Goal: Task Accomplishment & Management: Complete application form

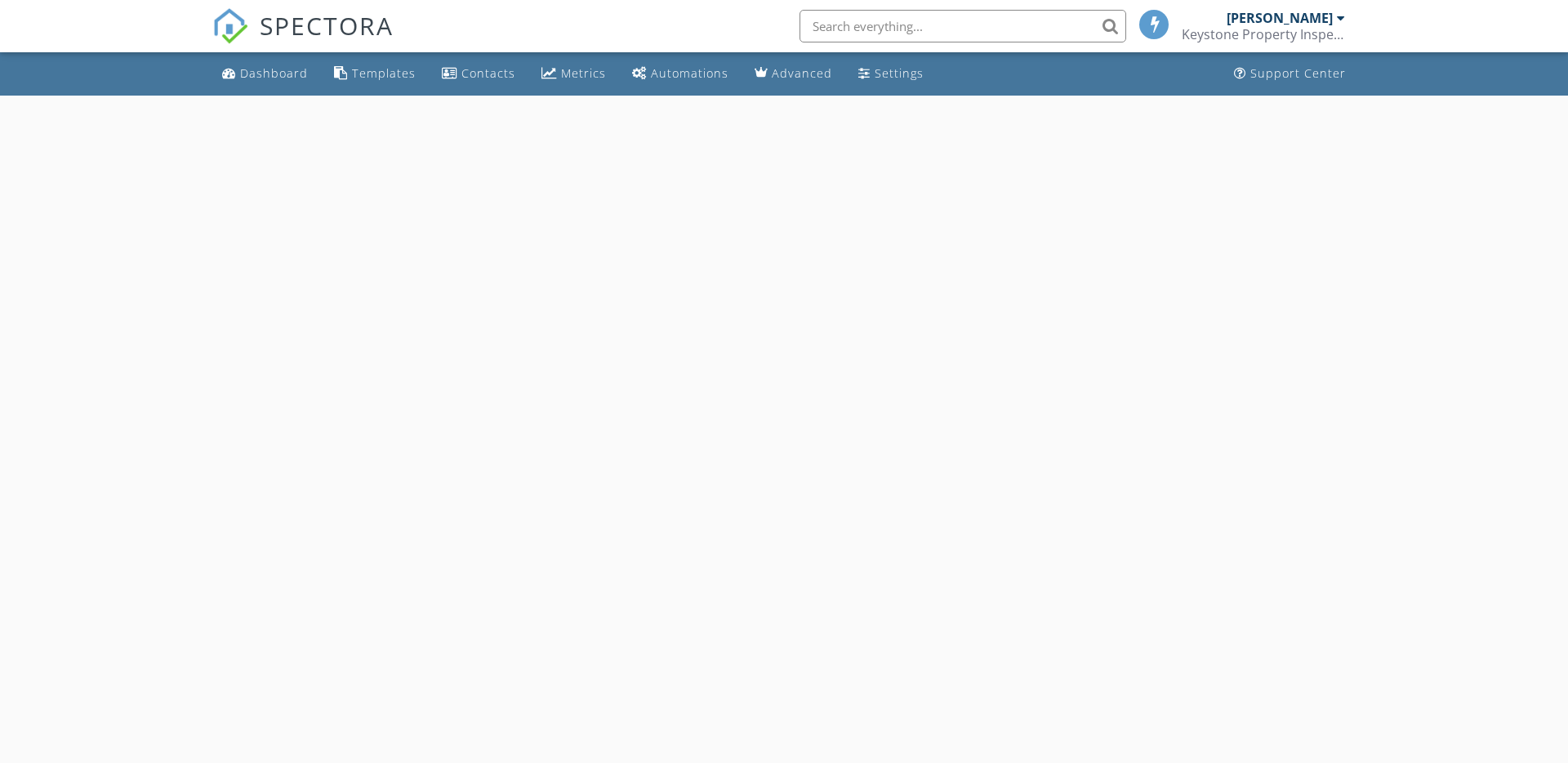
select select "8"
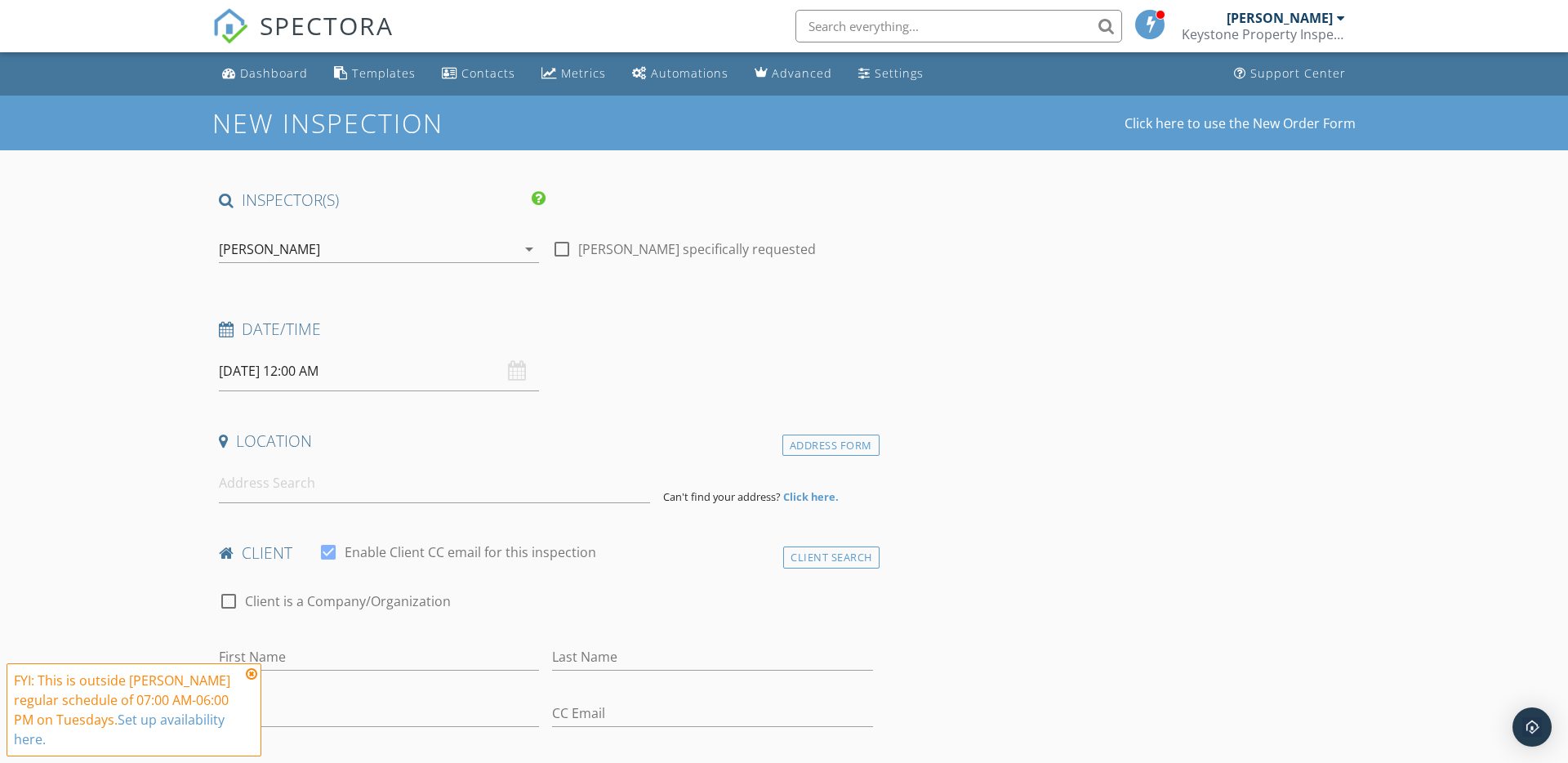
click at [299, 363] on input "[DATE] 12:00 AM" at bounding box center [378, 371] width 320 height 40
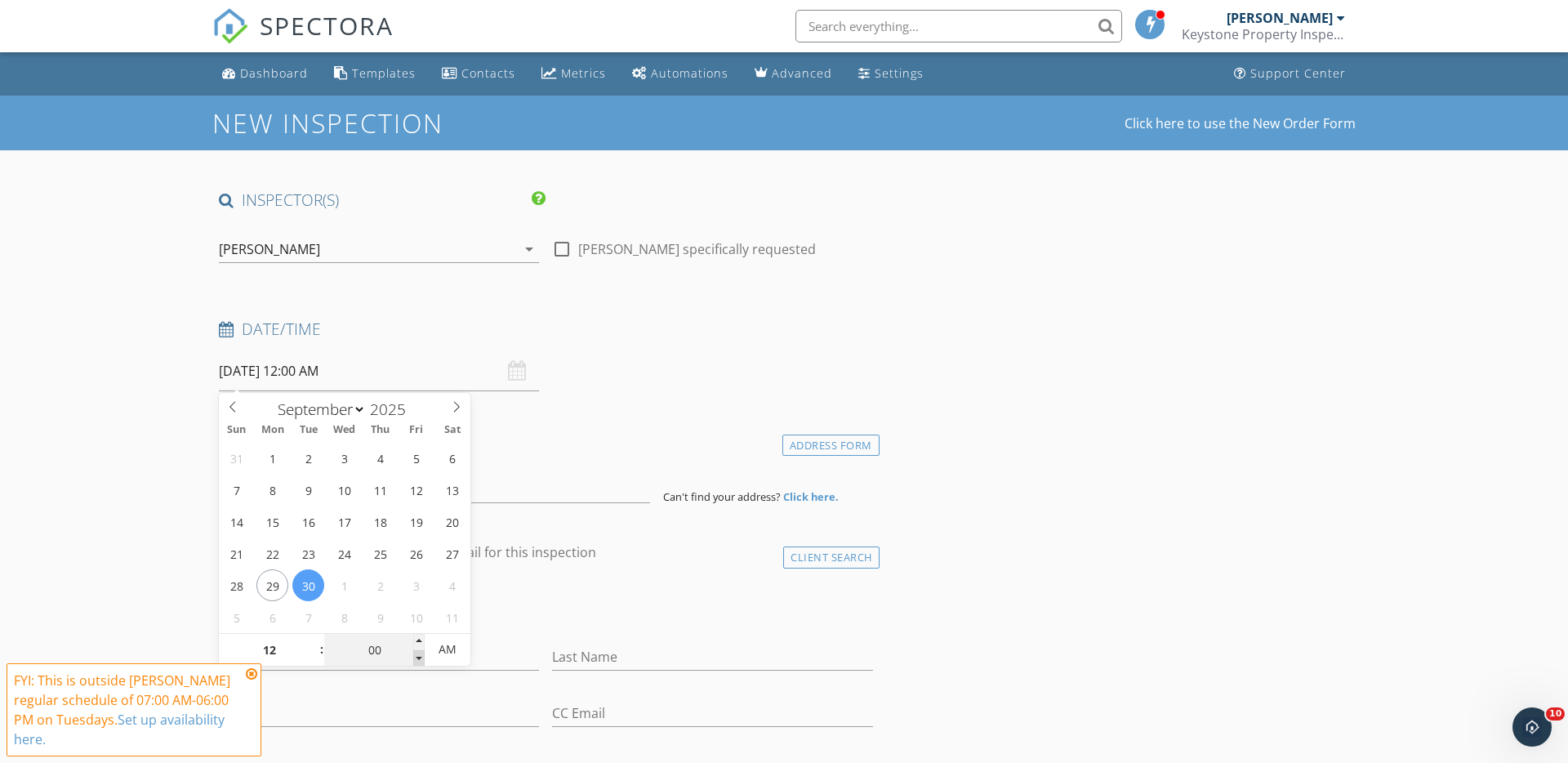
type input "11"
type input "55"
type input "30/09/2025 11:55 PM"
click at [418, 655] on span at bounding box center [419, 658] width 12 height 16
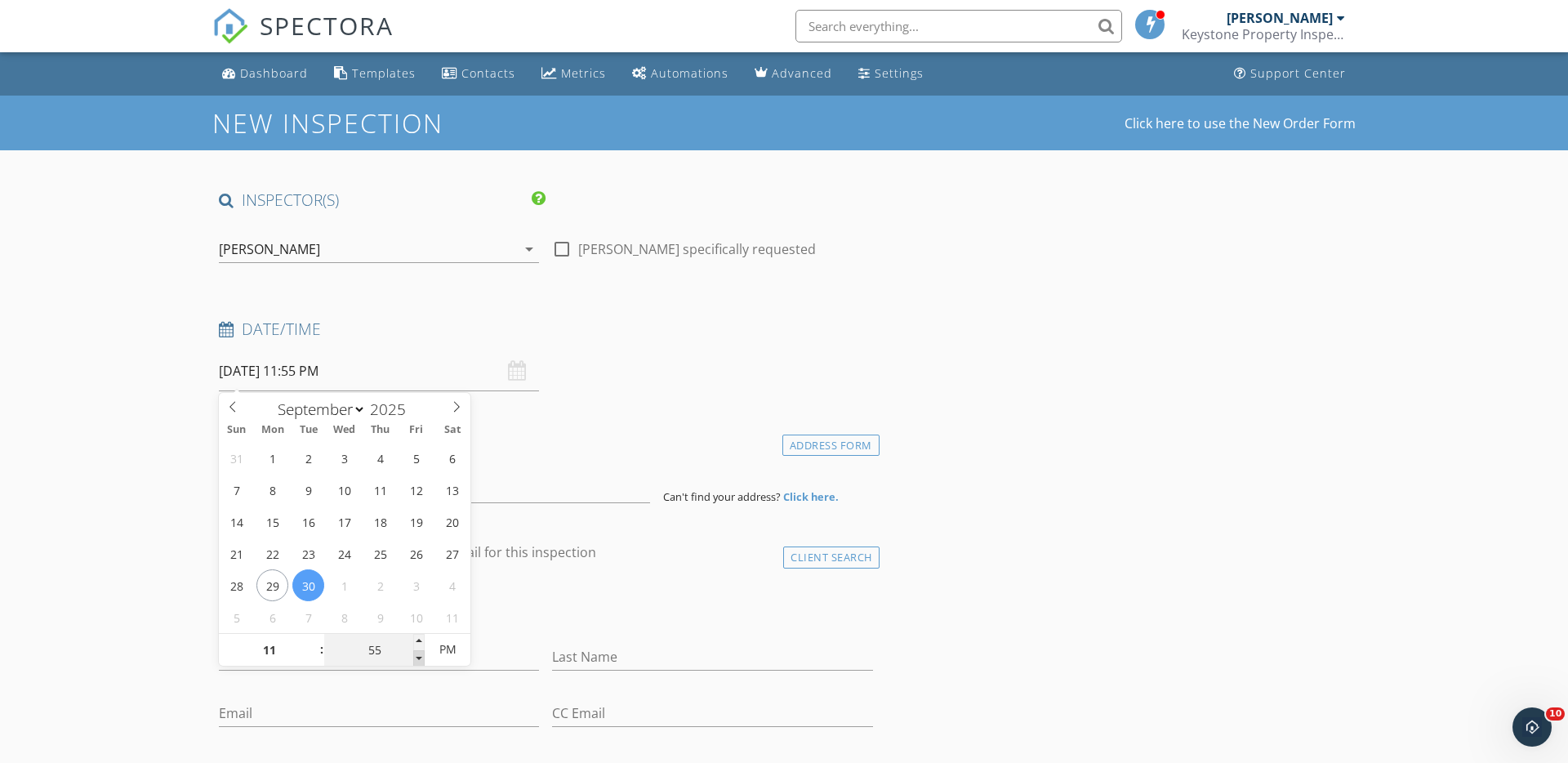
type input "50"
type input "30/09/2025 11:50 PM"
click at [418, 655] on span at bounding box center [419, 658] width 12 height 16
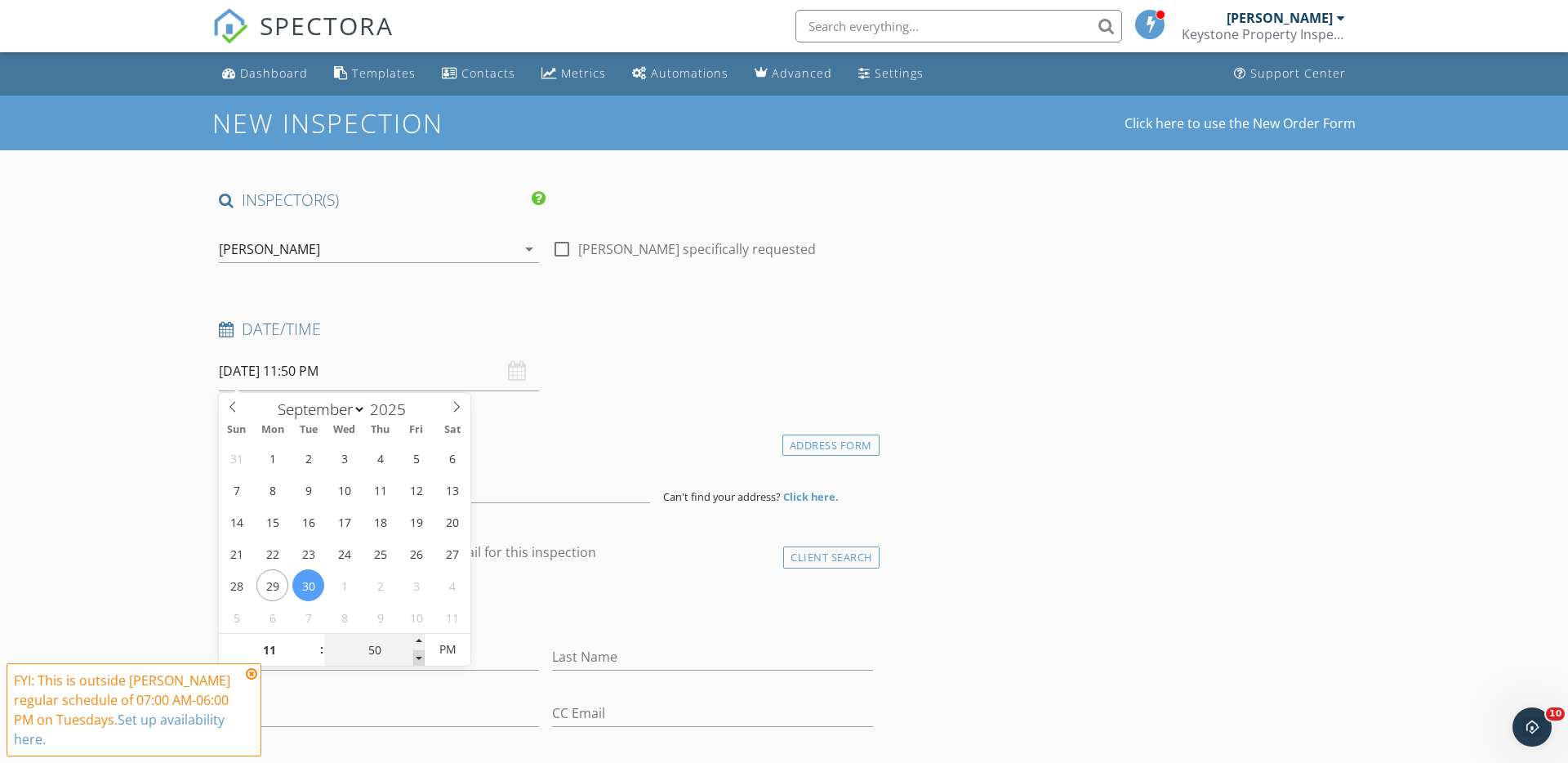
type input "45"
type input "30/09/2025 11:45 PM"
click at [418, 658] on span at bounding box center [419, 658] width 12 height 16
type input "50"
type input "30/09/2025 11:50 PM"
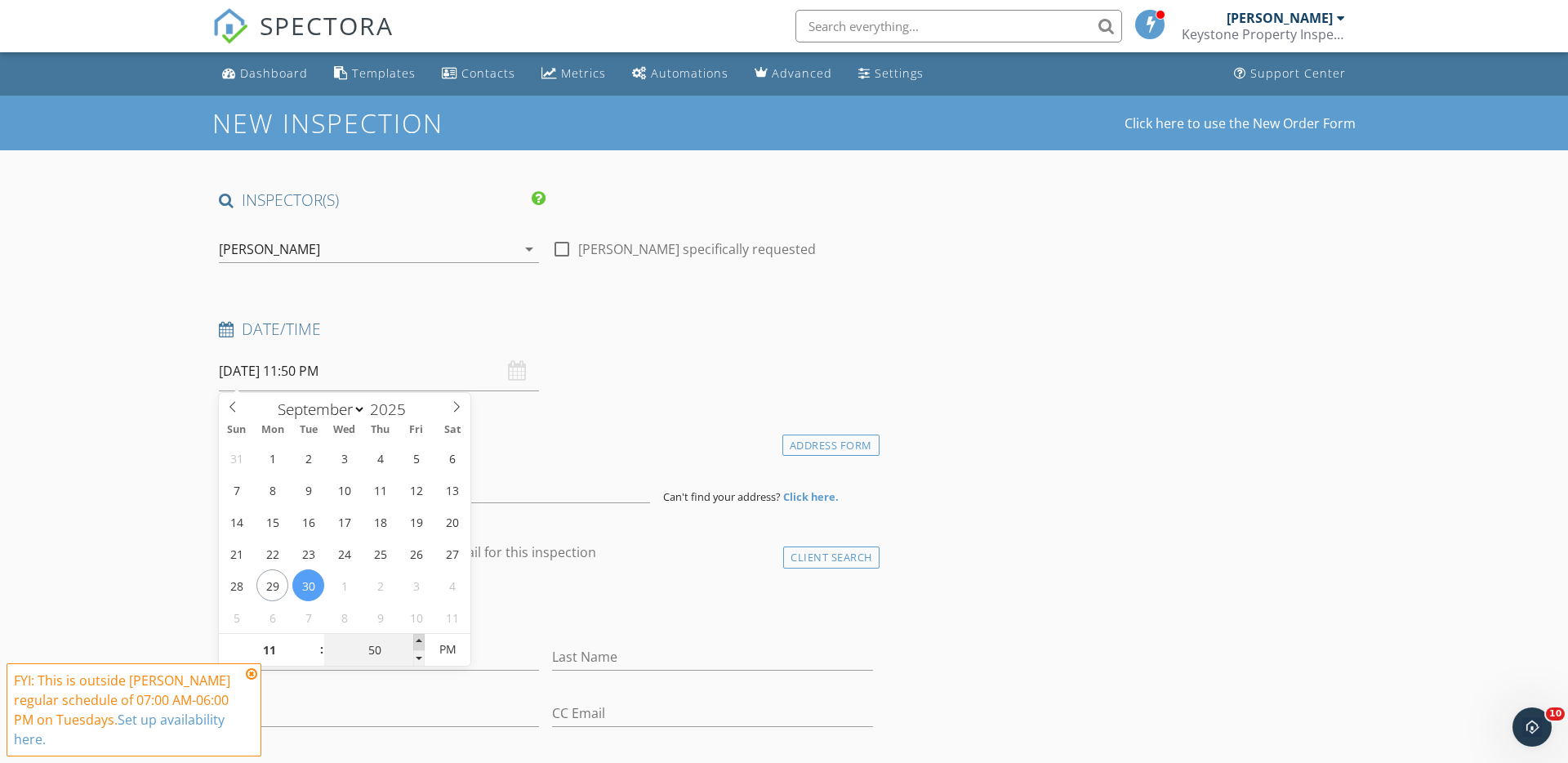
click at [418, 638] on span at bounding box center [419, 641] width 12 height 16
type input "55"
type input "30/09/2025 11:55 PM"
click at [418, 638] on span at bounding box center [419, 641] width 12 height 16
type input "12"
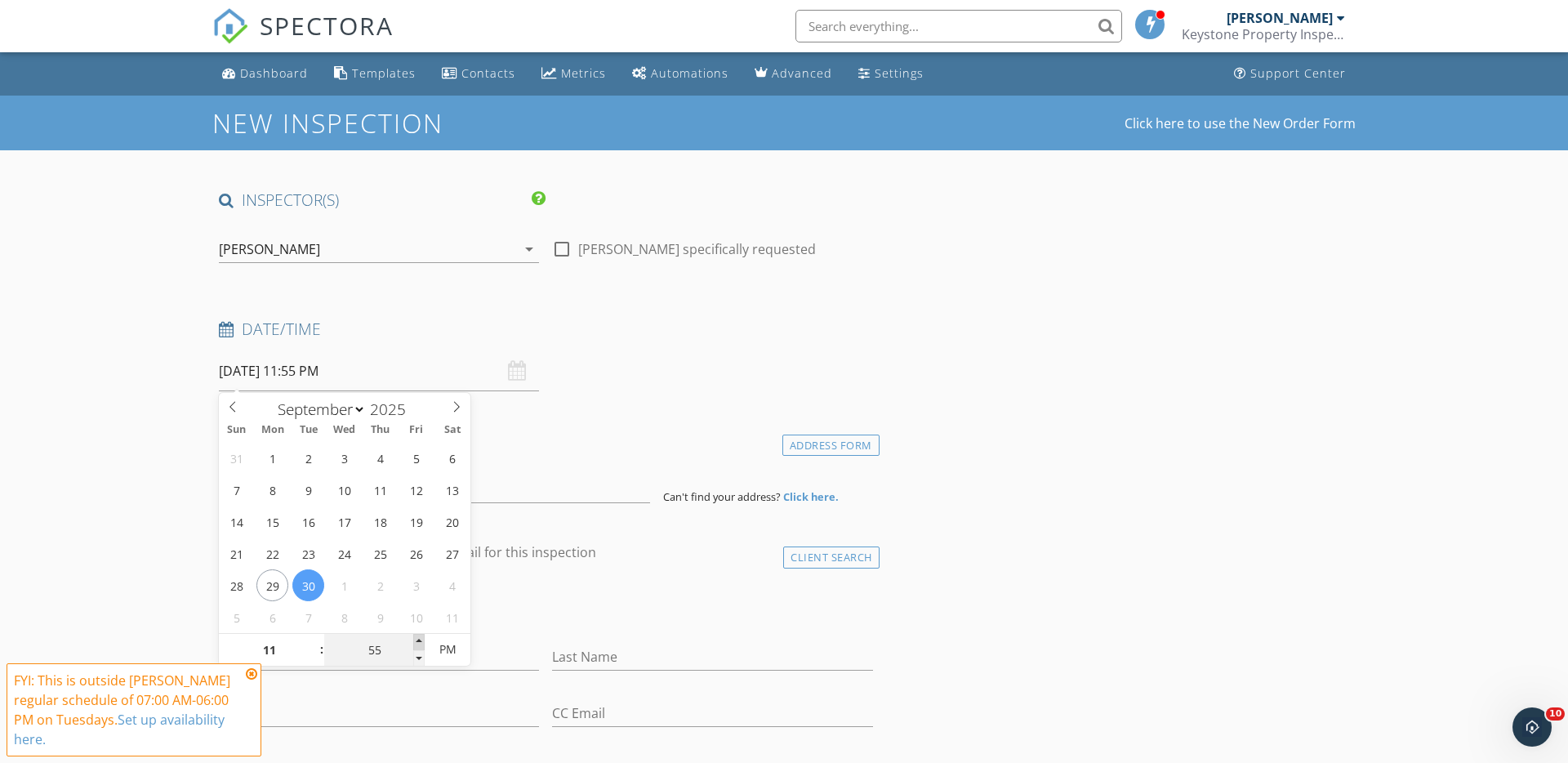
type input "00"
type input "[DATE] 12:00 AM"
click at [418, 638] on span at bounding box center [419, 641] width 12 height 16
click at [311, 658] on span at bounding box center [314, 658] width 12 height 16
type input "11"
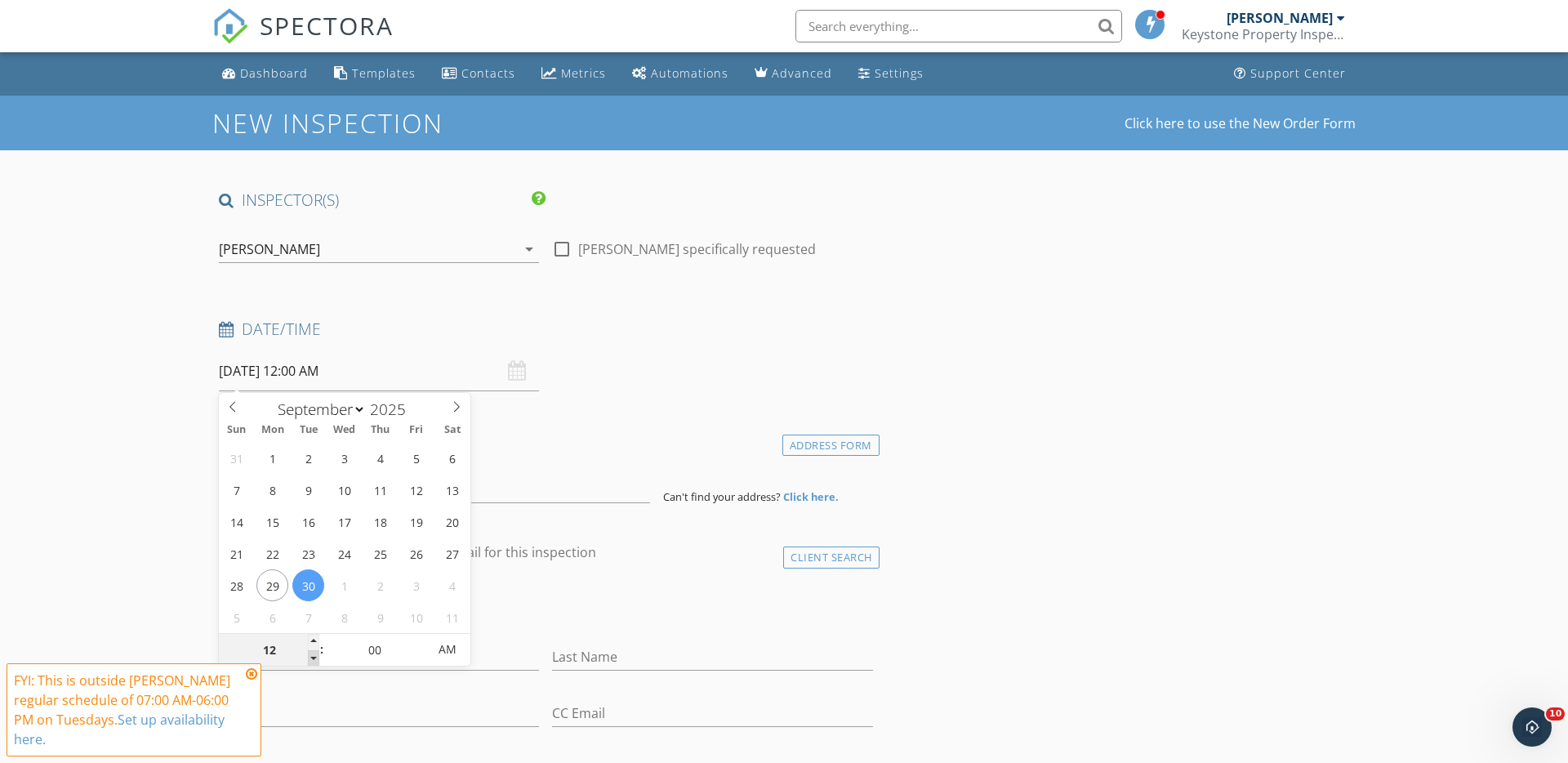
type input "30/09/2025 11:00 PM"
type input "10"
click at [311, 658] on span at bounding box center [314, 658] width 12 height 16
type input "30/09/2025 10:00 AM"
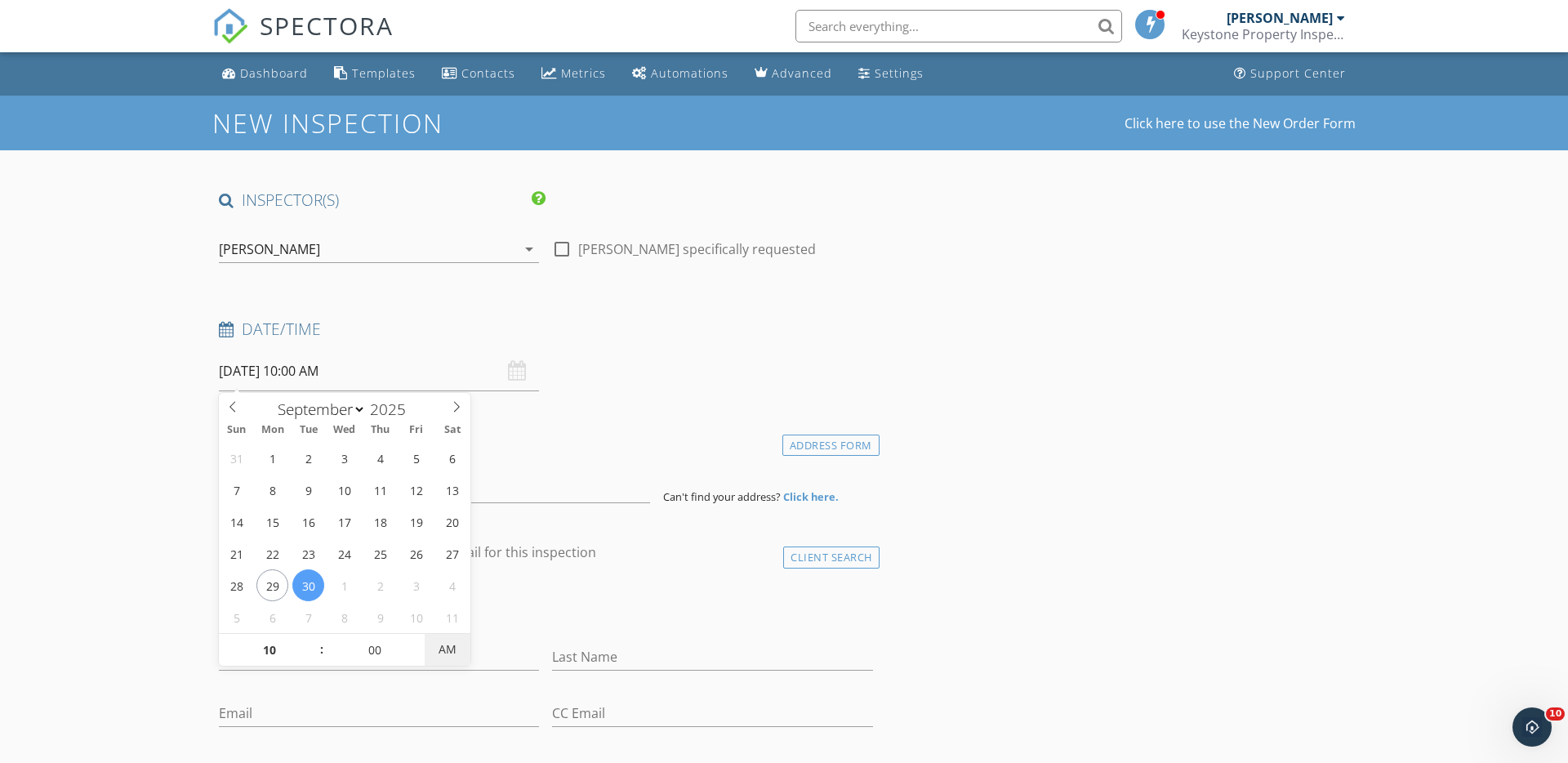
click at [444, 651] on span "AM" at bounding box center [447, 650] width 45 height 33
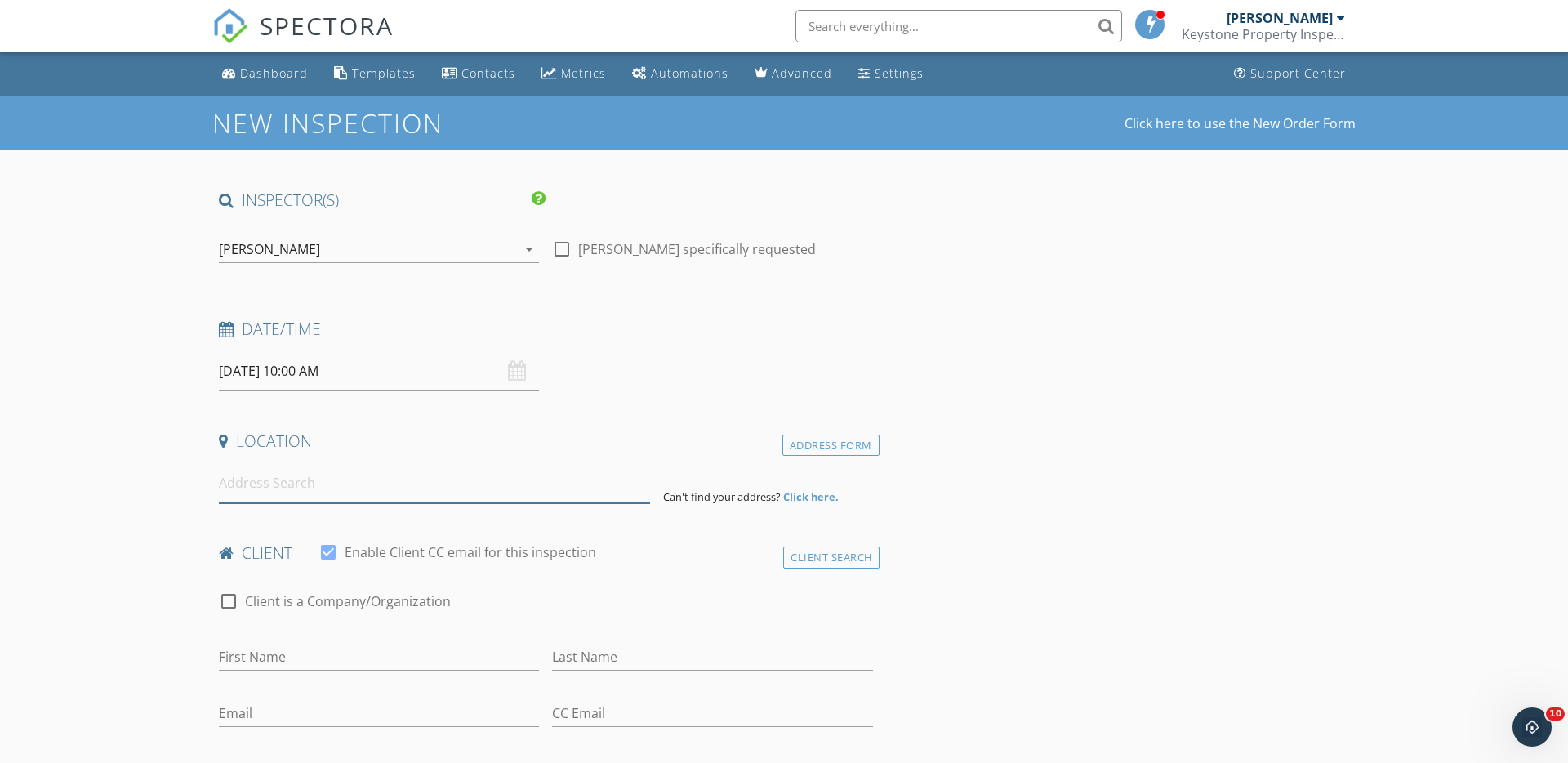
click at [245, 485] on input at bounding box center [433, 483] width 431 height 40
click at [245, 489] on input at bounding box center [433, 483] width 431 height 40
paste input "200 Toorak Rd South Yarra VIC 3141"
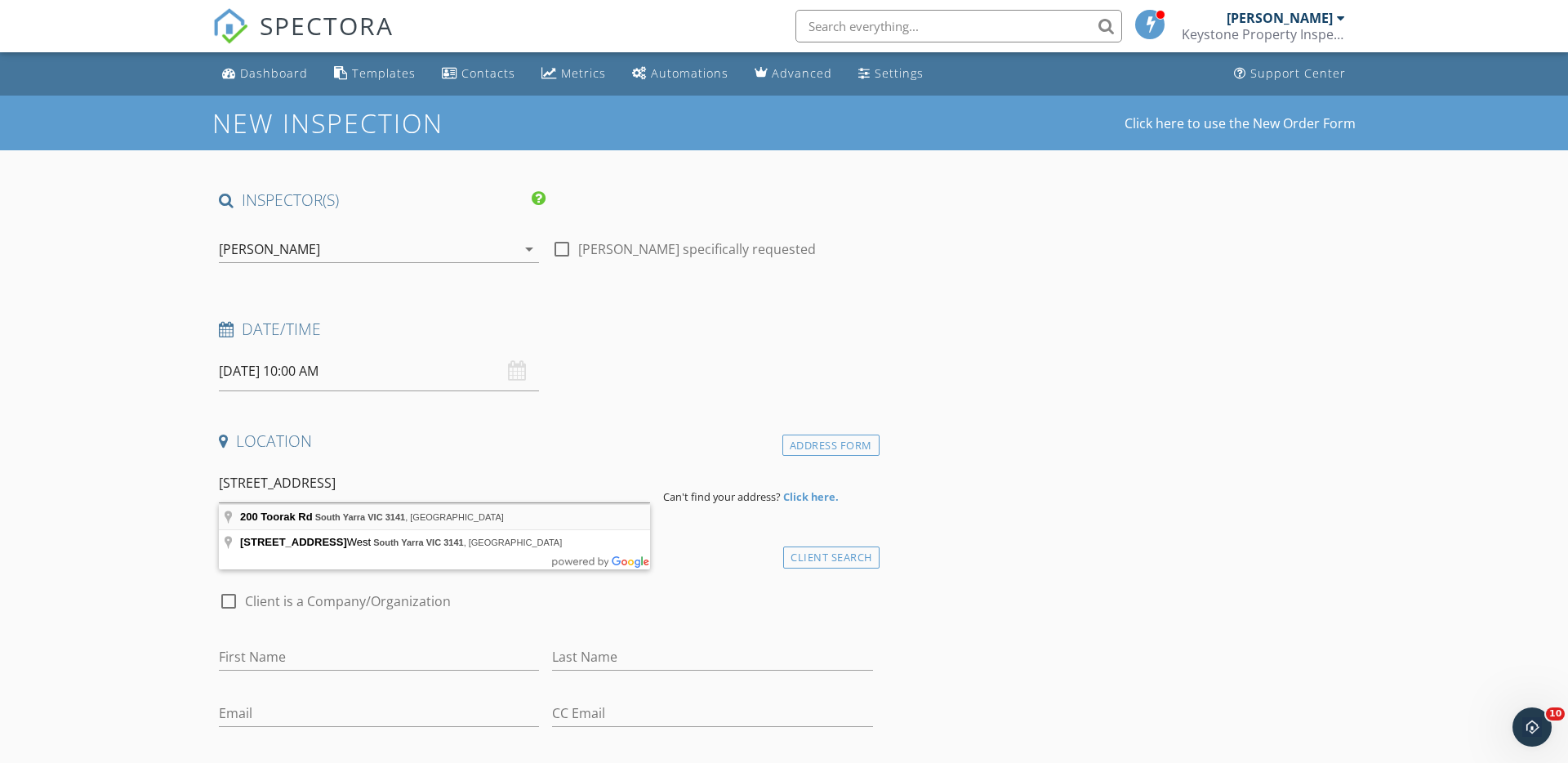
type input "200 Toorak Rd, South Yarra VIC 3141, Australia"
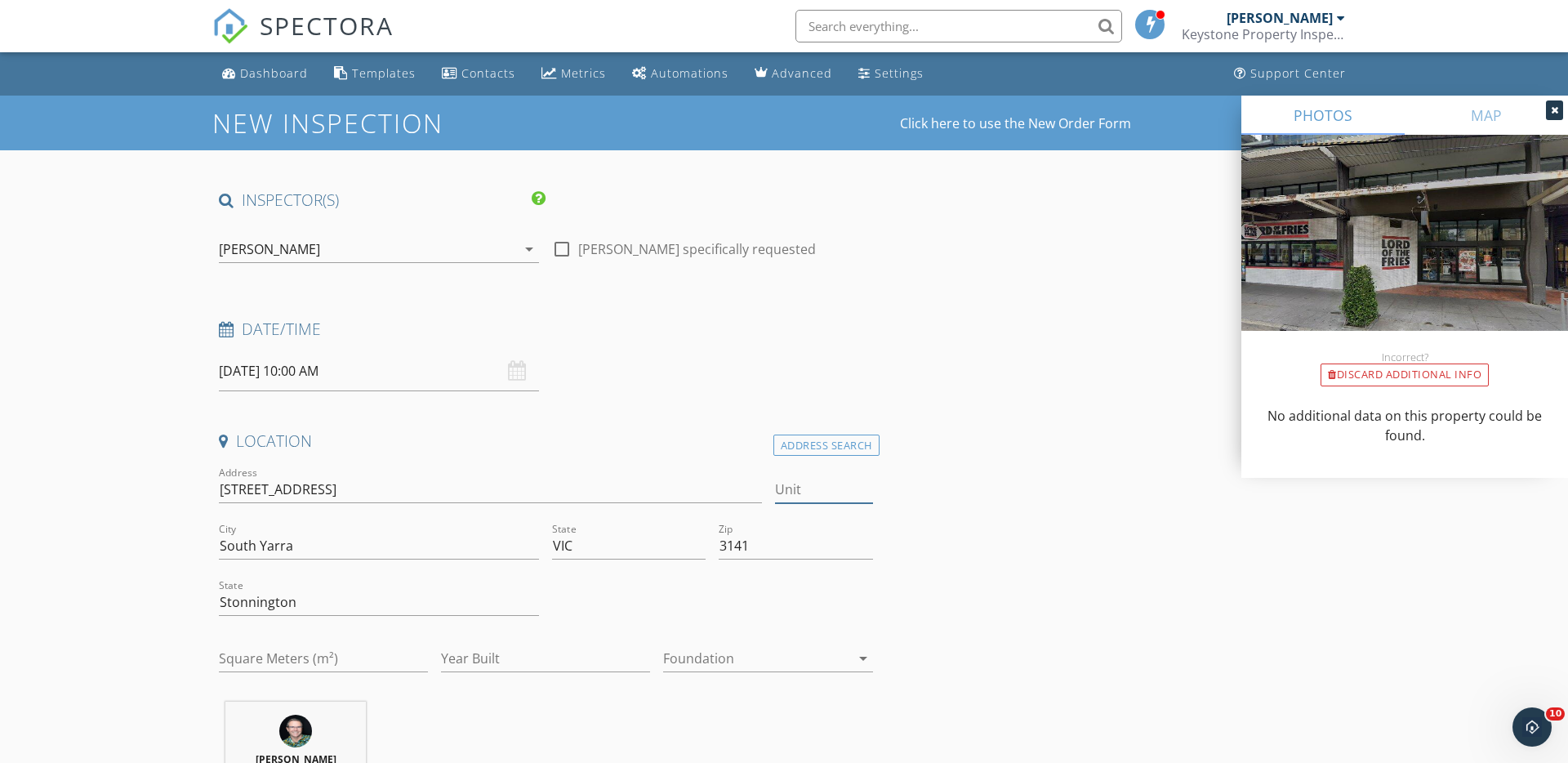
click at [790, 487] on input "Unit" at bounding box center [824, 489] width 98 height 27
type input "602"
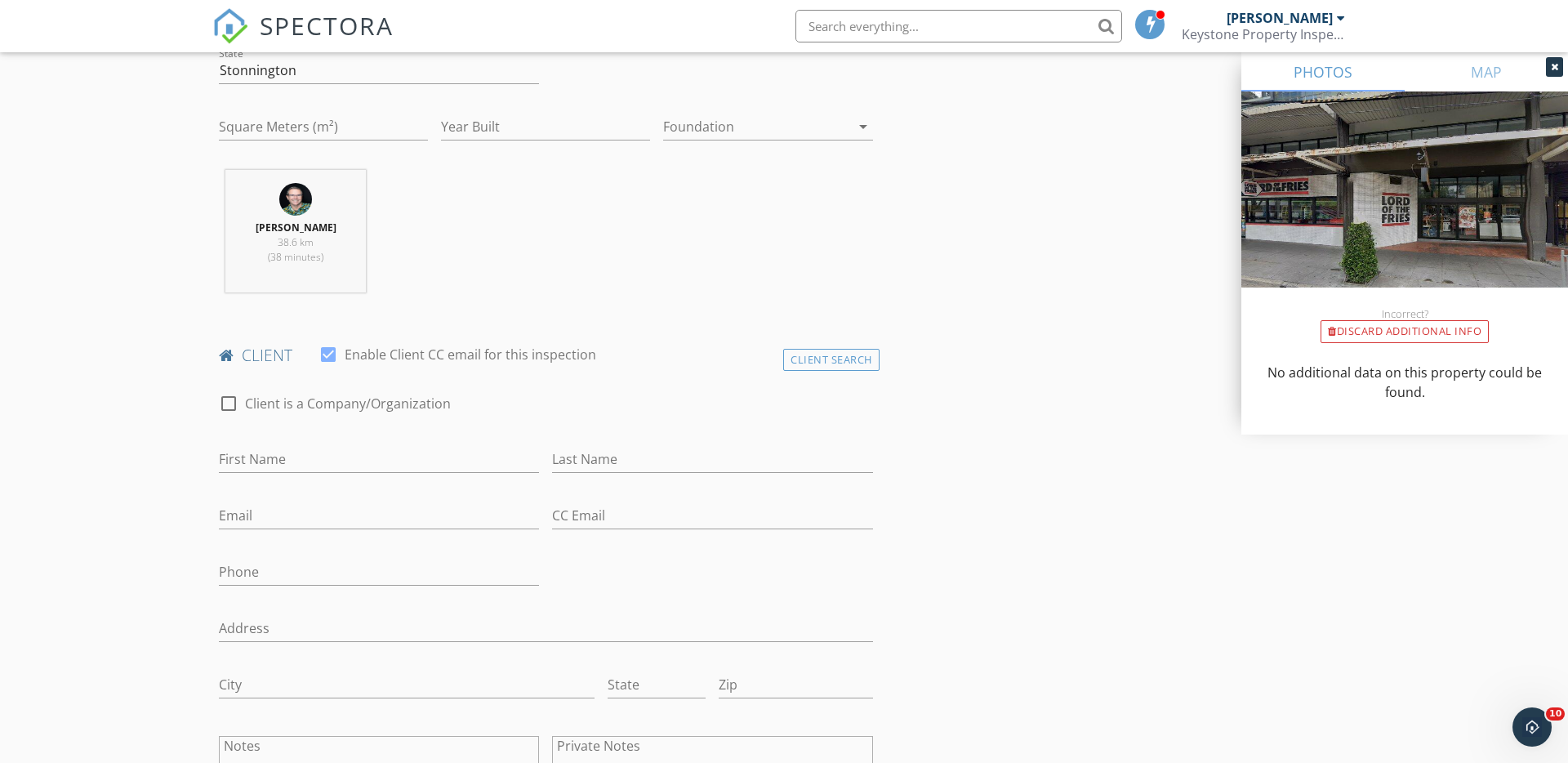
scroll to position [543, 0]
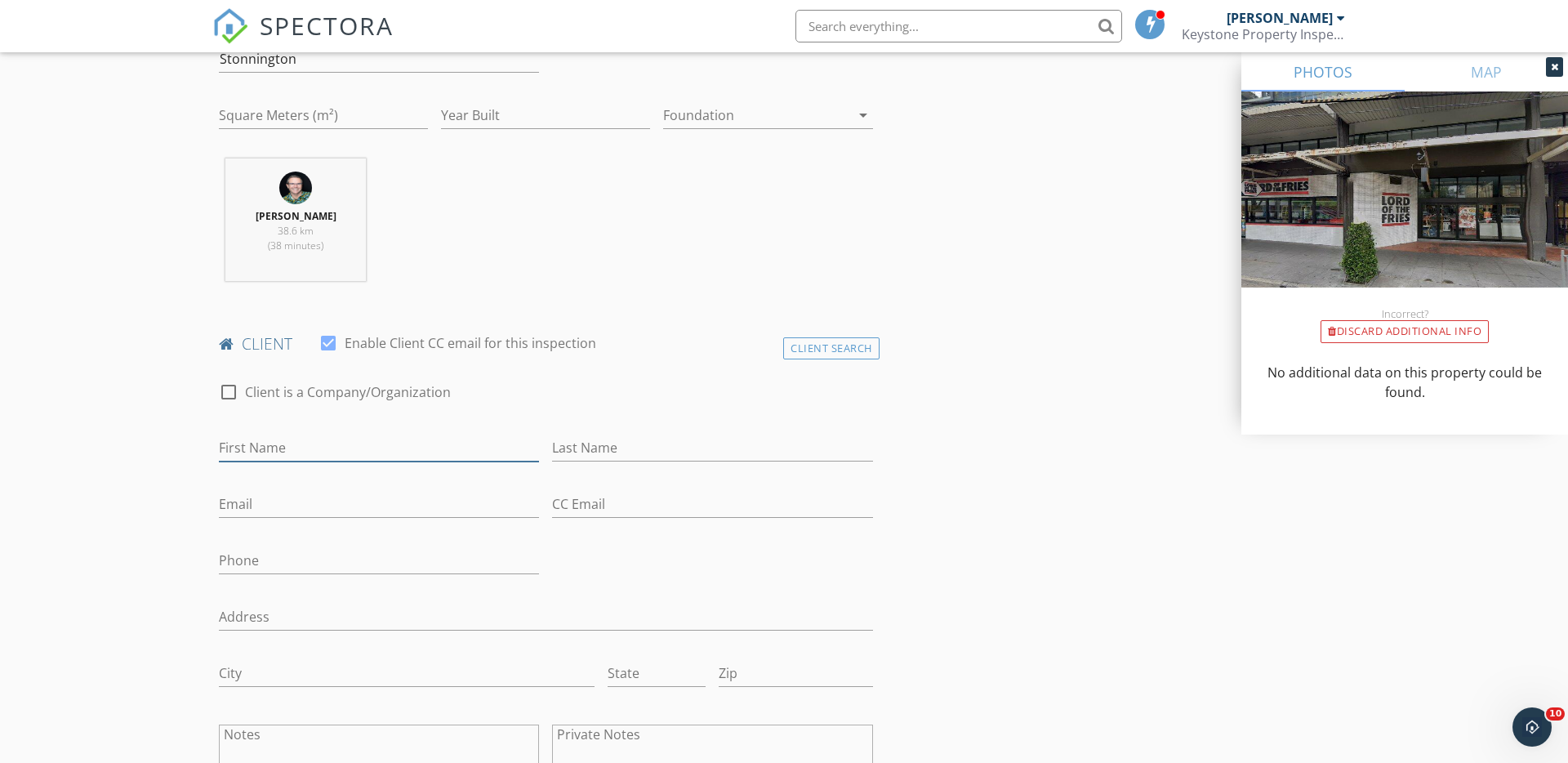
click at [246, 448] on input "First Name" at bounding box center [378, 448] width 320 height 27
type input "Chris"
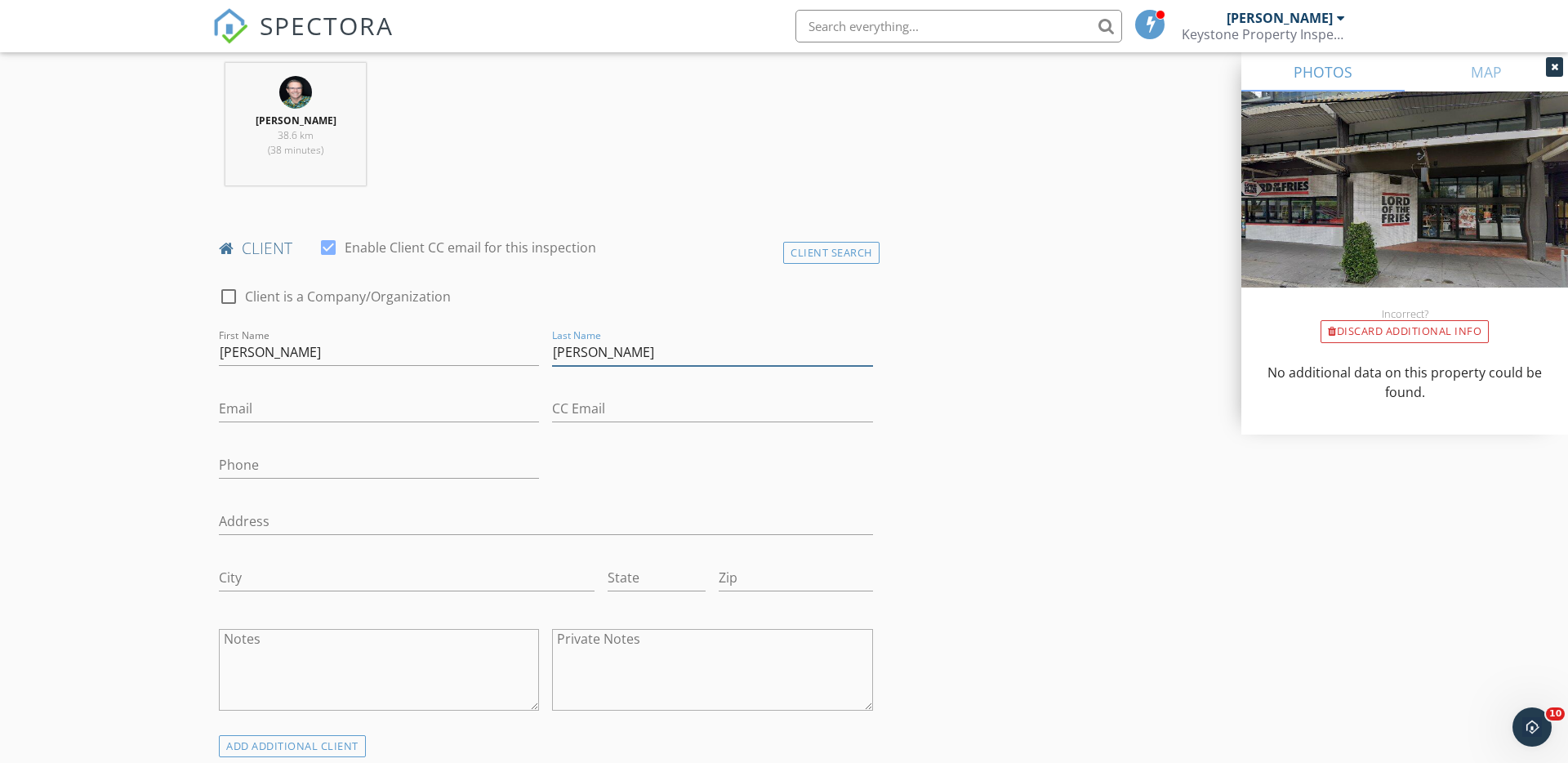
scroll to position [642, 0]
type input "Walton"
click at [244, 408] on input "Email" at bounding box center [378, 406] width 320 height 27
click at [246, 406] on input "Email" at bounding box center [378, 406] width 320 height 27
paste input "ckwalton4@gmail.com"
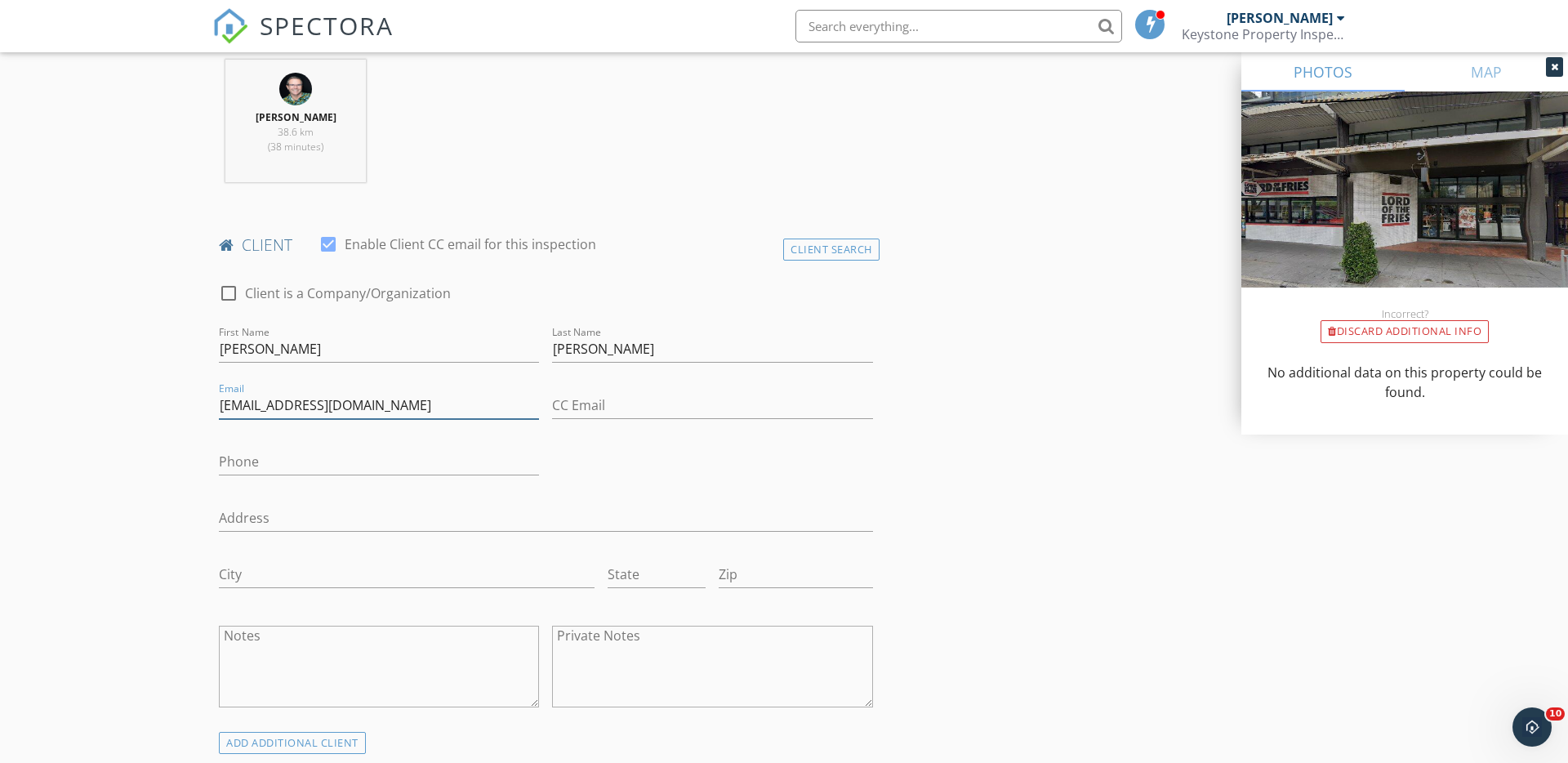
type input "ckwalton4@gmail.com"
click at [264, 466] on input "Phone" at bounding box center [378, 462] width 320 height 27
click at [250, 467] on input "Phone" at bounding box center [378, 462] width 320 height 27
paste input "0437 983 406"
type input "0437 983 406"
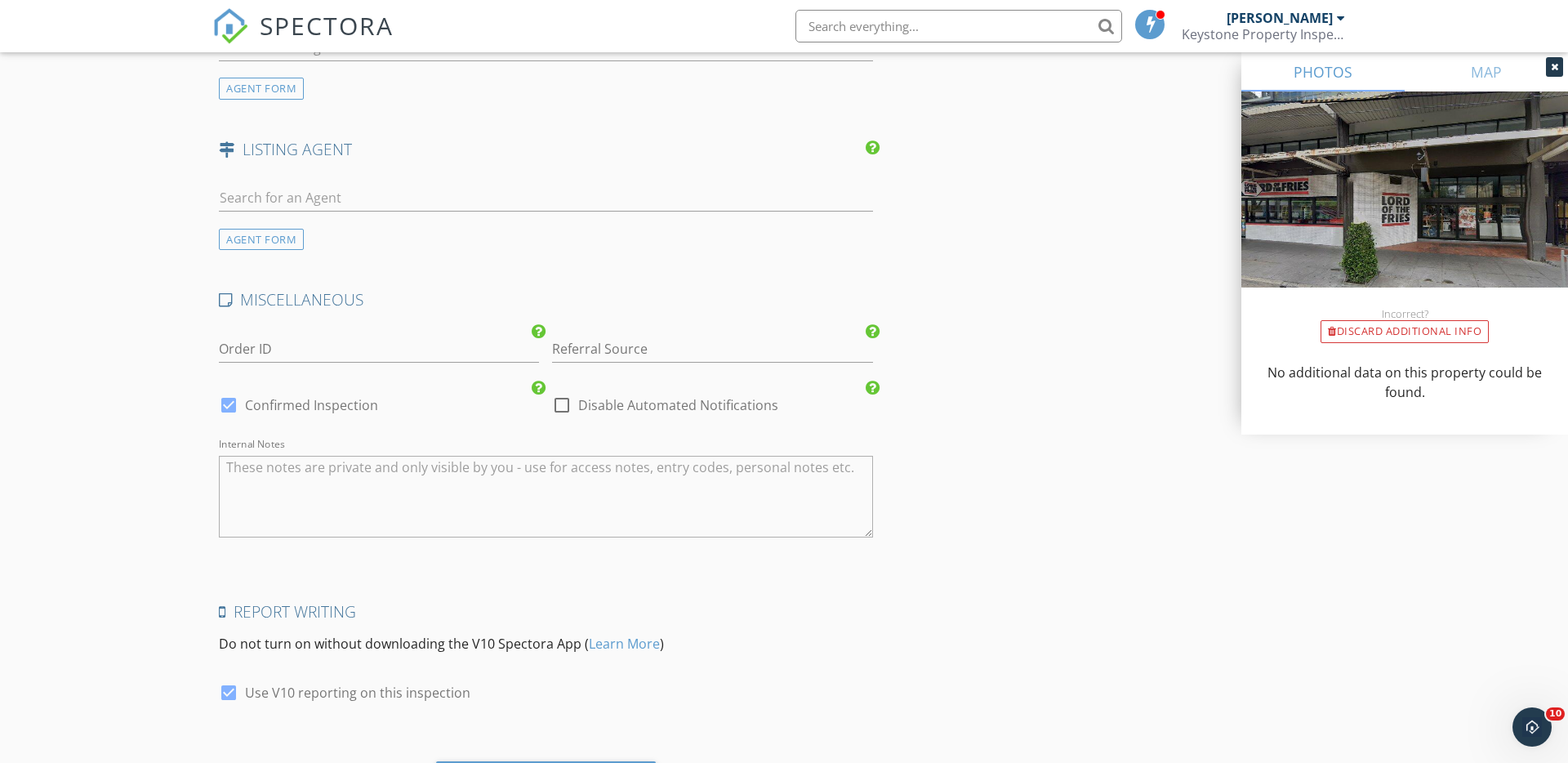
scroll to position [2093, 0]
click at [230, 467] on textarea "Internal Notes" at bounding box center [545, 495] width 654 height 81
paste textarea "Items/Areas To be Inspected: - Decking - Pergola"
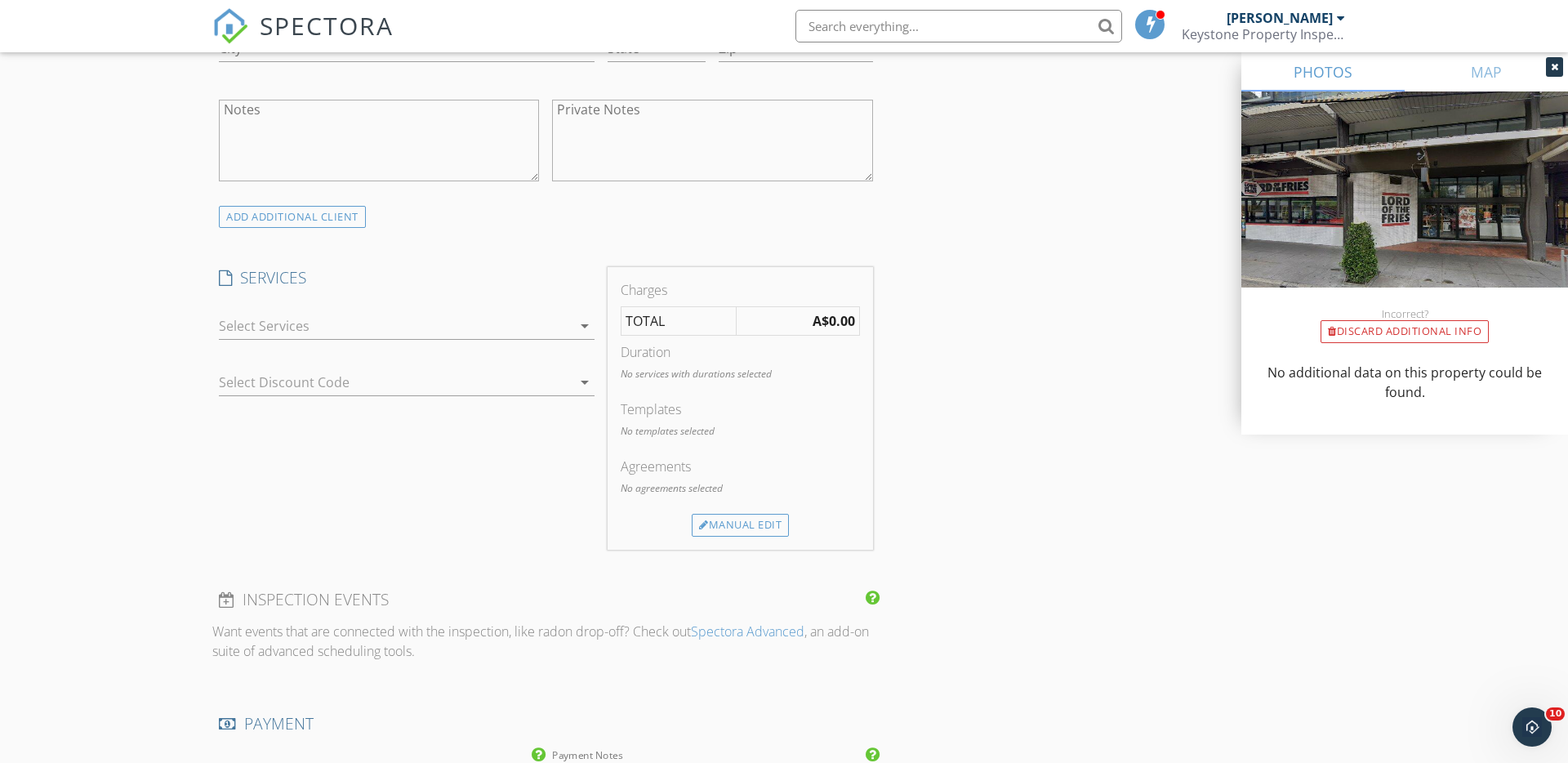
scroll to position [1169, 0]
type textarea "Items/Areas To be Inspected: - Decking - Pergola"
click at [272, 323] on div at bounding box center [395, 323] width 353 height 26
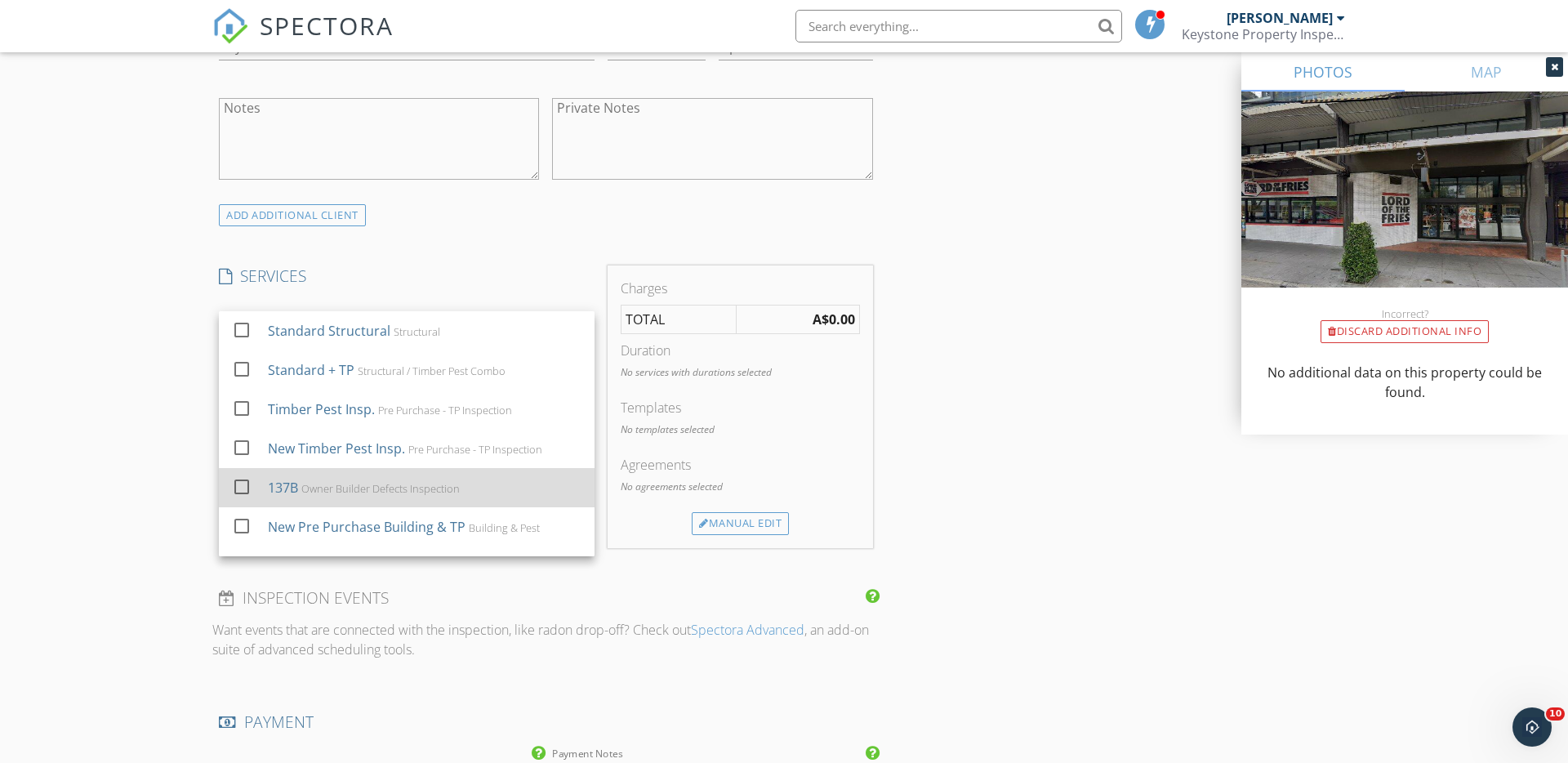
scroll to position [134, 0]
click at [334, 488] on div "Owner Builder Defects Inspection" at bounding box center [380, 484] width 158 height 13
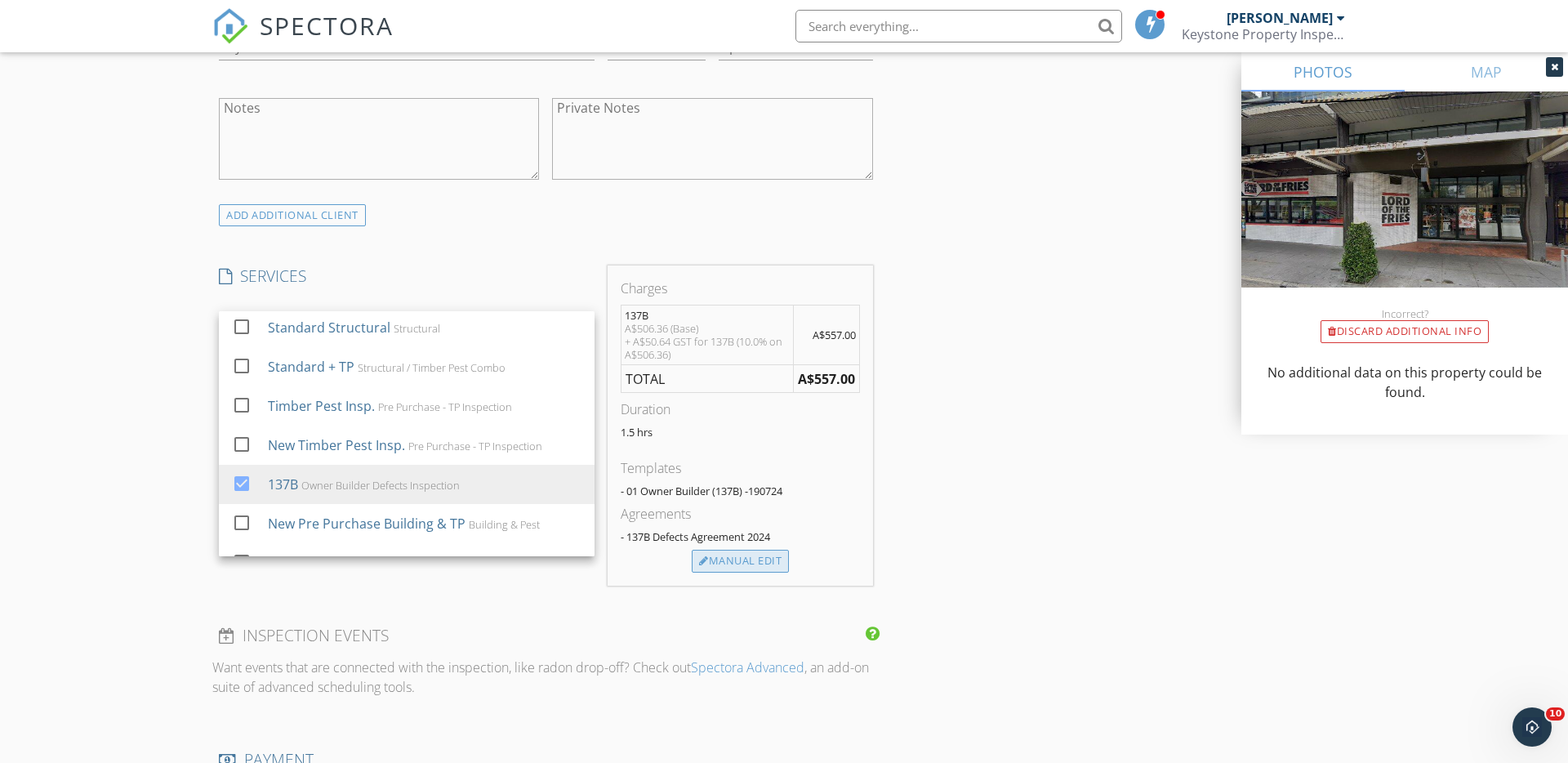
click at [740, 559] on div "Manual Edit" at bounding box center [740, 561] width 97 height 23
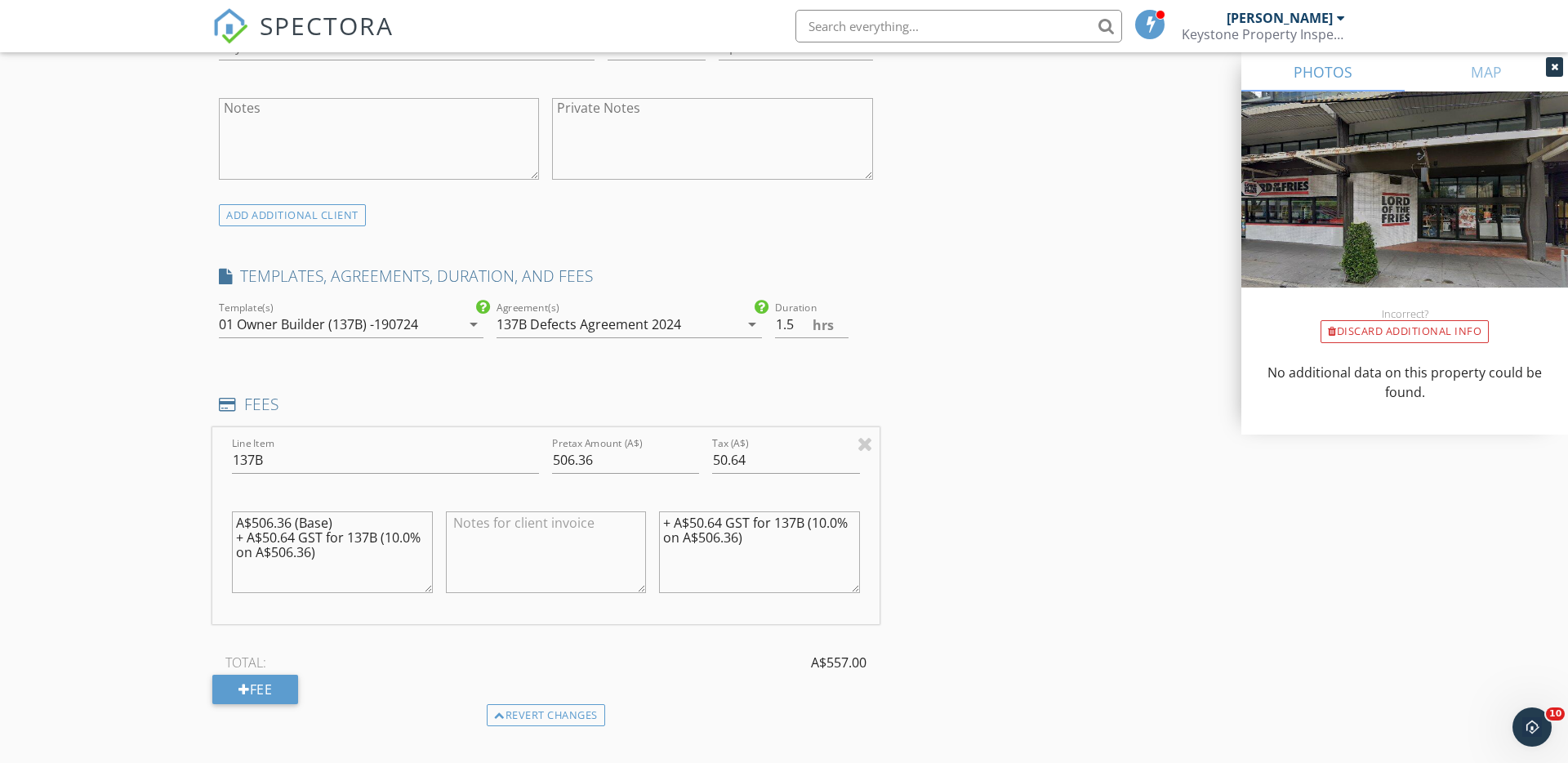
click at [380, 531] on textarea "A$506.36 (Base) + A$50.64 GST for 137B (10.0% on A$506.36)" at bounding box center [332, 552] width 201 height 81
click at [717, 539] on textarea "+ A$50.64 GST for 137B (10.0% on A$506.36)" at bounding box center [759, 552] width 201 height 81
click at [582, 464] on input "506.36" at bounding box center [626, 461] width 147 height 27
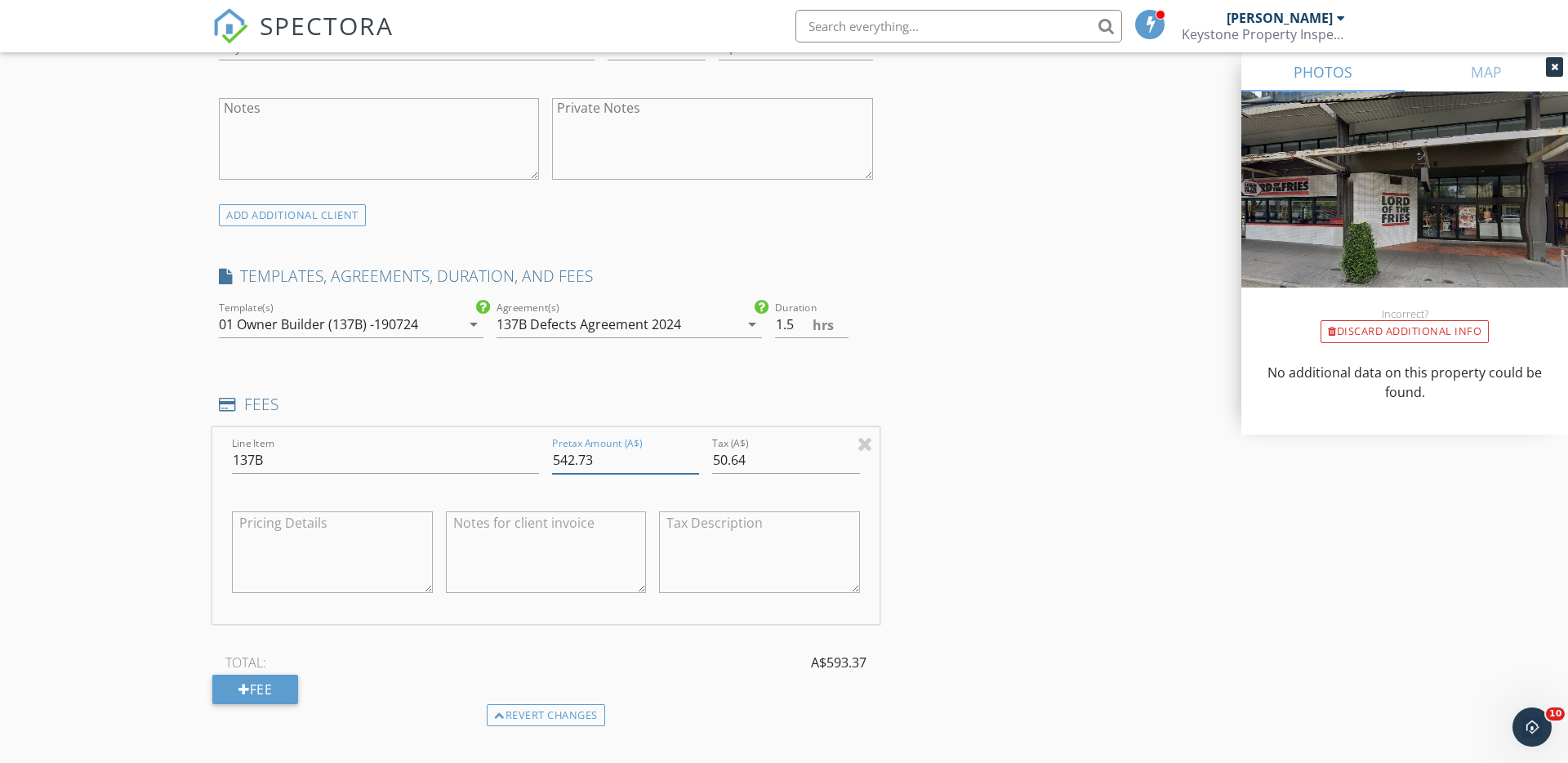
type input "542.73"
type input "54.27"
click at [963, 409] on div "INSPECTOR(S) check_box Simon Mannion PRIMARY Simon Mannion arrow_drop_down chec…" at bounding box center [784, 469] width 1143 height 2898
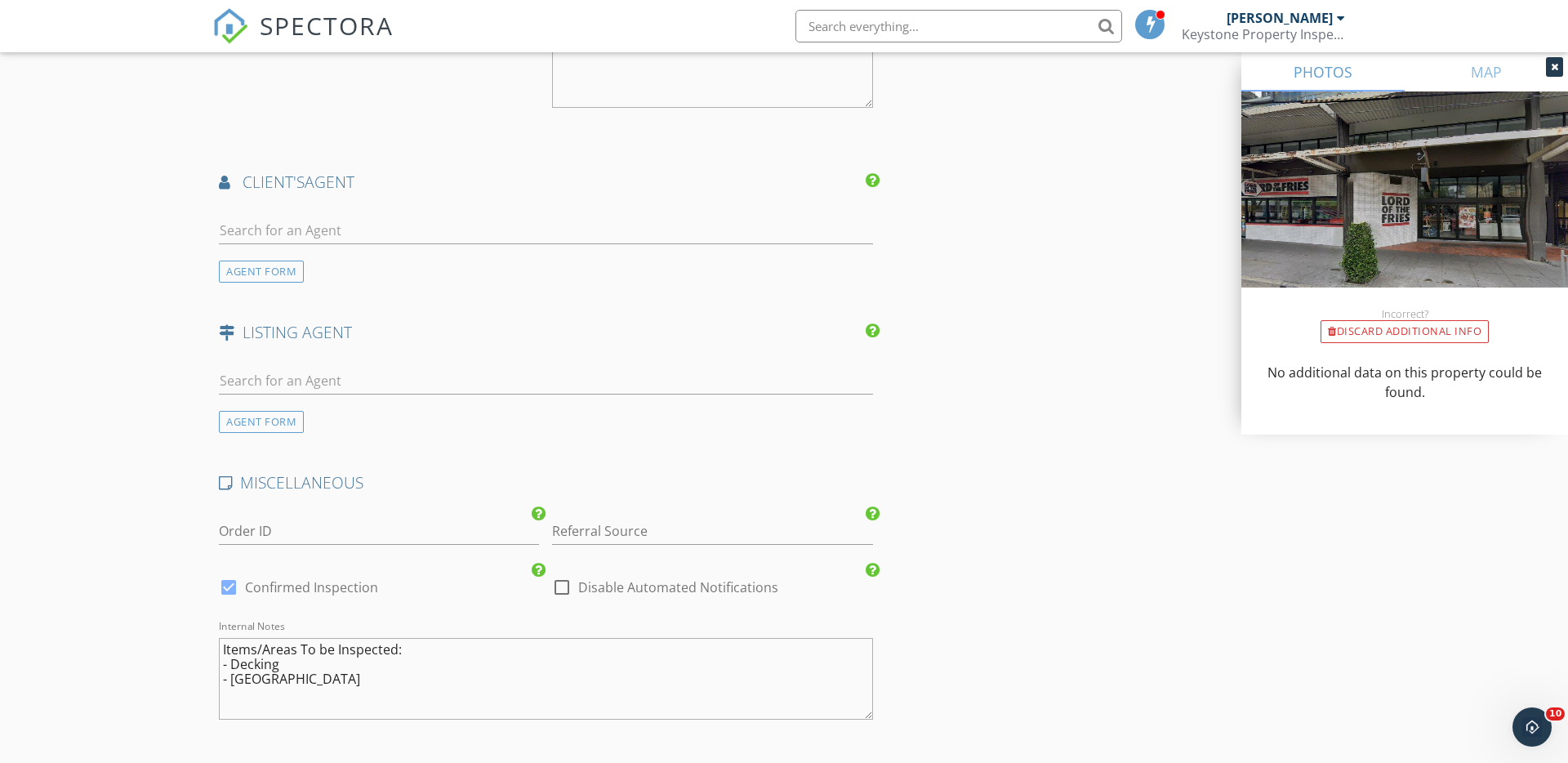
scroll to position [2103, 0]
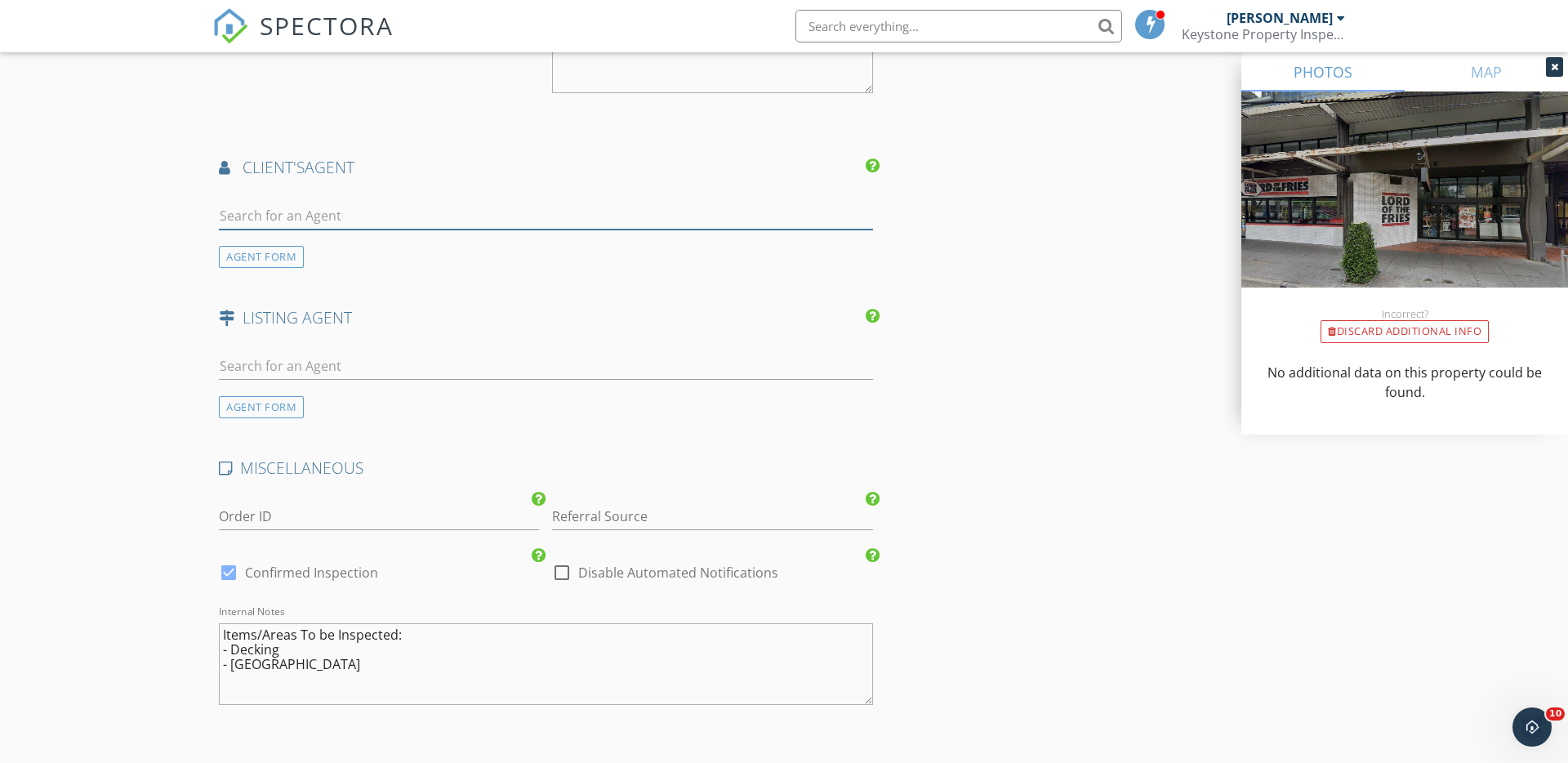
click at [254, 221] on input "text" at bounding box center [545, 216] width 654 height 27
type input "Amanda"
click at [273, 261] on div "MCP Legal" at bounding box center [316, 261] width 102 height 13
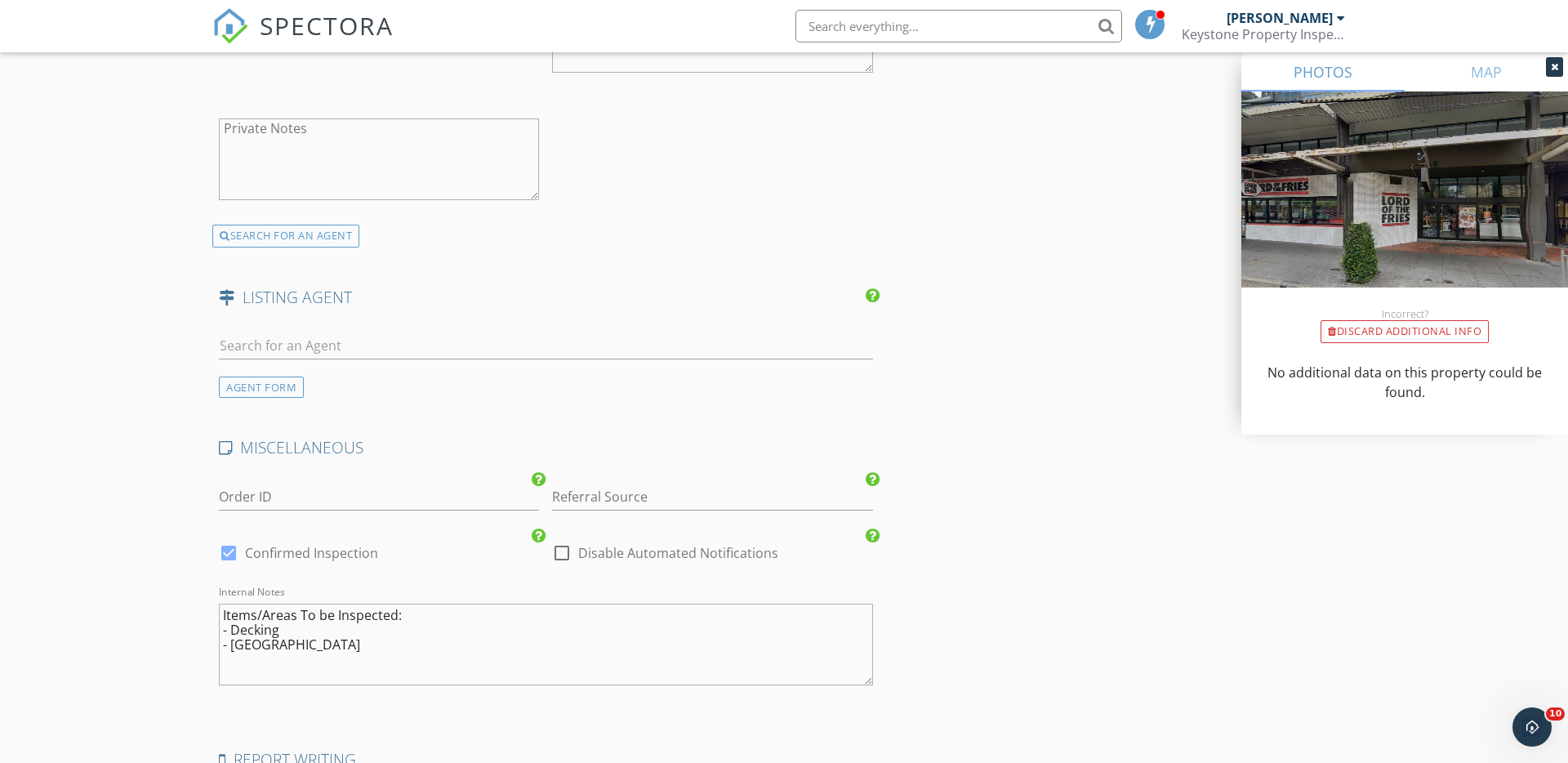
scroll to position [2514, 0]
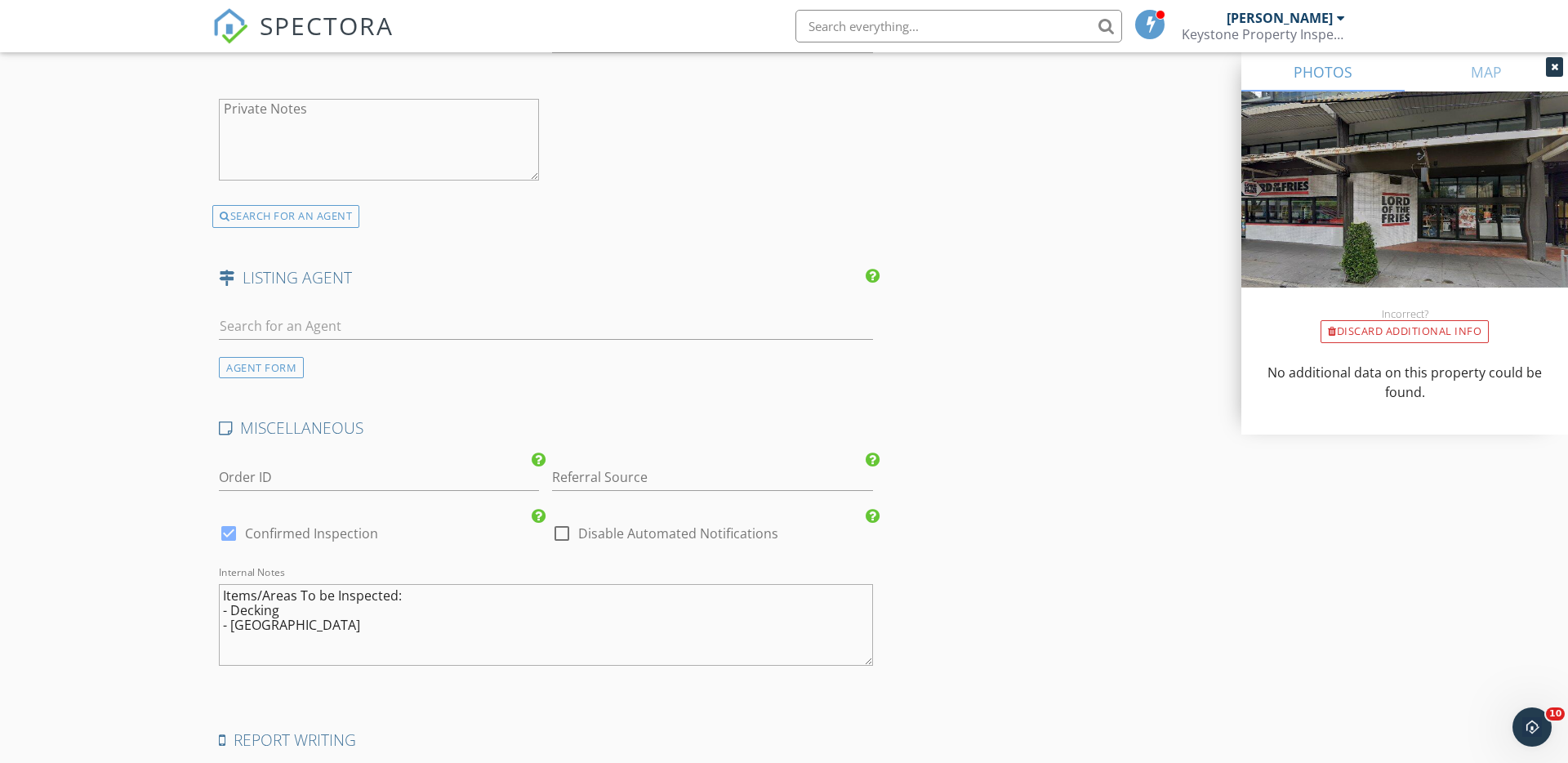
click at [227, 531] on div at bounding box center [229, 533] width 28 height 28
checkbox input "false"
checkbox input "true"
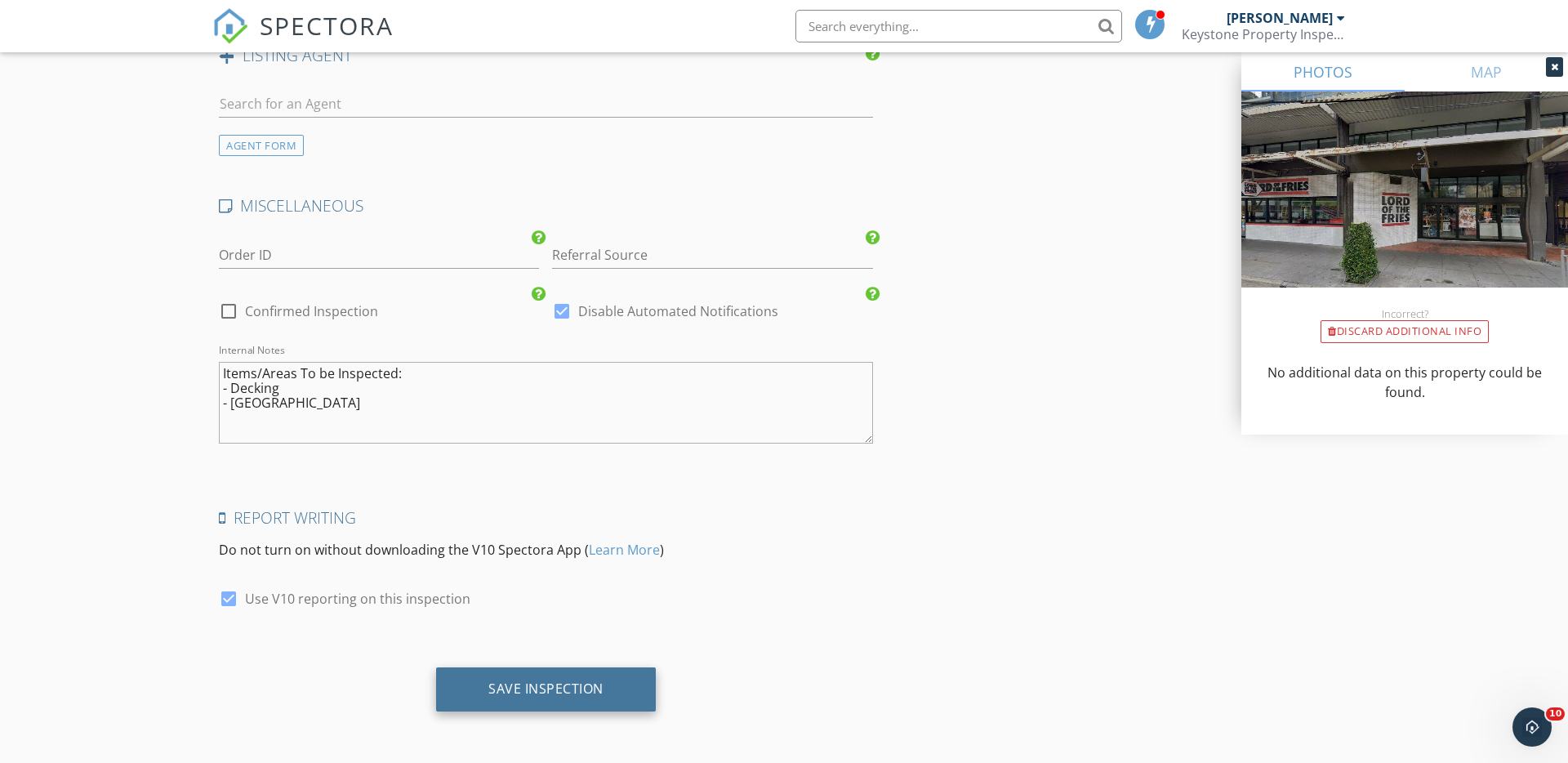
click at [554, 690] on div "Save Inspection" at bounding box center [546, 688] width 115 height 16
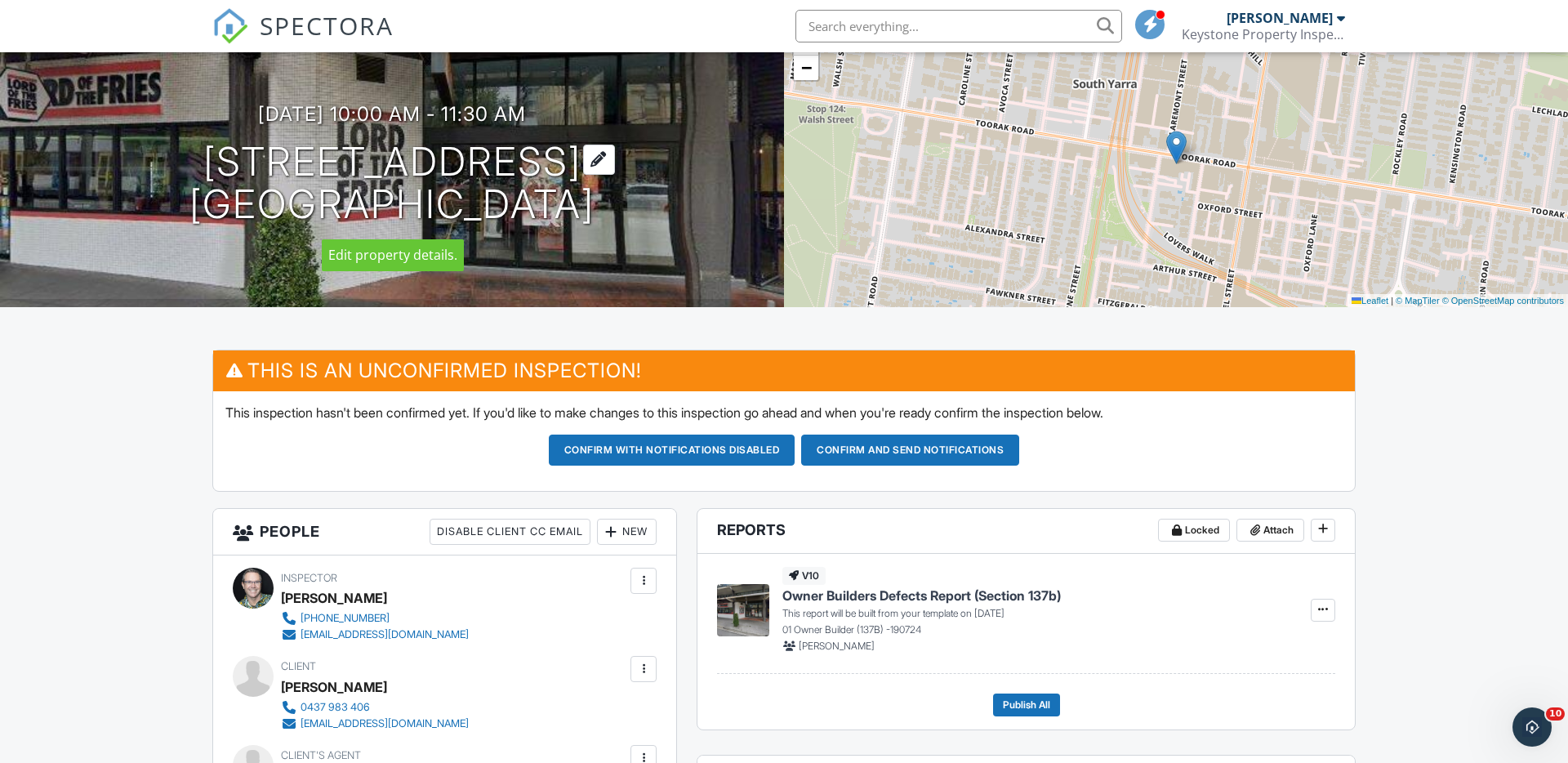
click at [429, 164] on h1 "200 Toorak Rd 602 South Yarra, VIC 3141" at bounding box center [392, 184] width 405 height 86
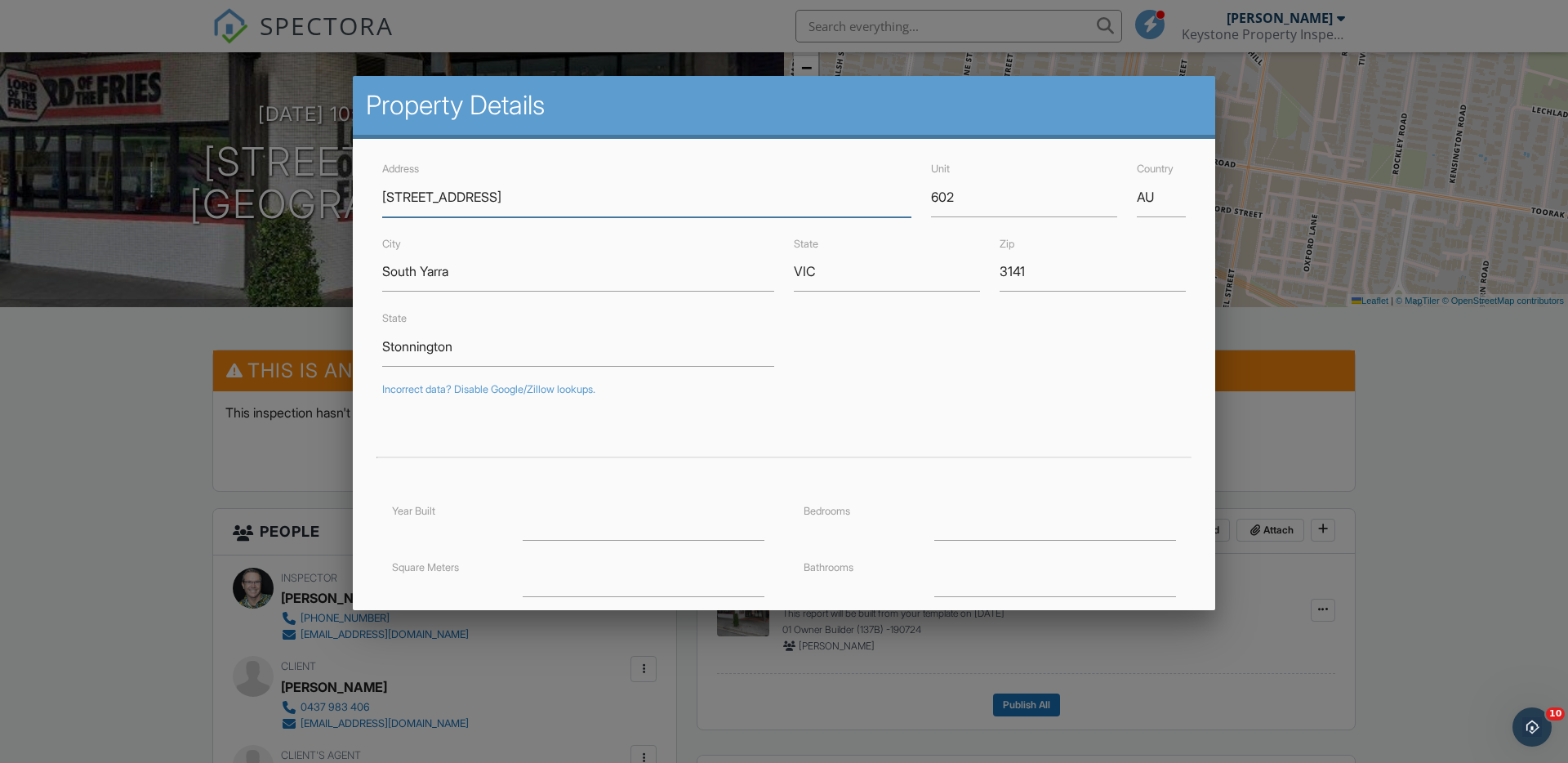
click at [384, 192] on input "200 Toorak Rd" at bounding box center [646, 196] width 529 height 40
type input "602/200 Toorak Rd"
click at [963, 200] on input "602" at bounding box center [1024, 196] width 186 height 40
type input "6"
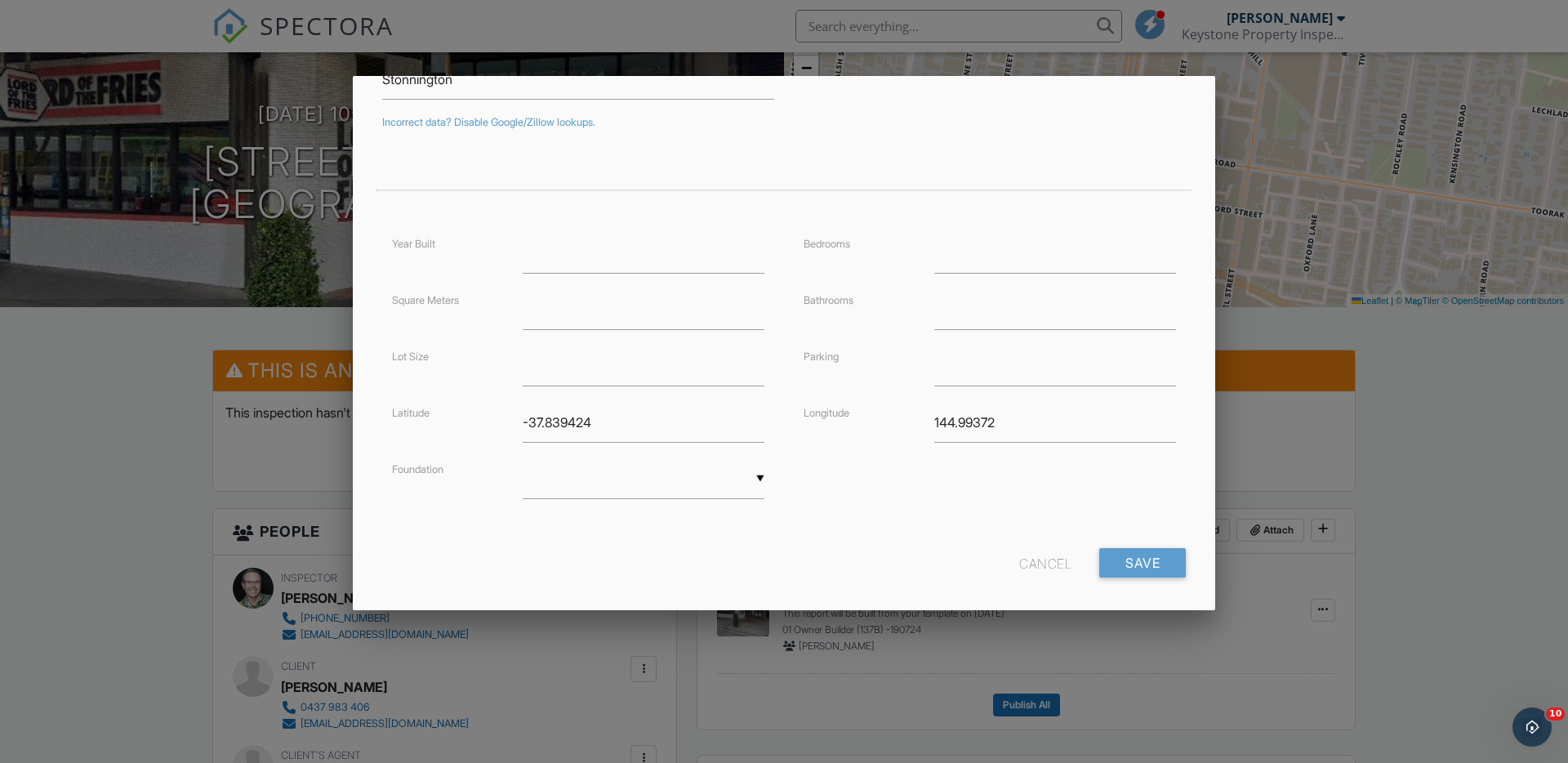
scroll to position [283, 0]
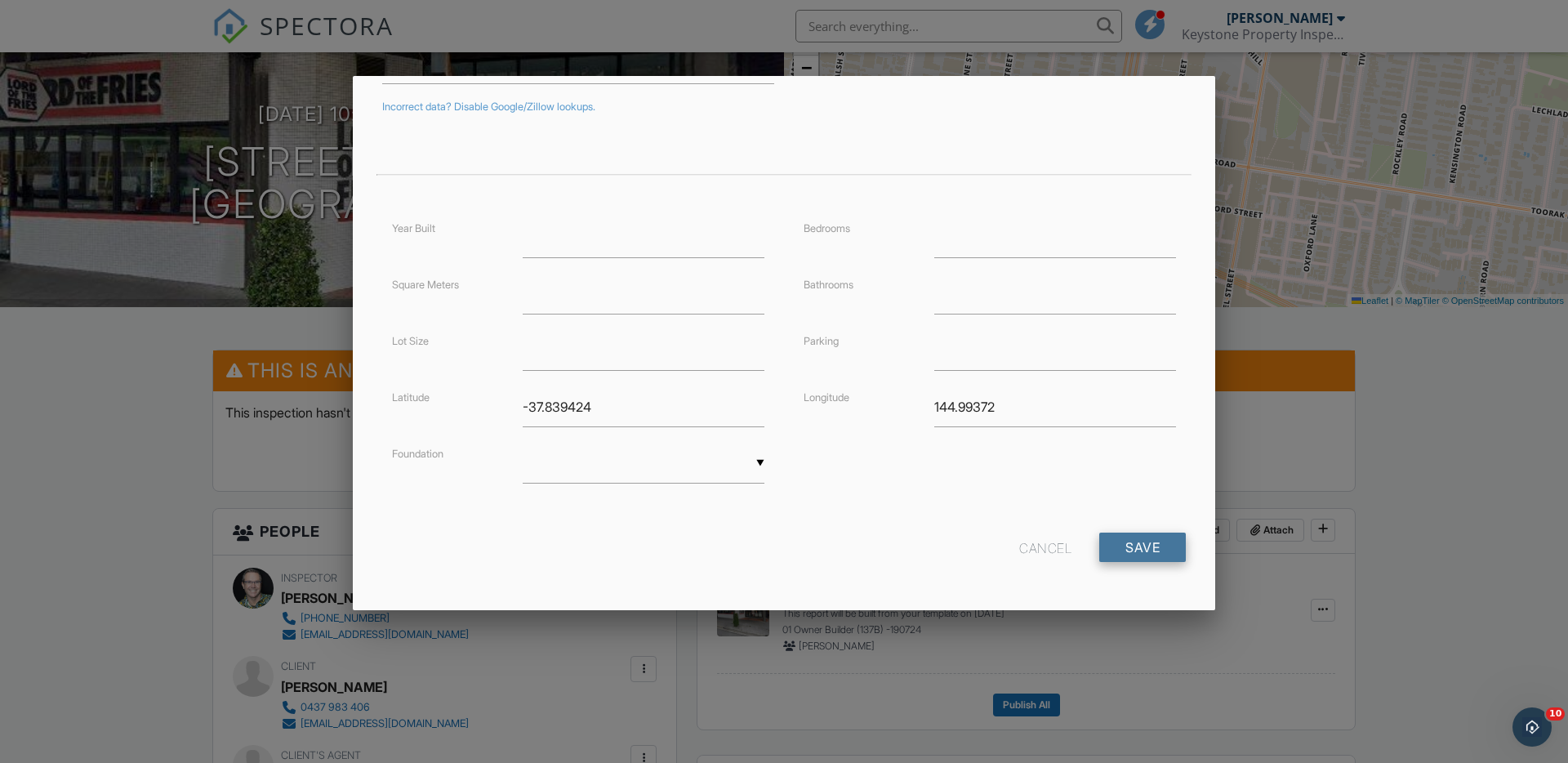
click at [1140, 541] on input "Save" at bounding box center [1142, 547] width 86 height 30
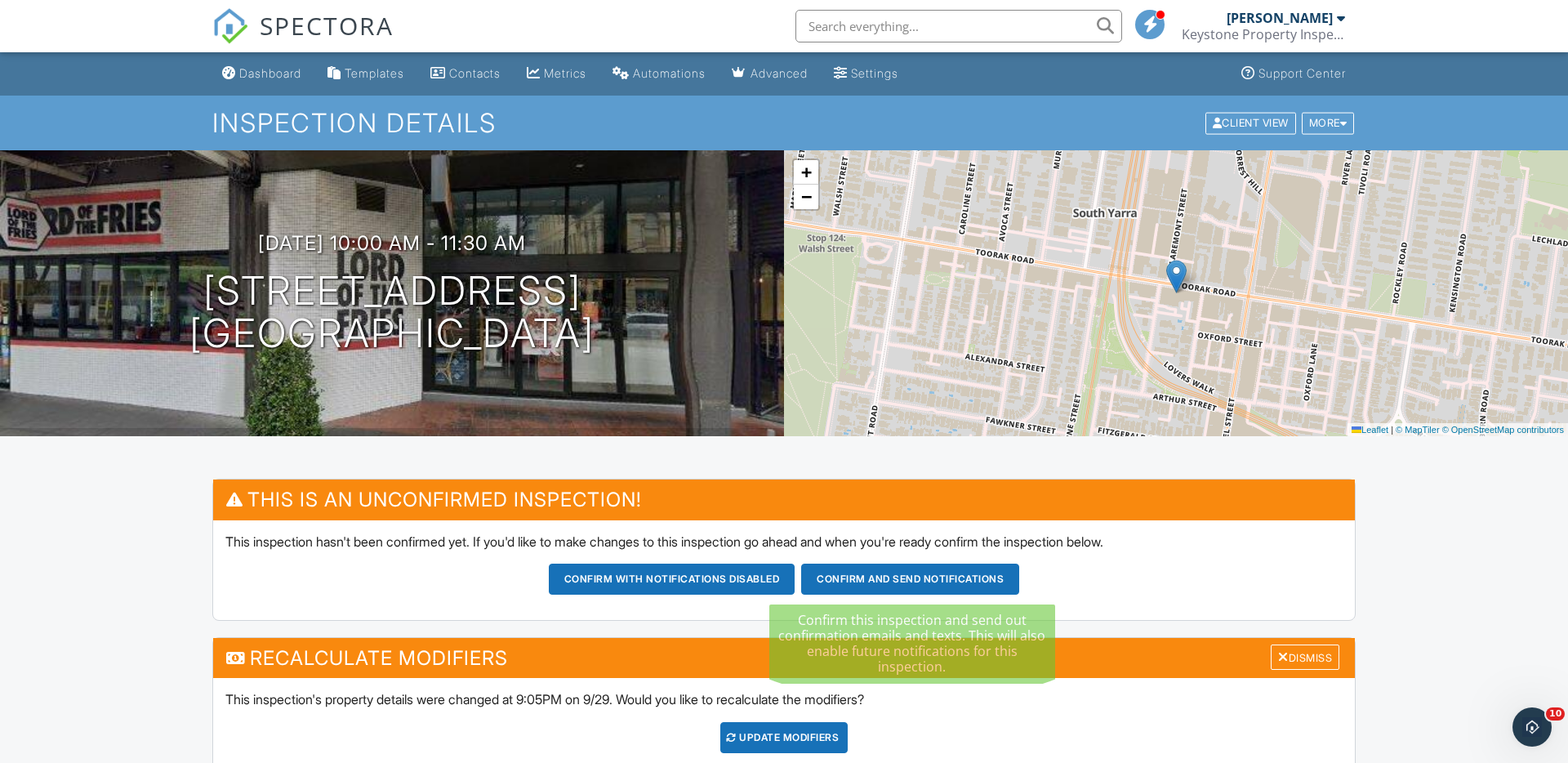
click at [921, 572] on button "Confirm and send notifications" at bounding box center [910, 579] width 218 height 31
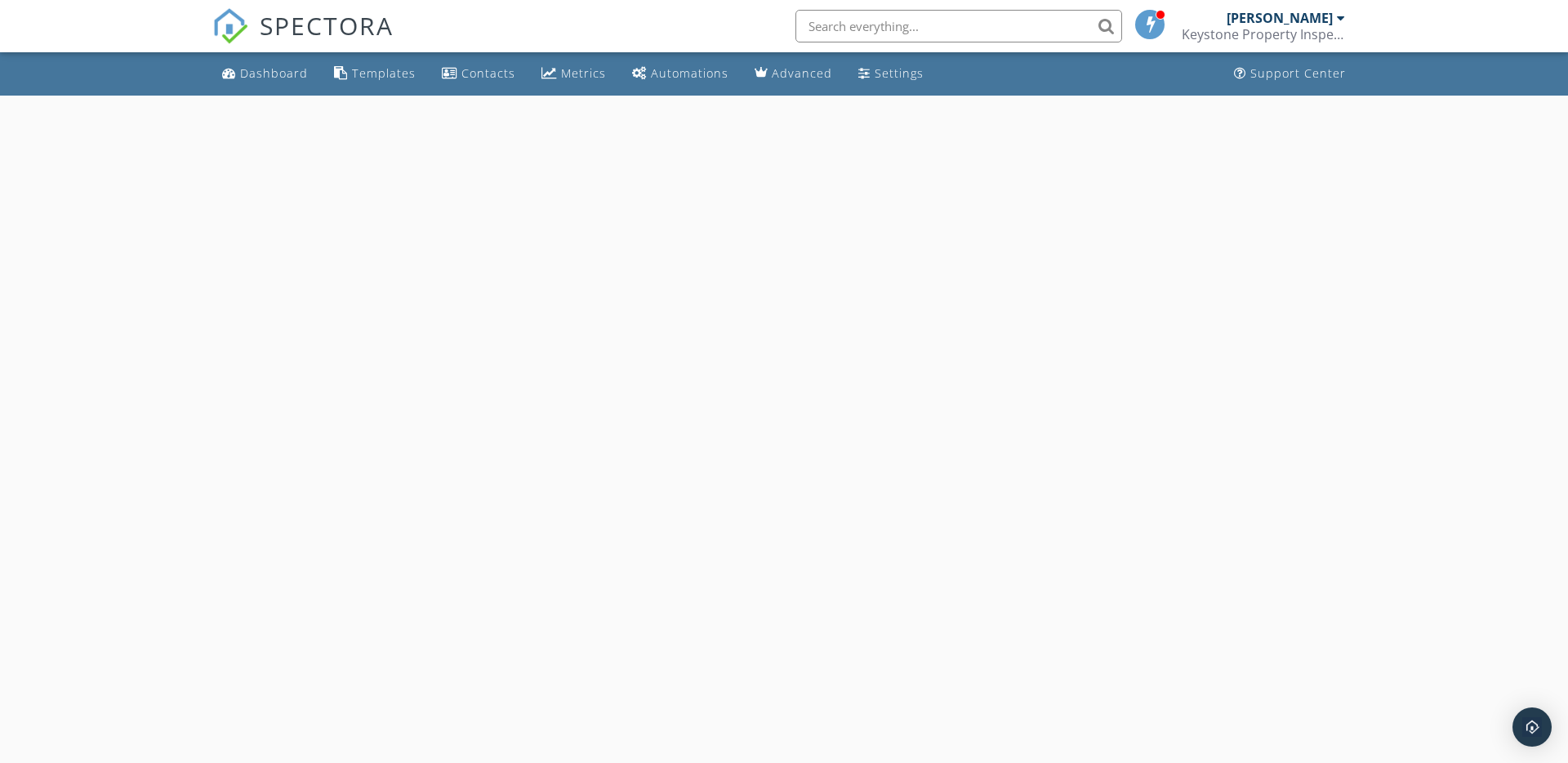
select select "8"
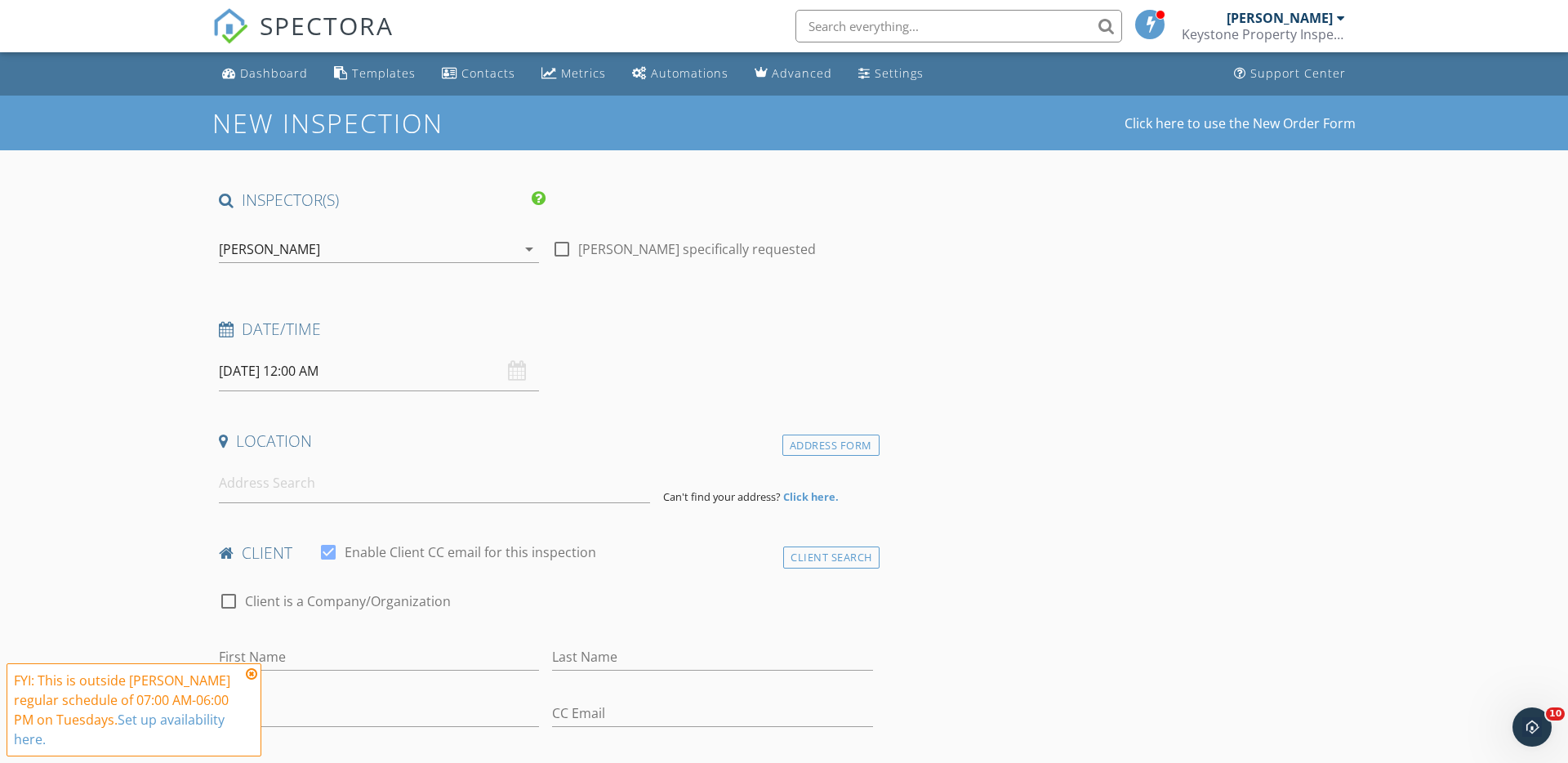
click at [364, 370] on input "[DATE] 12:00 AM" at bounding box center [378, 371] width 320 height 40
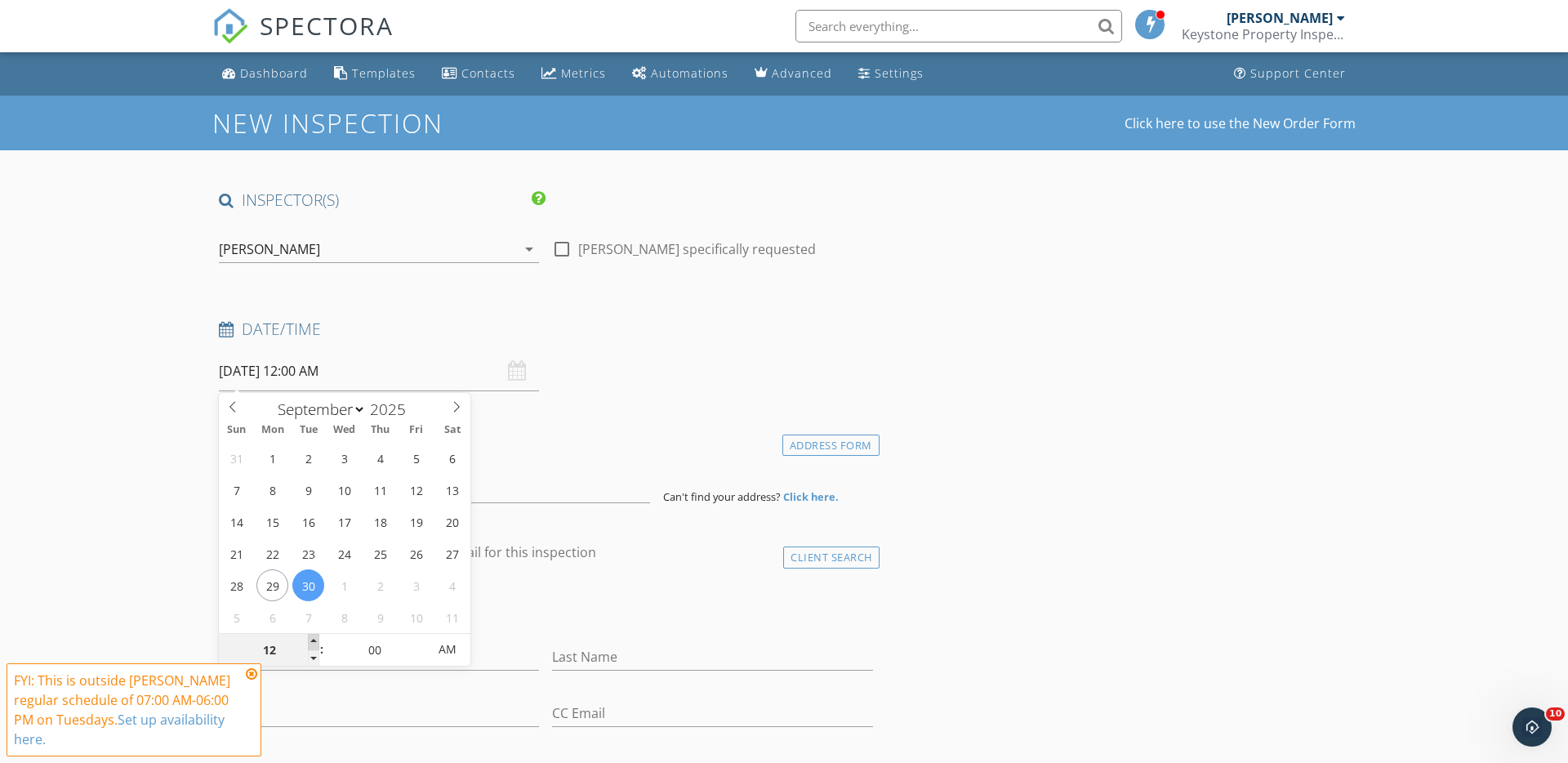
click at [313, 641] on span at bounding box center [314, 641] width 12 height 16
type input "01"
type input "[DATE] 1:00 AM"
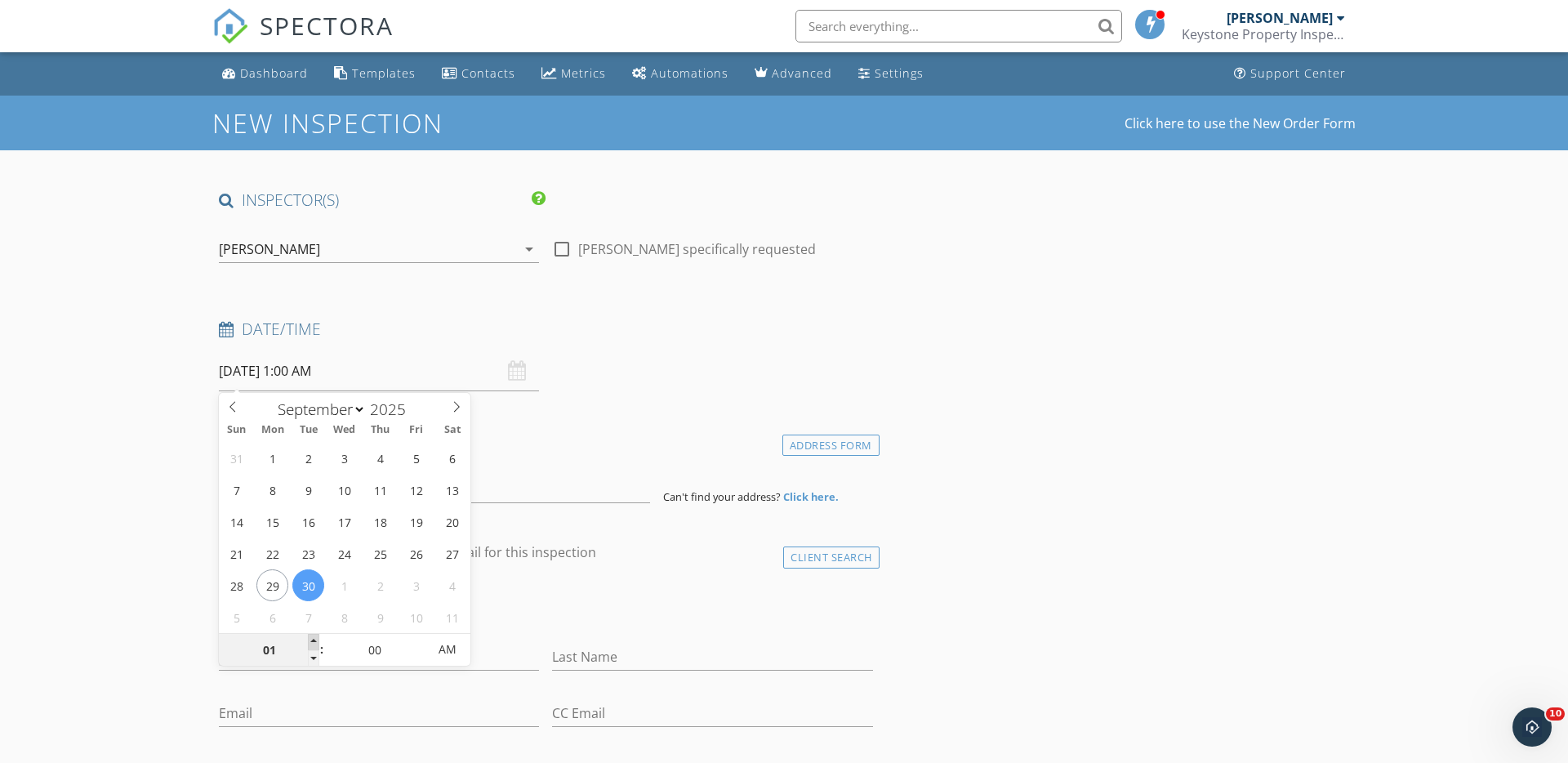
type input "02"
click at [313, 641] on span at bounding box center [314, 641] width 12 height 16
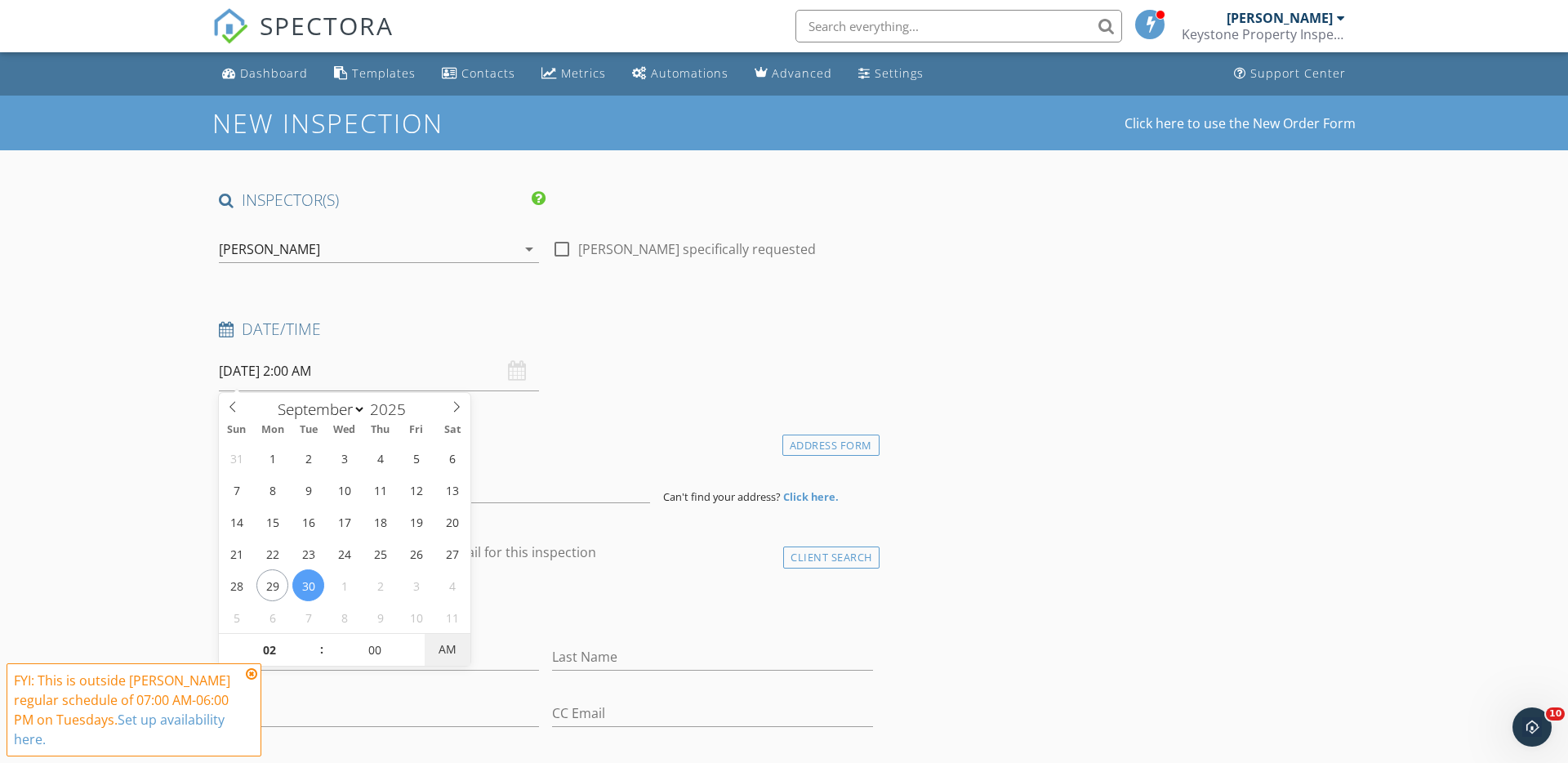
type input "[DATE] 2:00 PM"
click at [451, 654] on span "AM" at bounding box center [447, 650] width 45 height 33
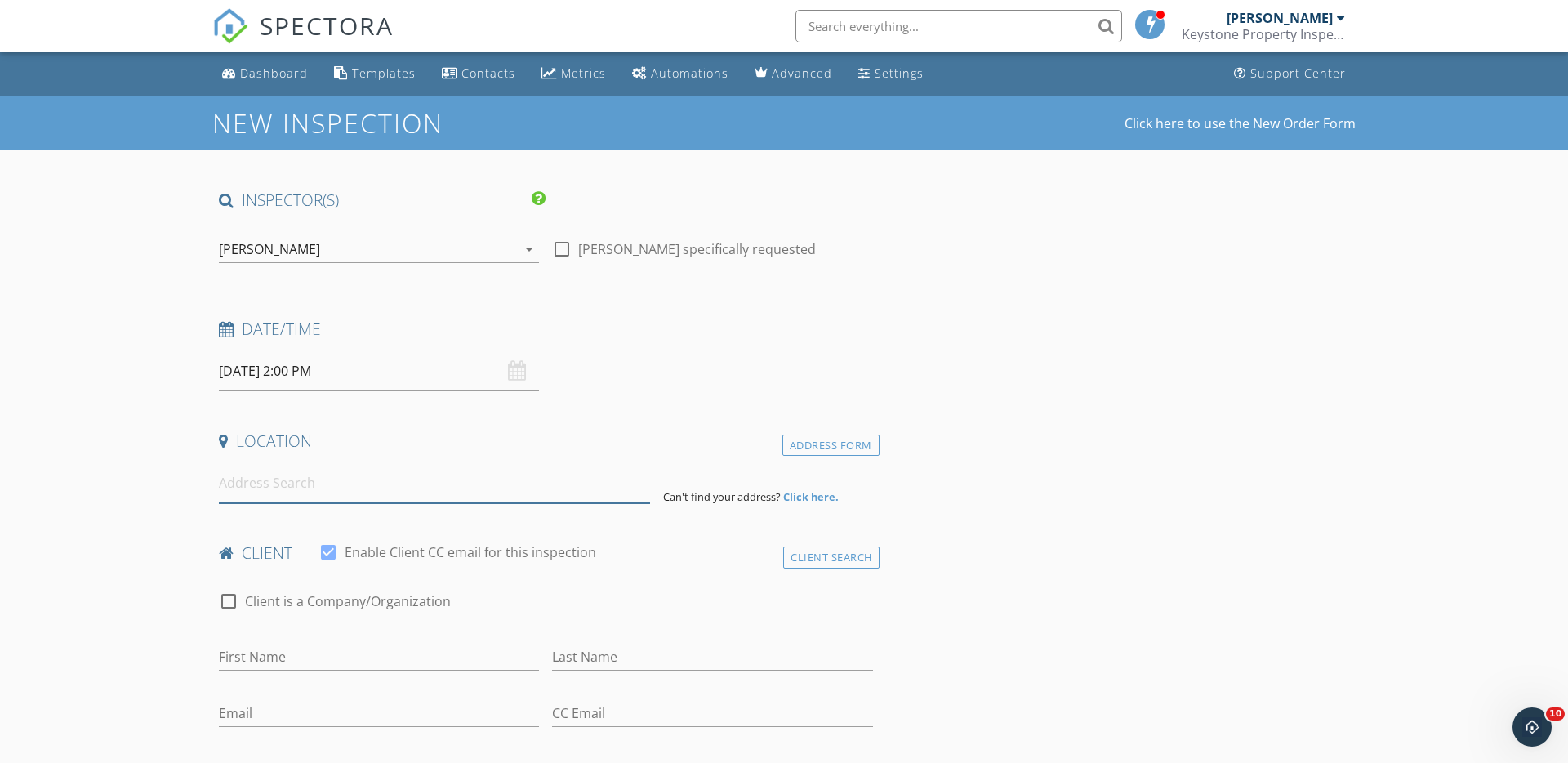
click at [235, 489] on input at bounding box center [433, 483] width 431 height 40
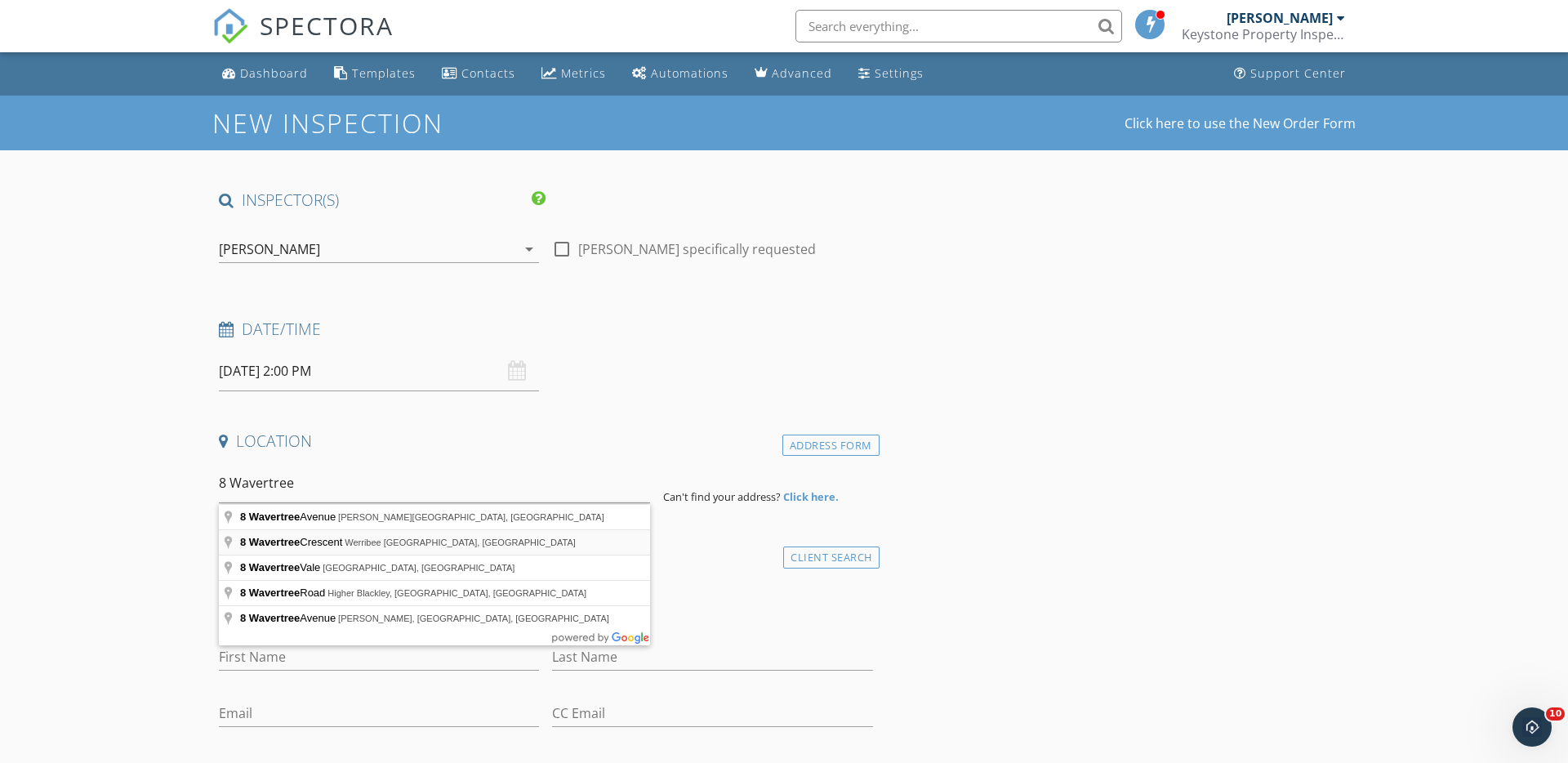
type input "[STREET_ADDRESS]"
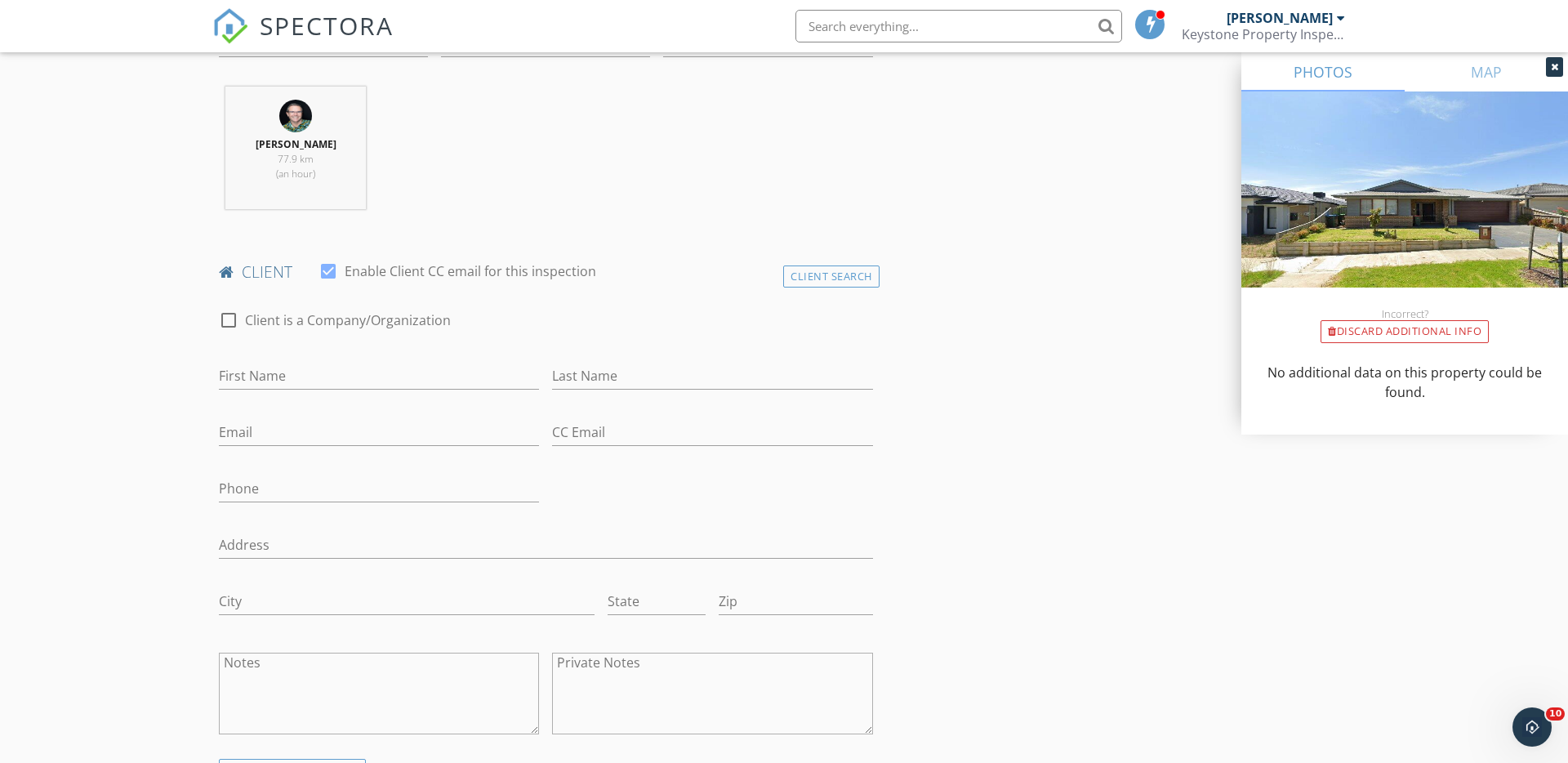
scroll to position [625, 0]
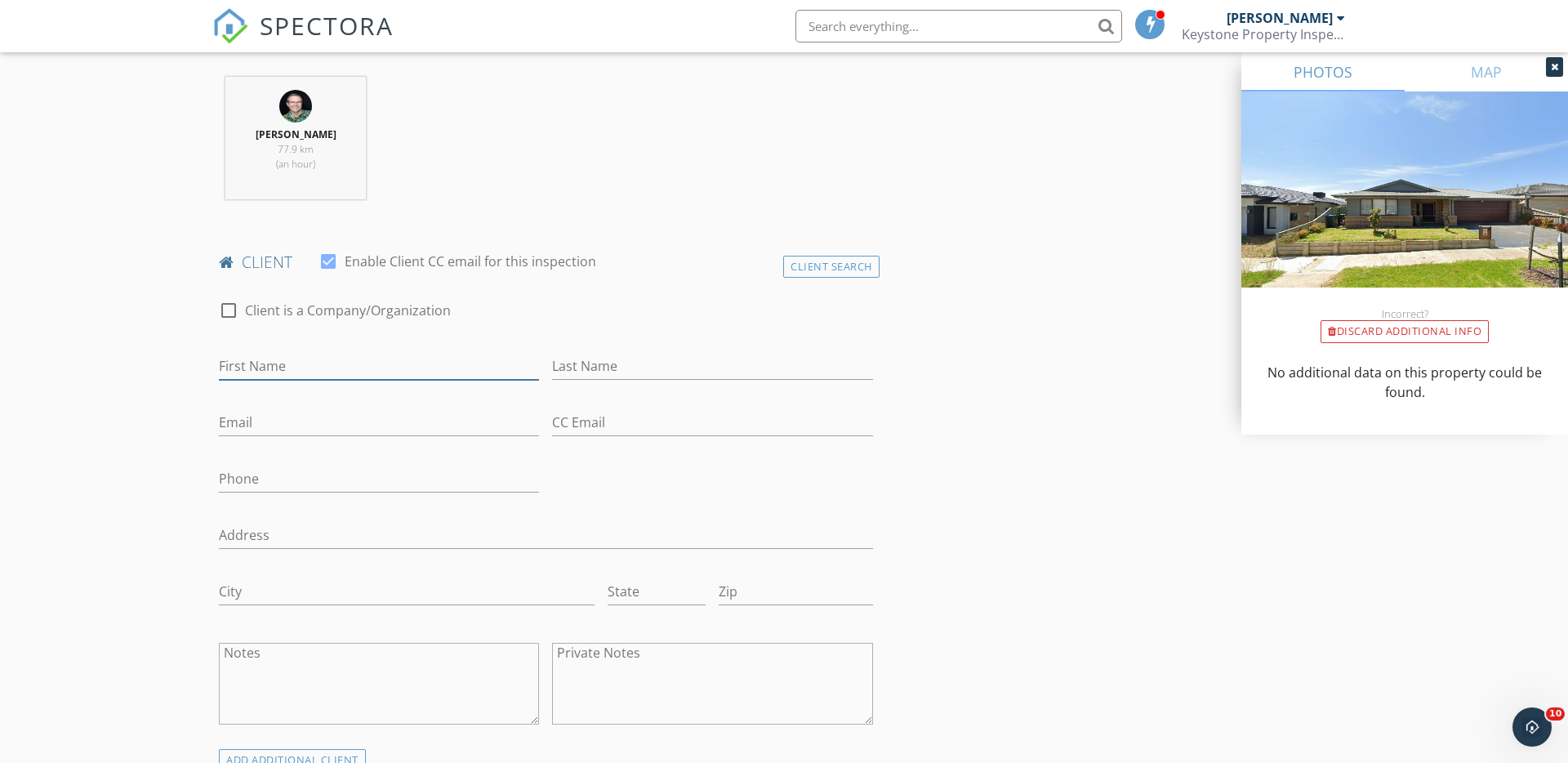
click at [244, 370] on input "First Name" at bounding box center [378, 367] width 320 height 27
paste input "[PERSON_NAME] [PERSON_NAME]"
type input "[PERSON_NAME] [PERSON_NAME]"
click at [638, 369] on input "Last Name" at bounding box center [712, 367] width 320 height 27
paste input "[PERSON_NAME] [PERSON_NAME]"
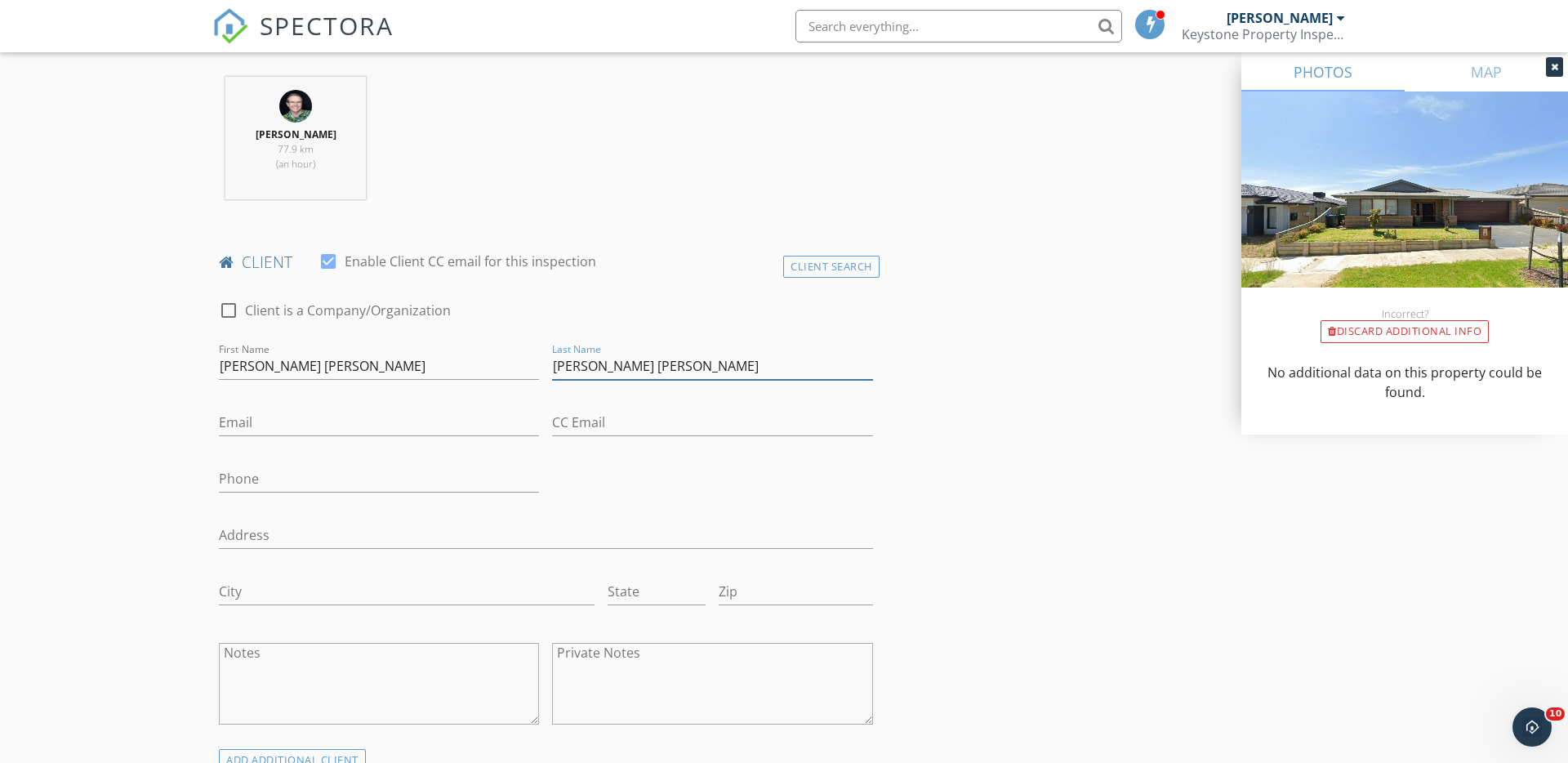
type input "[PERSON_NAME] [PERSON_NAME]"
click at [405, 369] on input "[PERSON_NAME] [PERSON_NAME]" at bounding box center [378, 367] width 320 height 27
drag, startPoint x: 659, startPoint y: 364, endPoint x: 555, endPoint y: 364, distance: 104.0
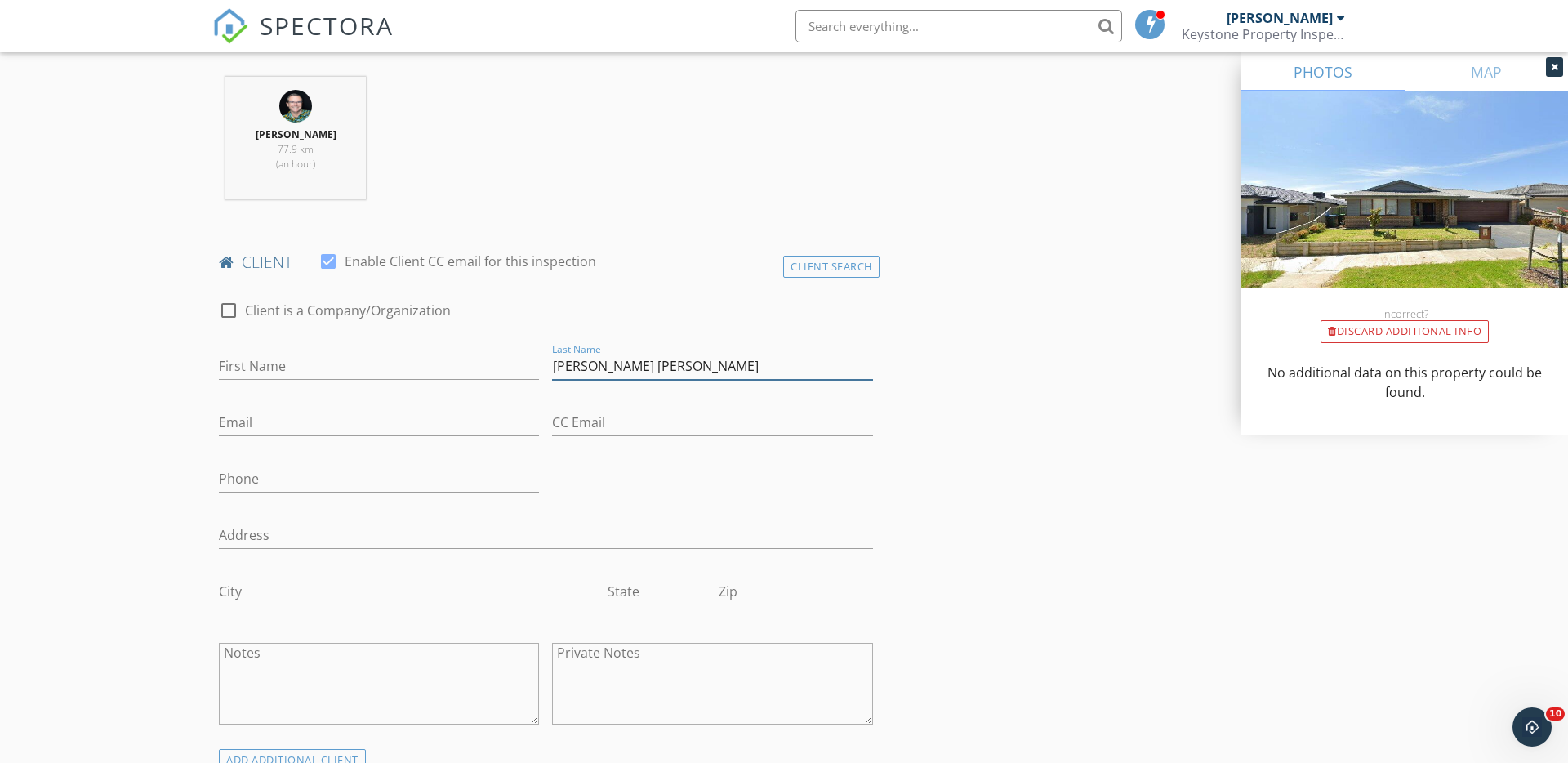
click at [555, 364] on input "[PERSON_NAME] [PERSON_NAME]" at bounding box center [712, 367] width 320 height 27
click at [471, 370] on input "First Name" at bounding box center [378, 367] width 320 height 27
paste input "[PERSON_NAME] [PERSON_NAME]"
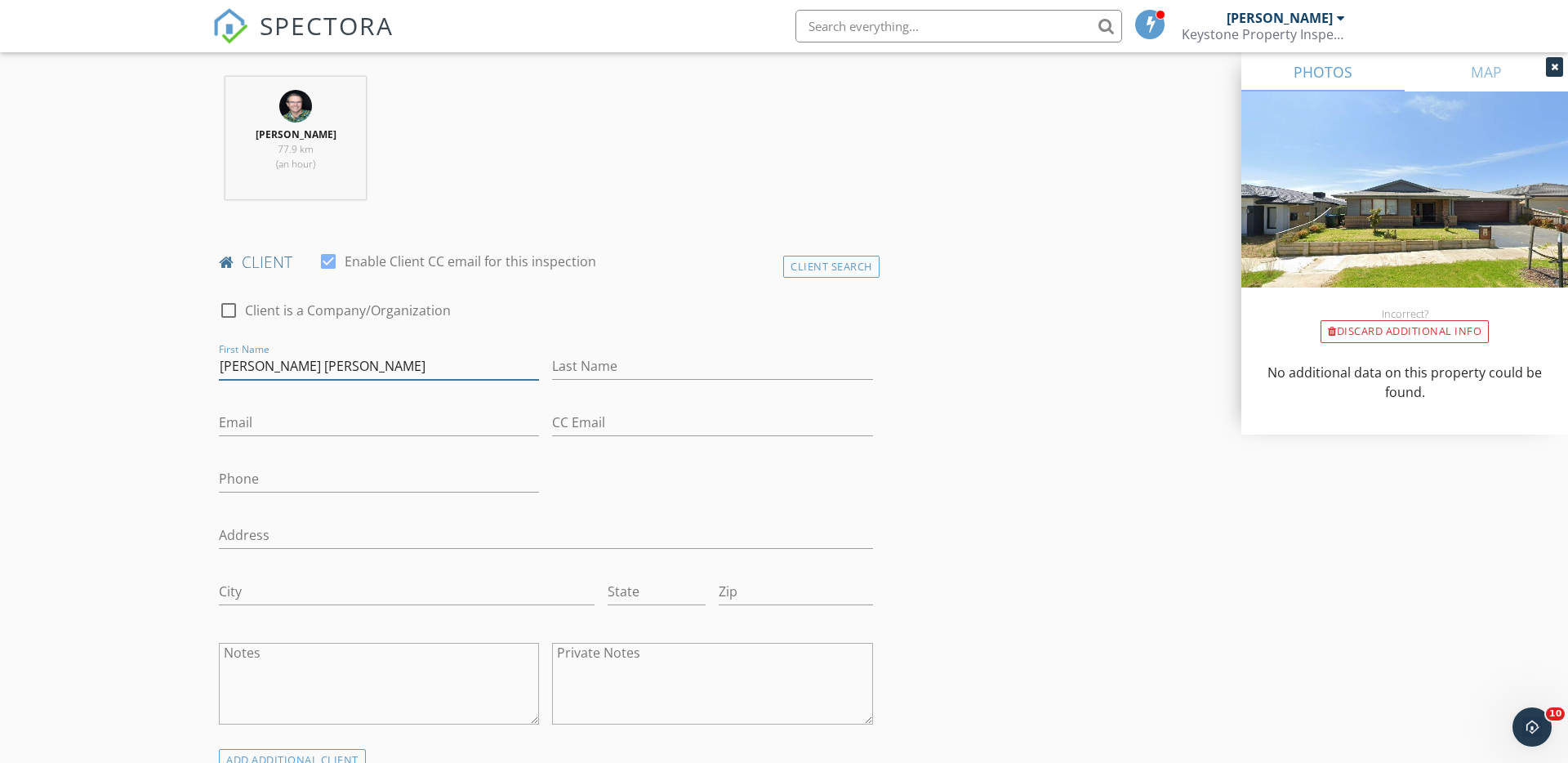
type input "[PERSON_NAME] [PERSON_NAME]"
click at [571, 364] on input "Last Name" at bounding box center [712, 367] width 320 height 27
type input "[PERSON_NAME]"
click at [402, 368] on input "[PERSON_NAME] [PERSON_NAME]" at bounding box center [378, 367] width 320 height 27
type input "[PERSON_NAME] [PERSON_NAME] "Diem""
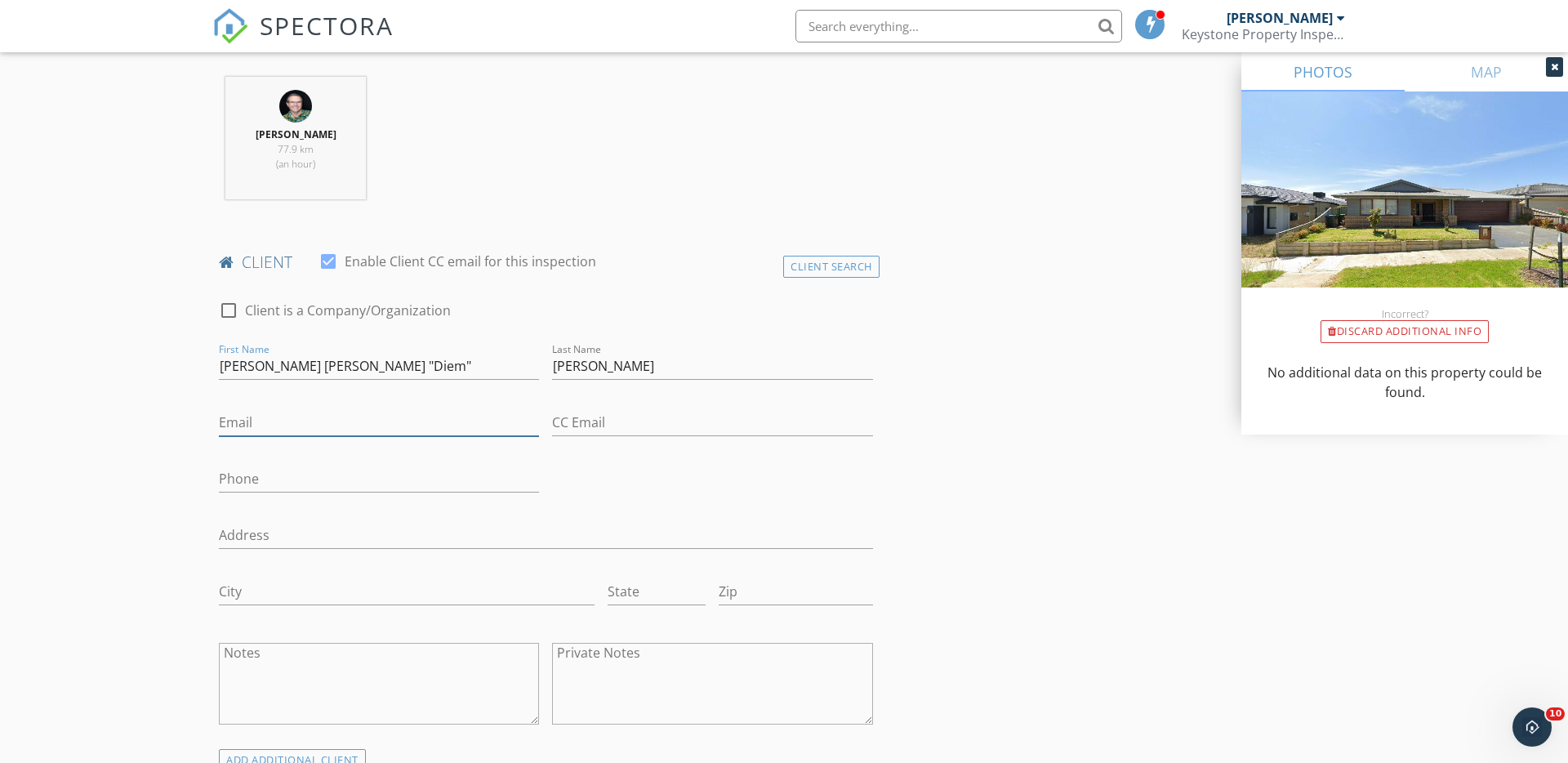
click at [286, 426] on input "Email" at bounding box center [378, 423] width 320 height 27
click at [267, 422] on input "Email" at bounding box center [378, 423] width 320 height 27
paste input "[EMAIL_ADDRESS][DOMAIN_NAME]"
type input "[EMAIL_ADDRESS][DOMAIN_NAME]"
click at [248, 488] on input "Phone" at bounding box center [378, 479] width 320 height 27
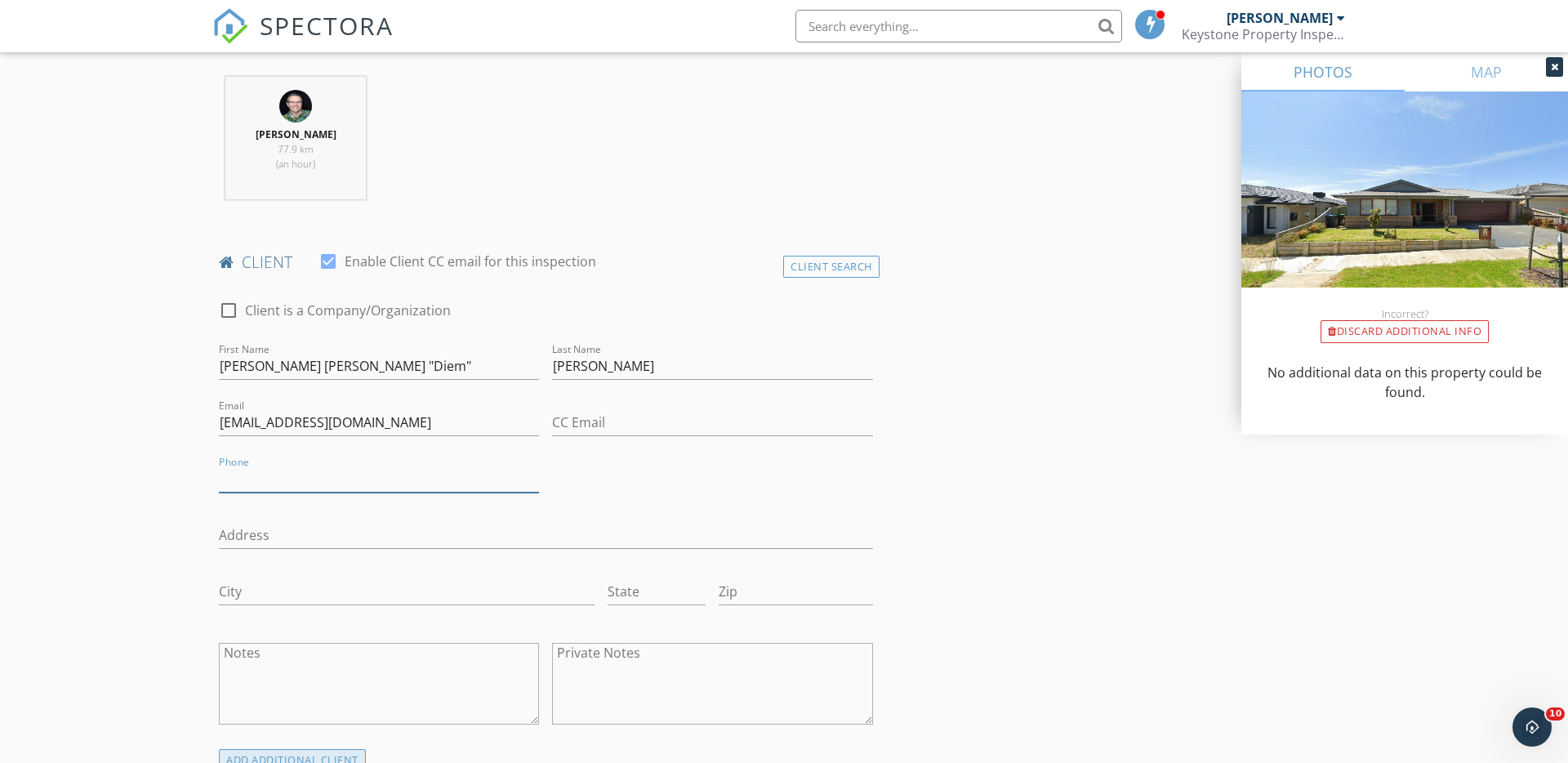
paste input "0413 885 212"
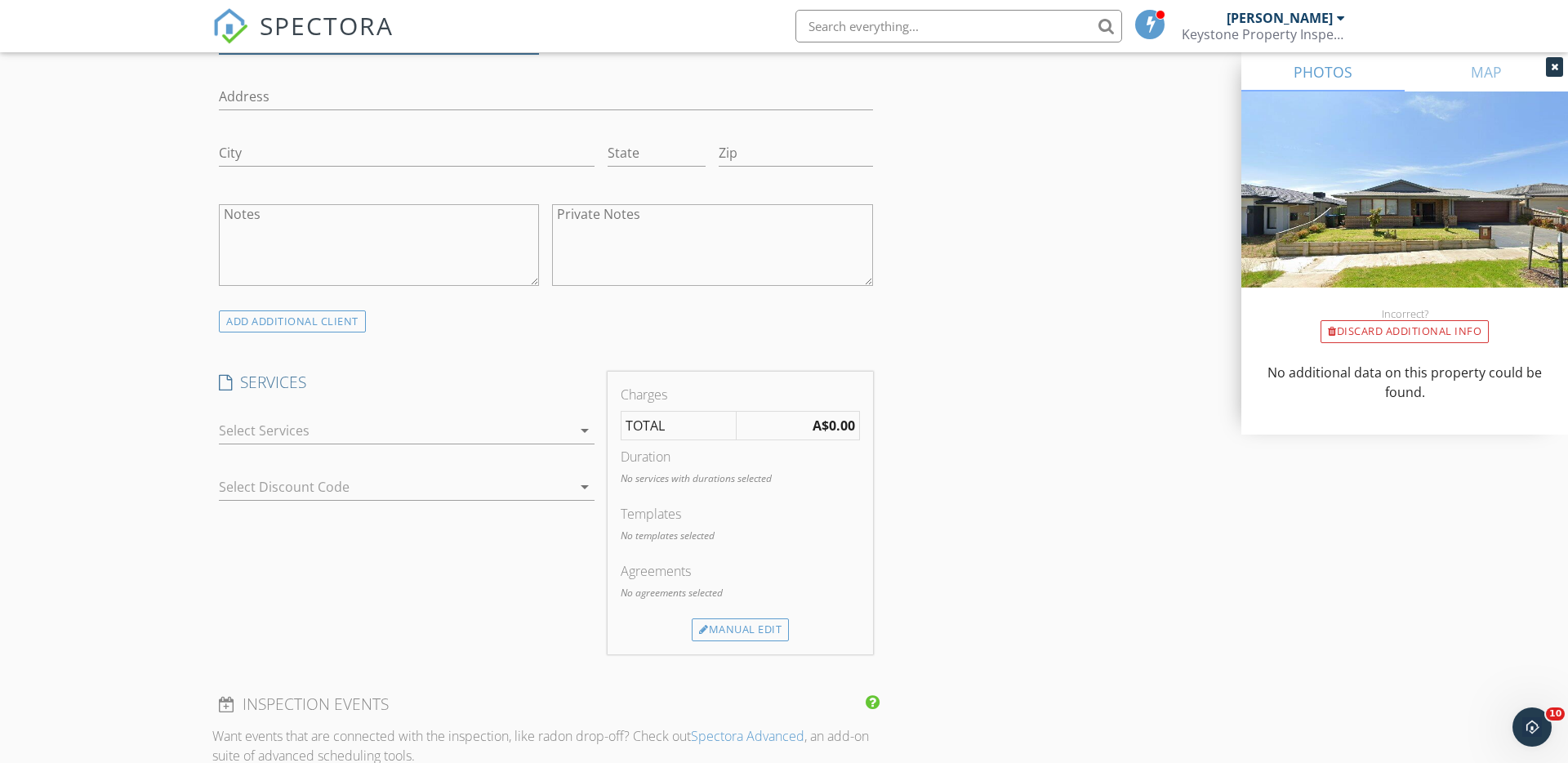
scroll to position [1072, 0]
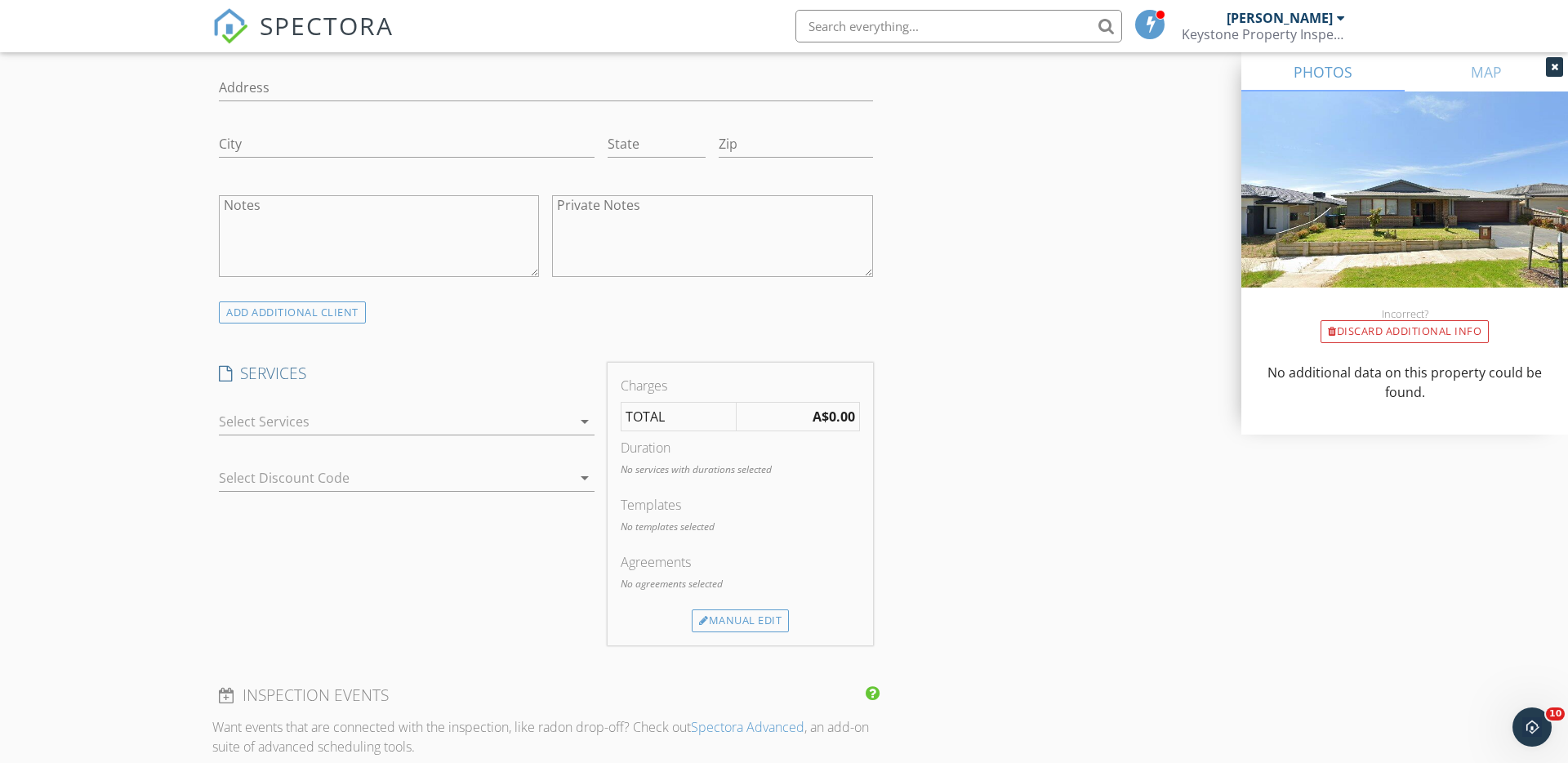
type input "0413 885 212"
click at [237, 413] on div at bounding box center [395, 421] width 353 height 26
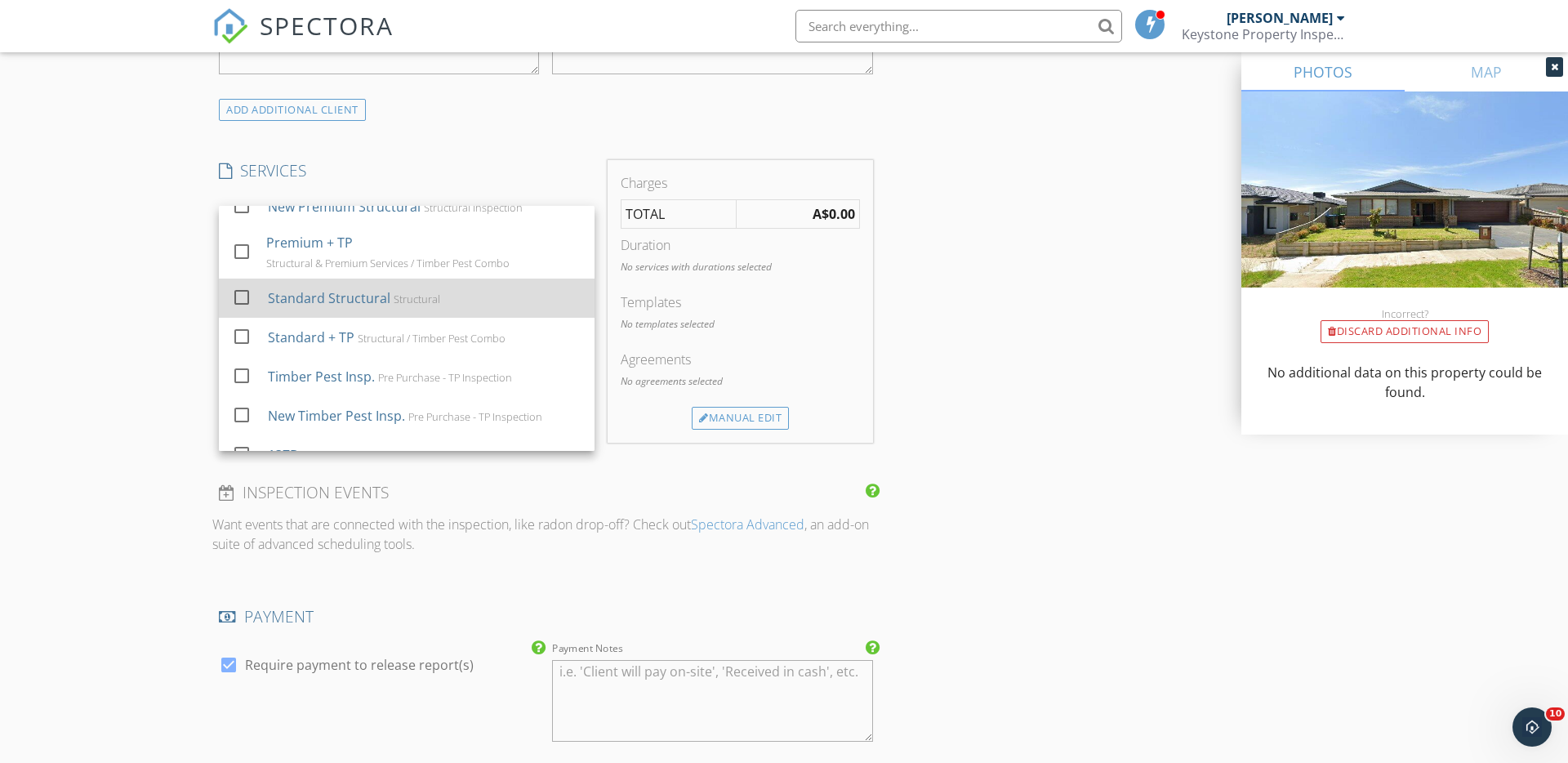
scroll to position [111, 0]
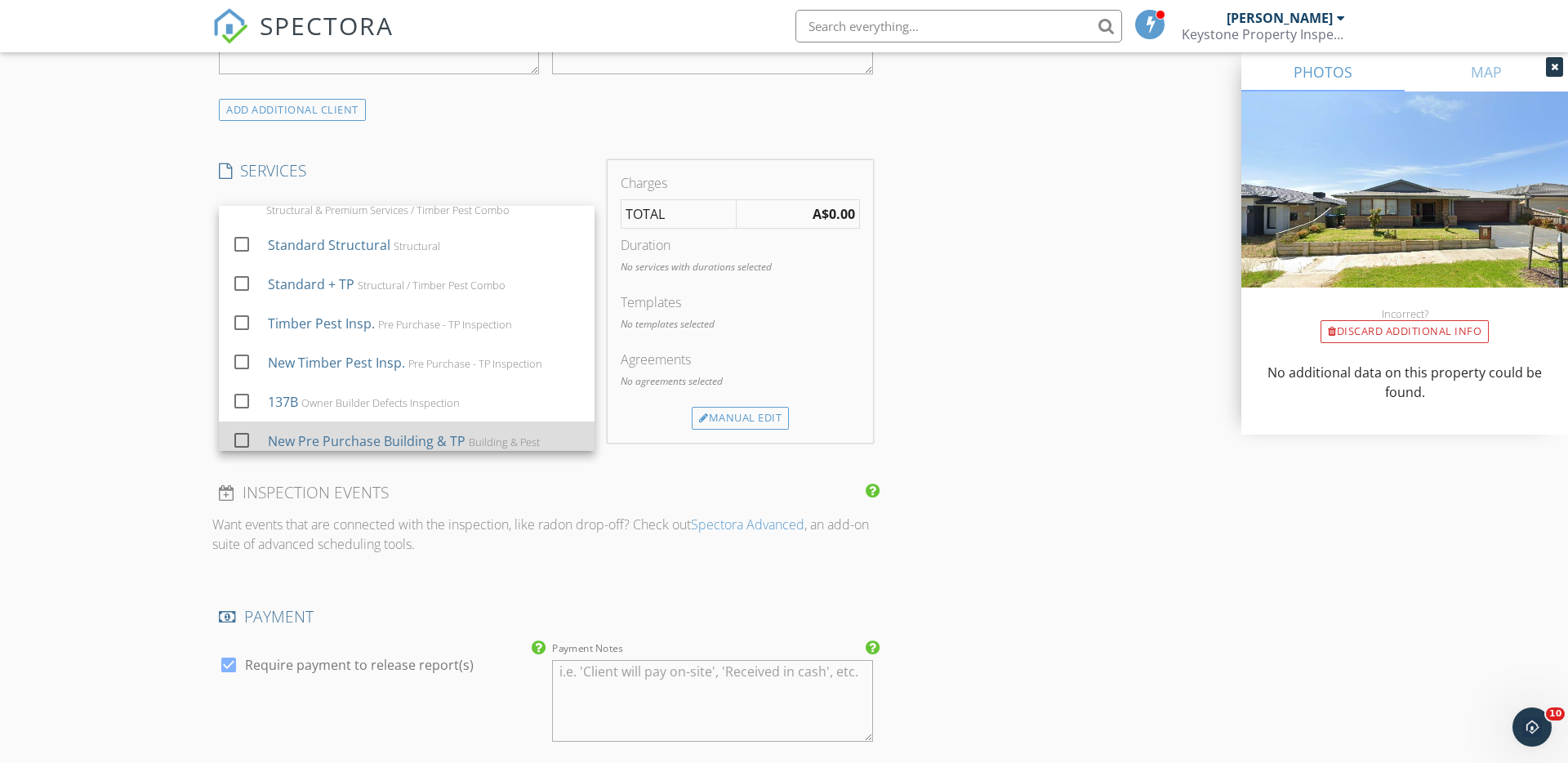
click at [414, 439] on div "New Pre Purchase Building & TP" at bounding box center [366, 440] width 197 height 19
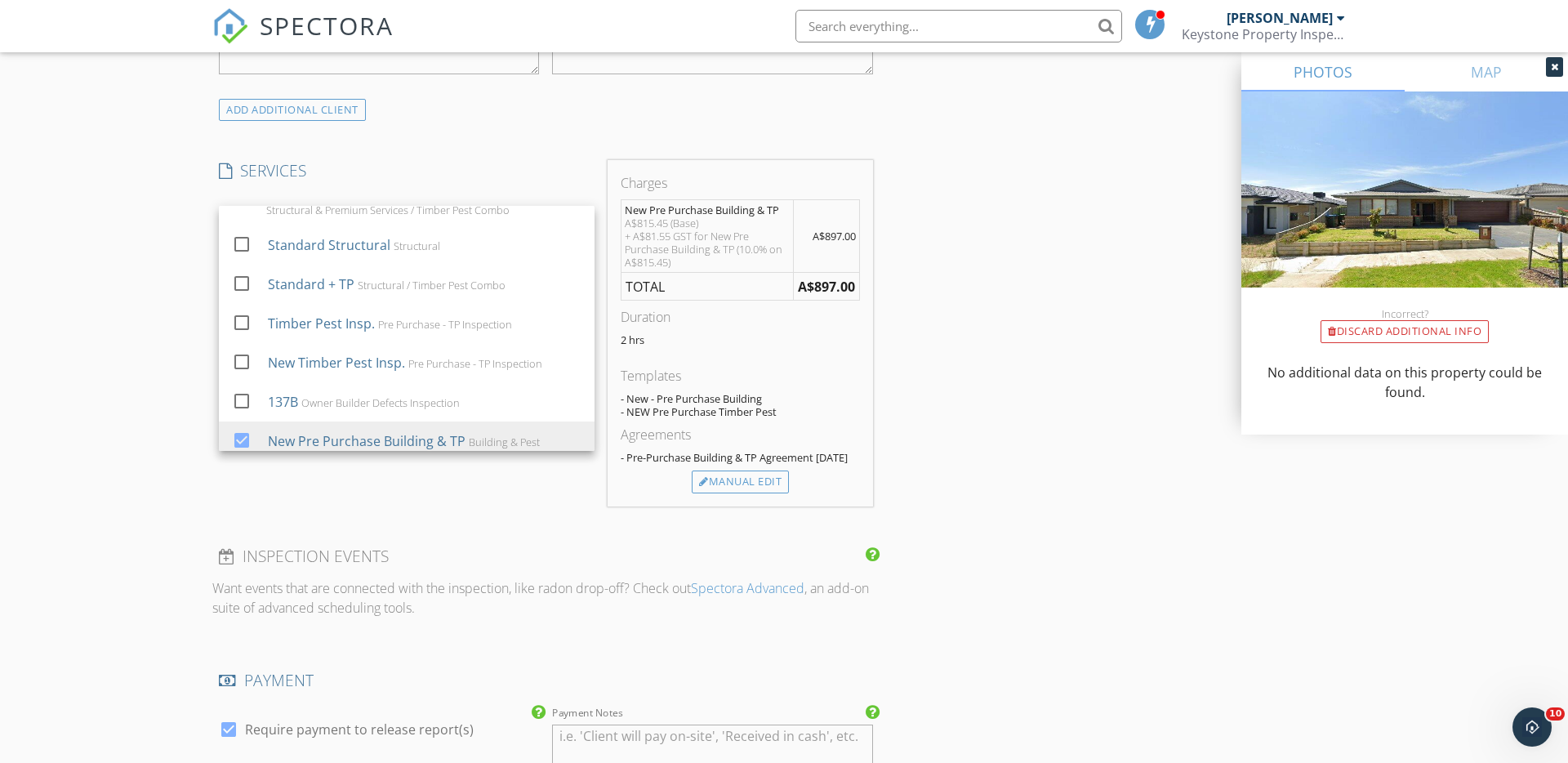
click at [1024, 286] on div "INSPECTOR(S) check_box [PERSON_NAME] PRIMARY [PERSON_NAME] arrow_drop_down chec…" at bounding box center [784, 306] width 1143 height 2784
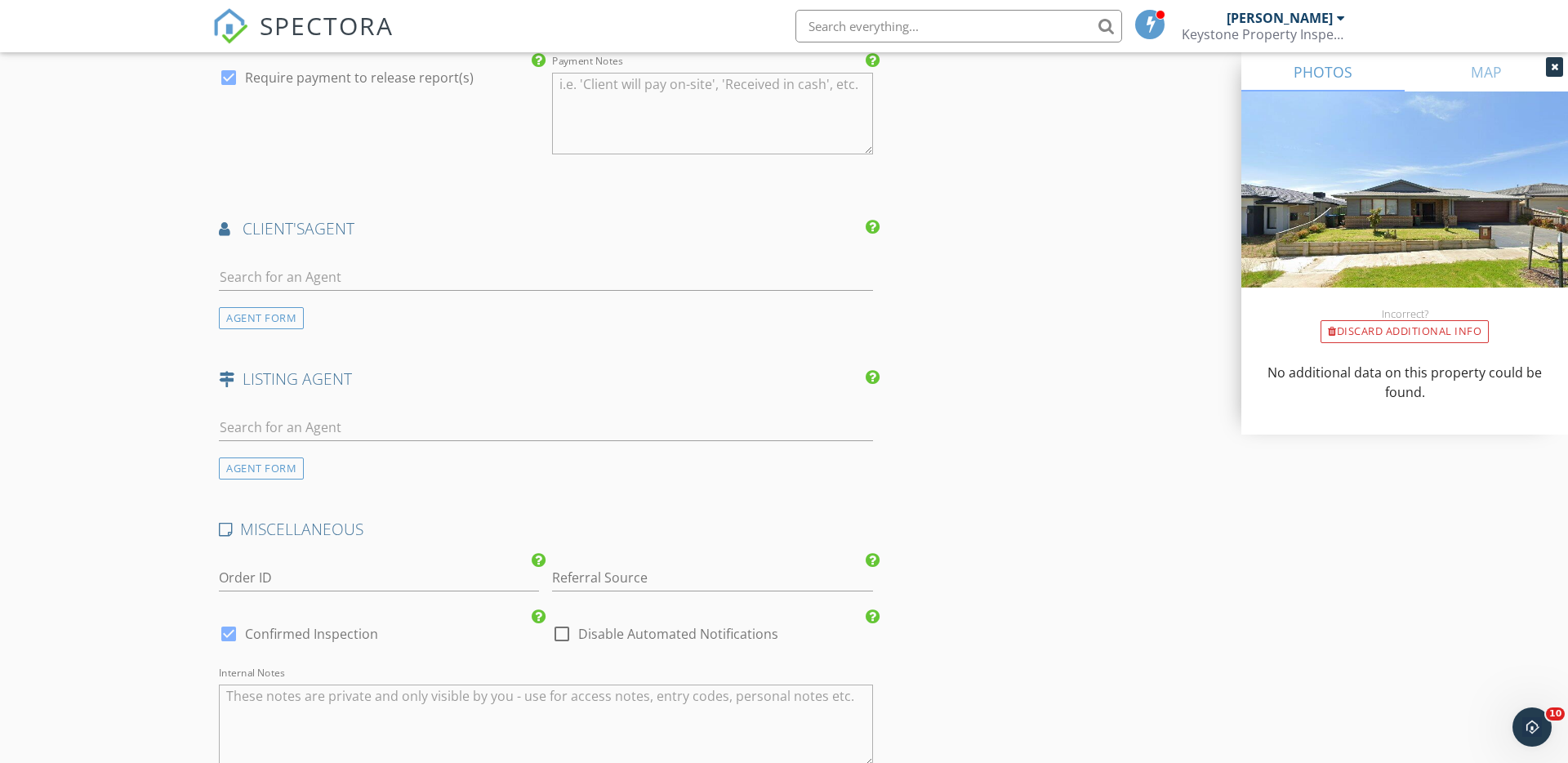
scroll to position [1933, 0]
click at [241, 417] on input "text" at bounding box center [545, 421] width 654 height 27
click at [246, 423] on input "text" at bounding box center [545, 421] width 654 height 27
type input "Panah"
click at [301, 423] on input "Panah" at bounding box center [545, 421] width 654 height 27
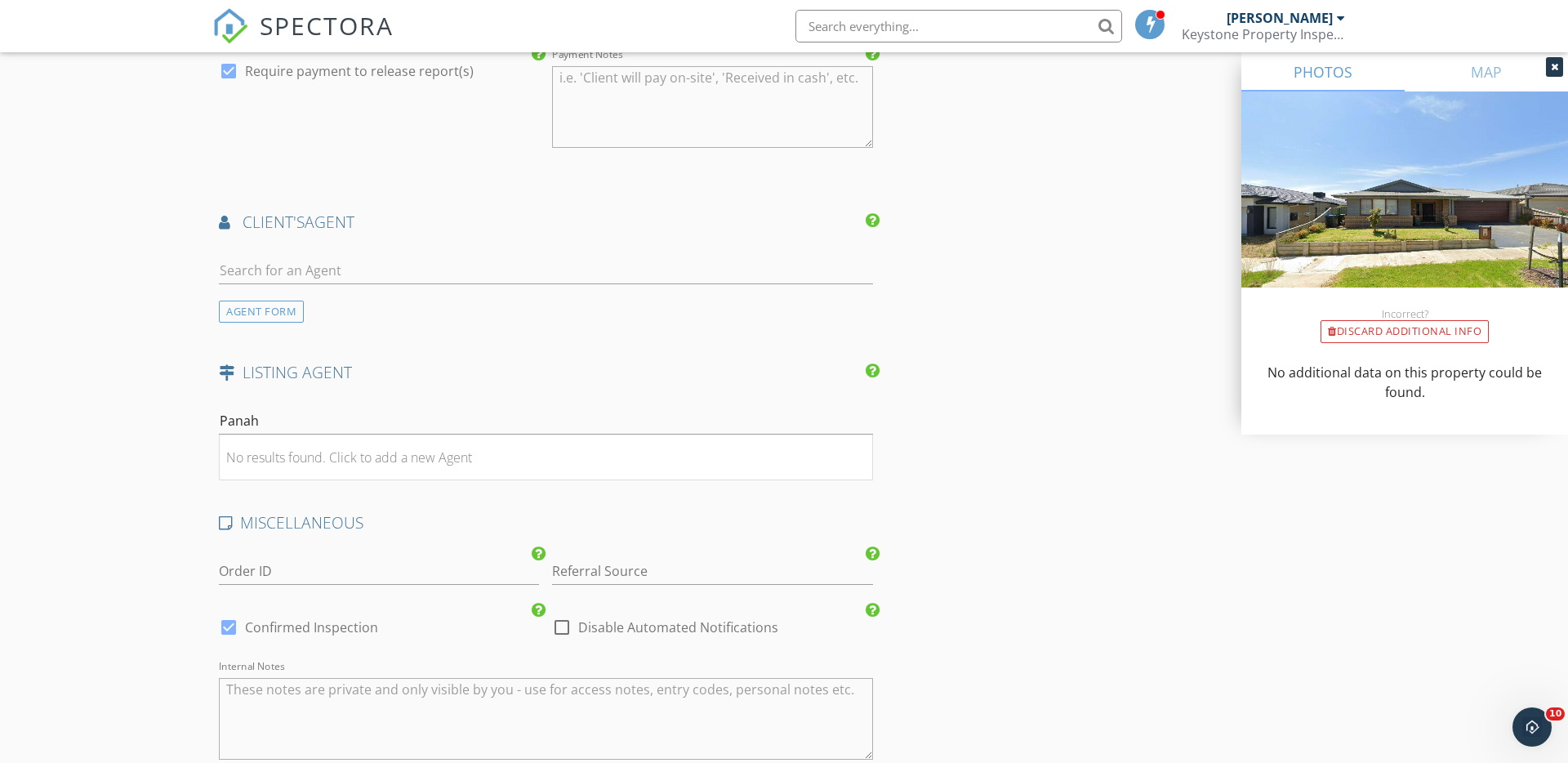
click at [265, 423] on input "Panah" at bounding box center [545, 421] width 654 height 27
click at [242, 462] on div "AGENT FORM" at bounding box center [261, 462] width 85 height 22
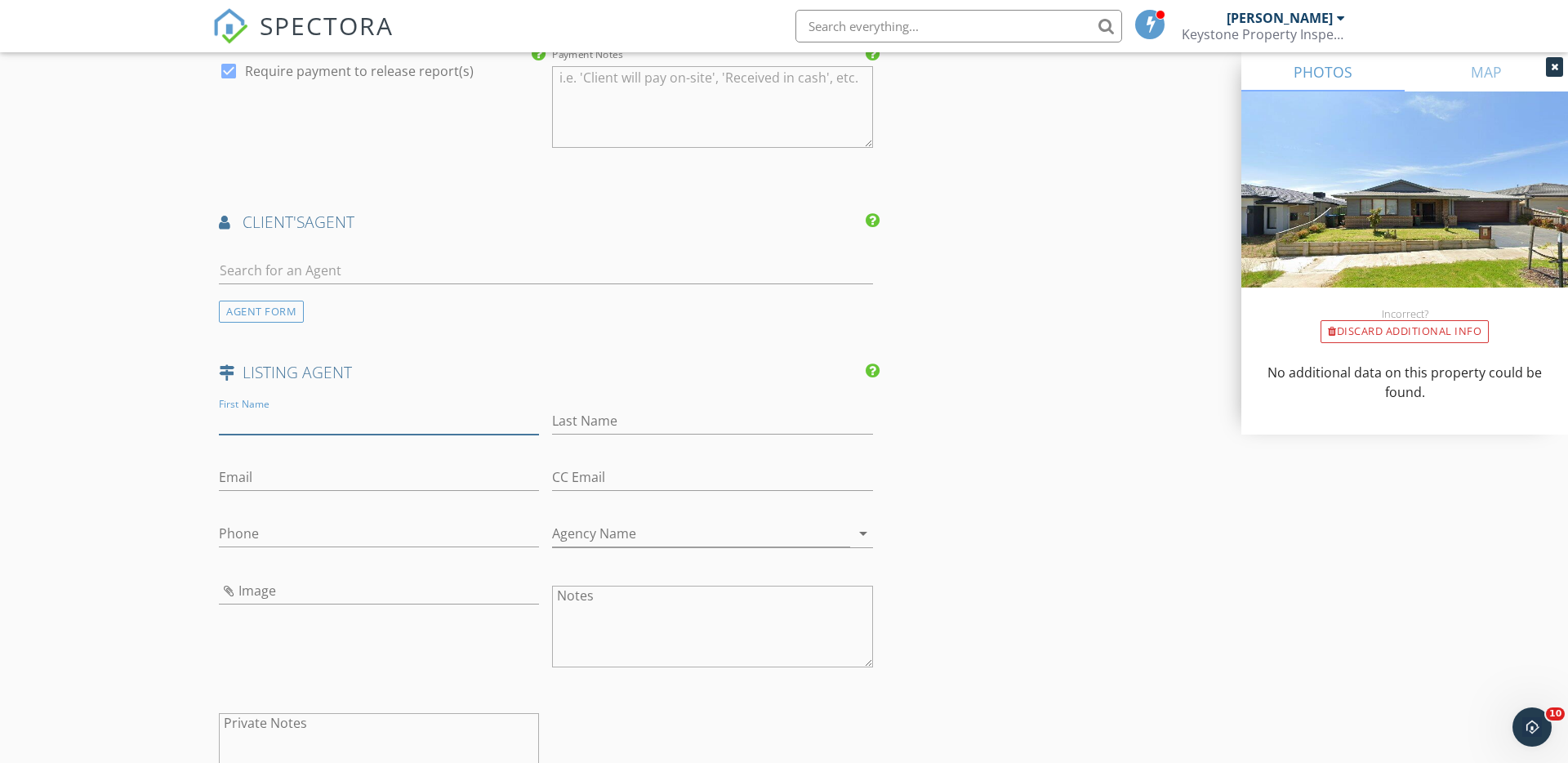
click at [238, 426] on input "First Name" at bounding box center [378, 421] width 320 height 27
type input "Panah"
click at [621, 411] on input "Darrehe" at bounding box center [712, 421] width 320 height 27
click at [610, 426] on input "Darrehe" at bounding box center [712, 421] width 320 height 27
type input "Darrehee"
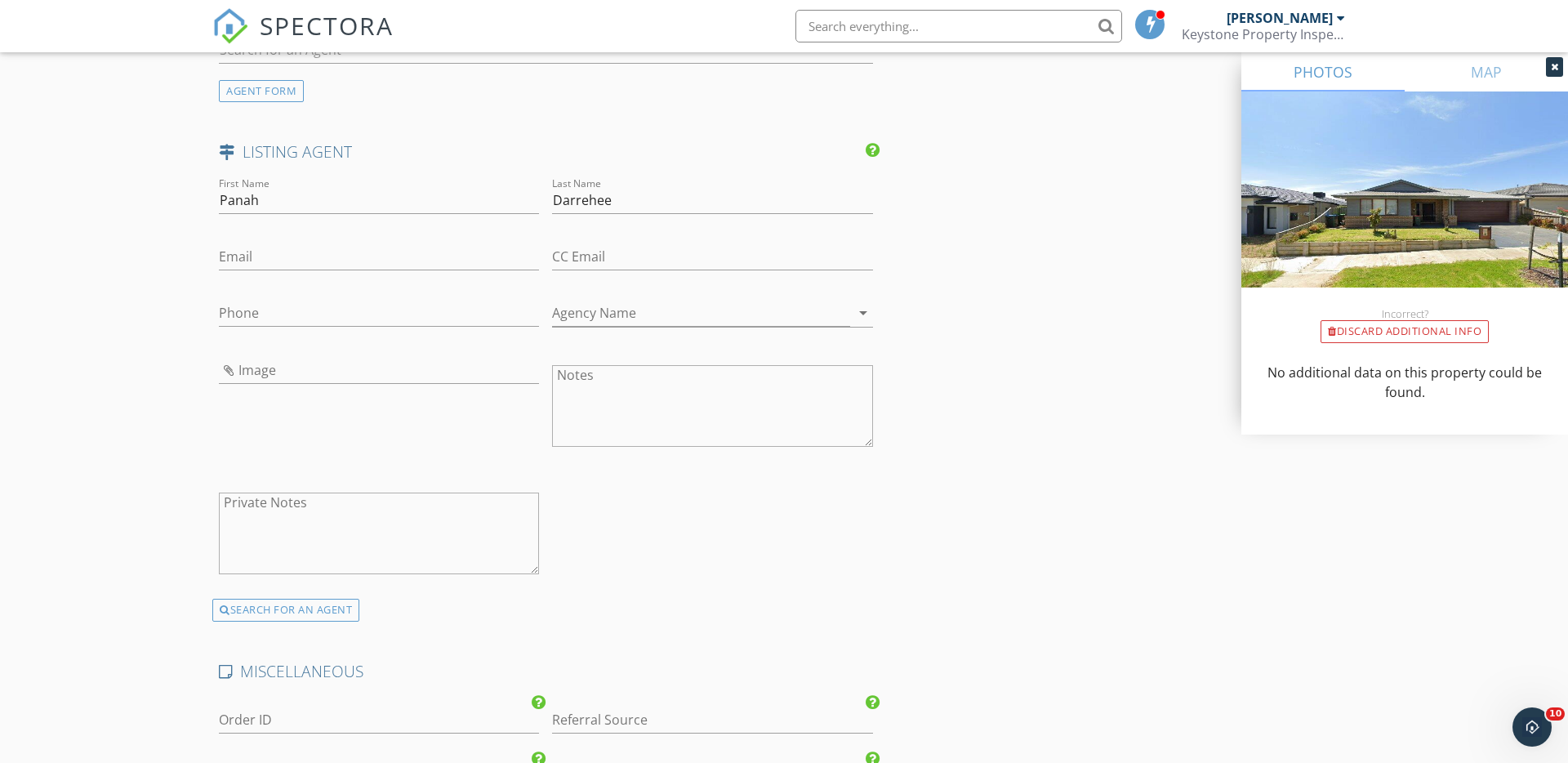
scroll to position [2156, 0]
click at [265, 310] on input "Phone" at bounding box center [378, 311] width 320 height 27
paste input "04021912"
click at [340, 302] on input "04021912" at bounding box center [378, 311] width 320 height 27
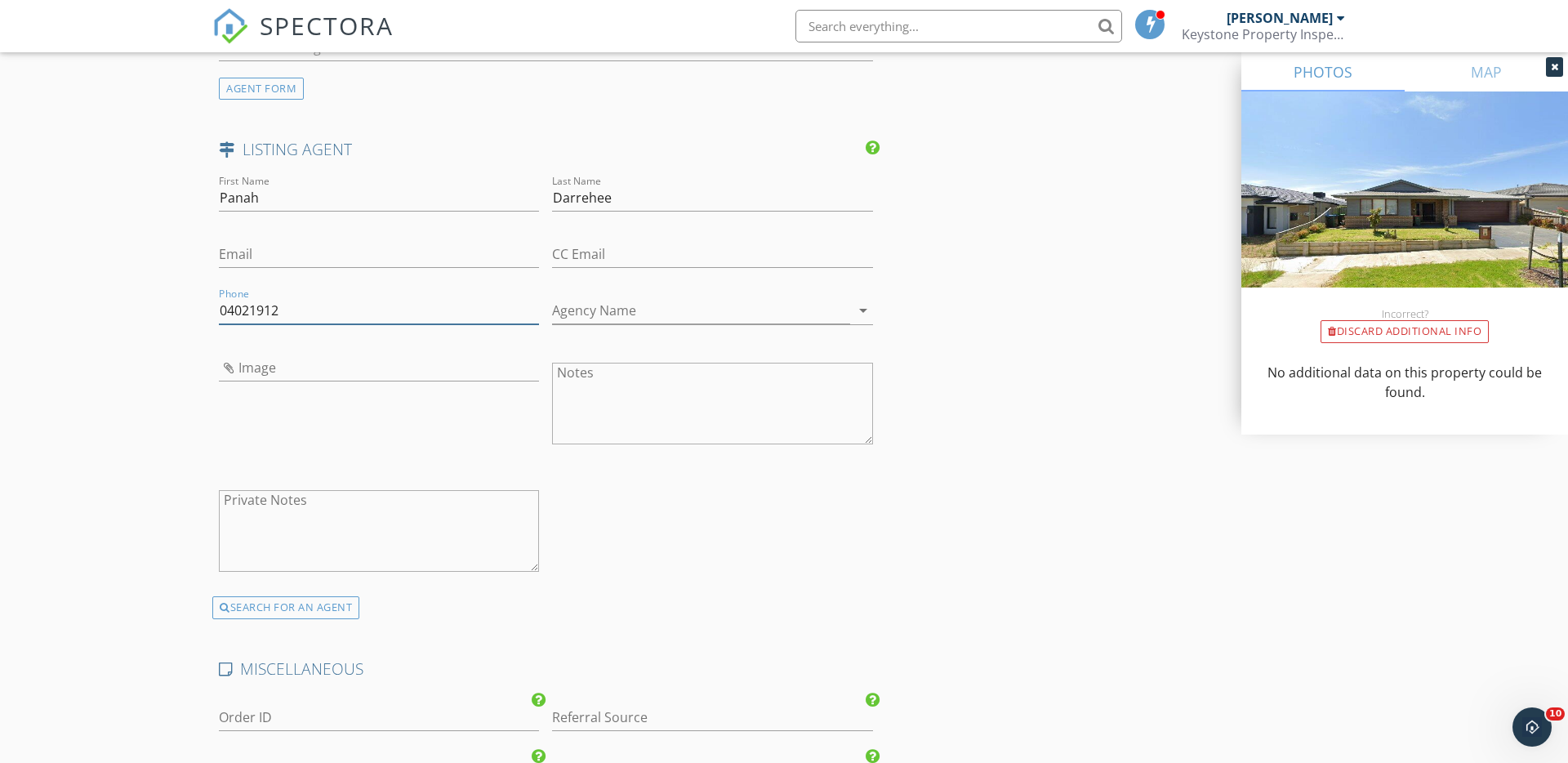
click at [340, 302] on input "04021912" at bounding box center [378, 311] width 320 height 27
paste input "31"
type input "0402191231"
click at [571, 311] on input "Agency Name" at bounding box center [700, 311] width 297 height 27
type input "[PERSON_NAME] - Werribee"
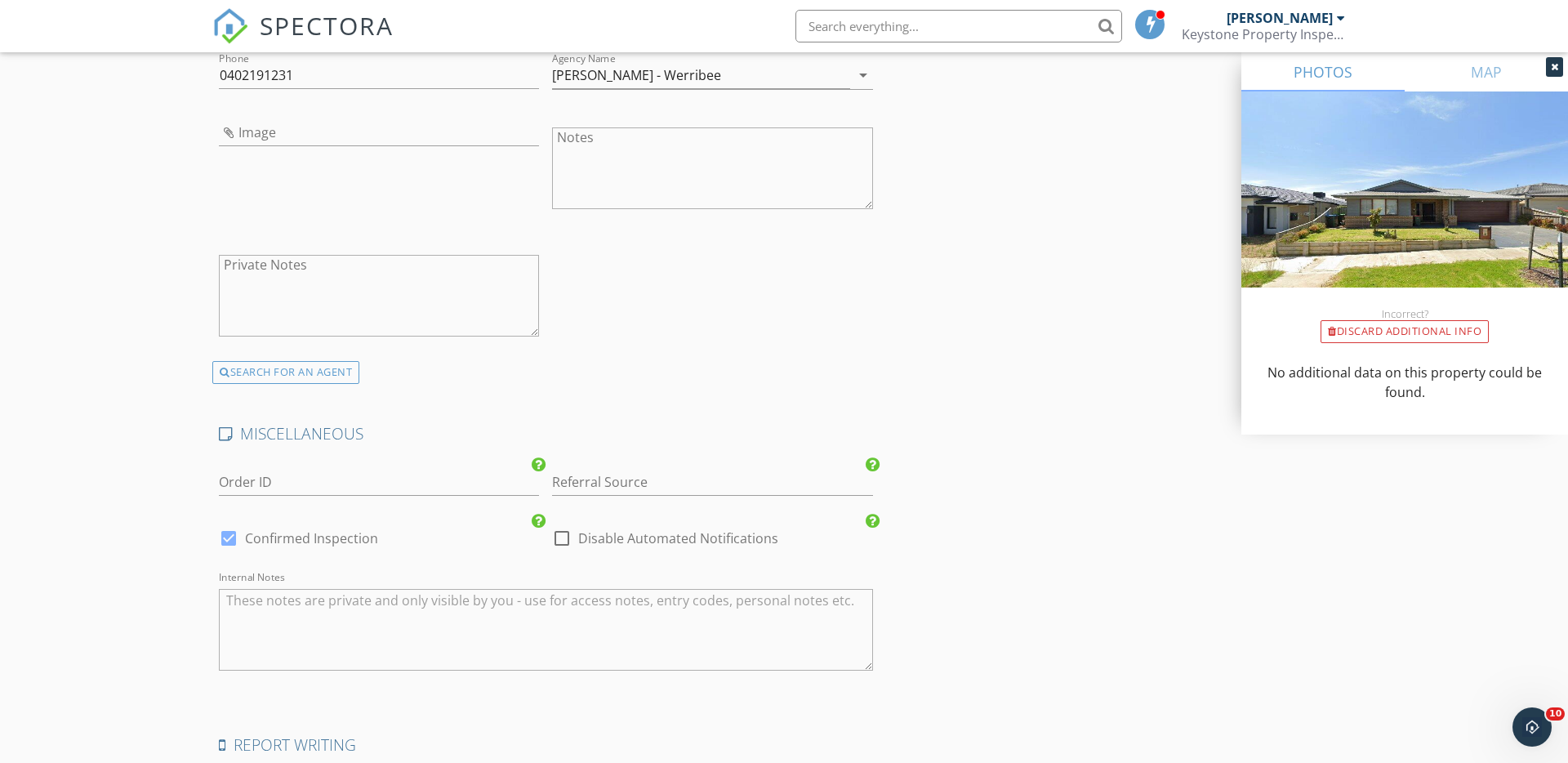
scroll to position [2397, 0]
click at [233, 537] on div at bounding box center [229, 533] width 28 height 28
checkbox input "false"
checkbox input "true"
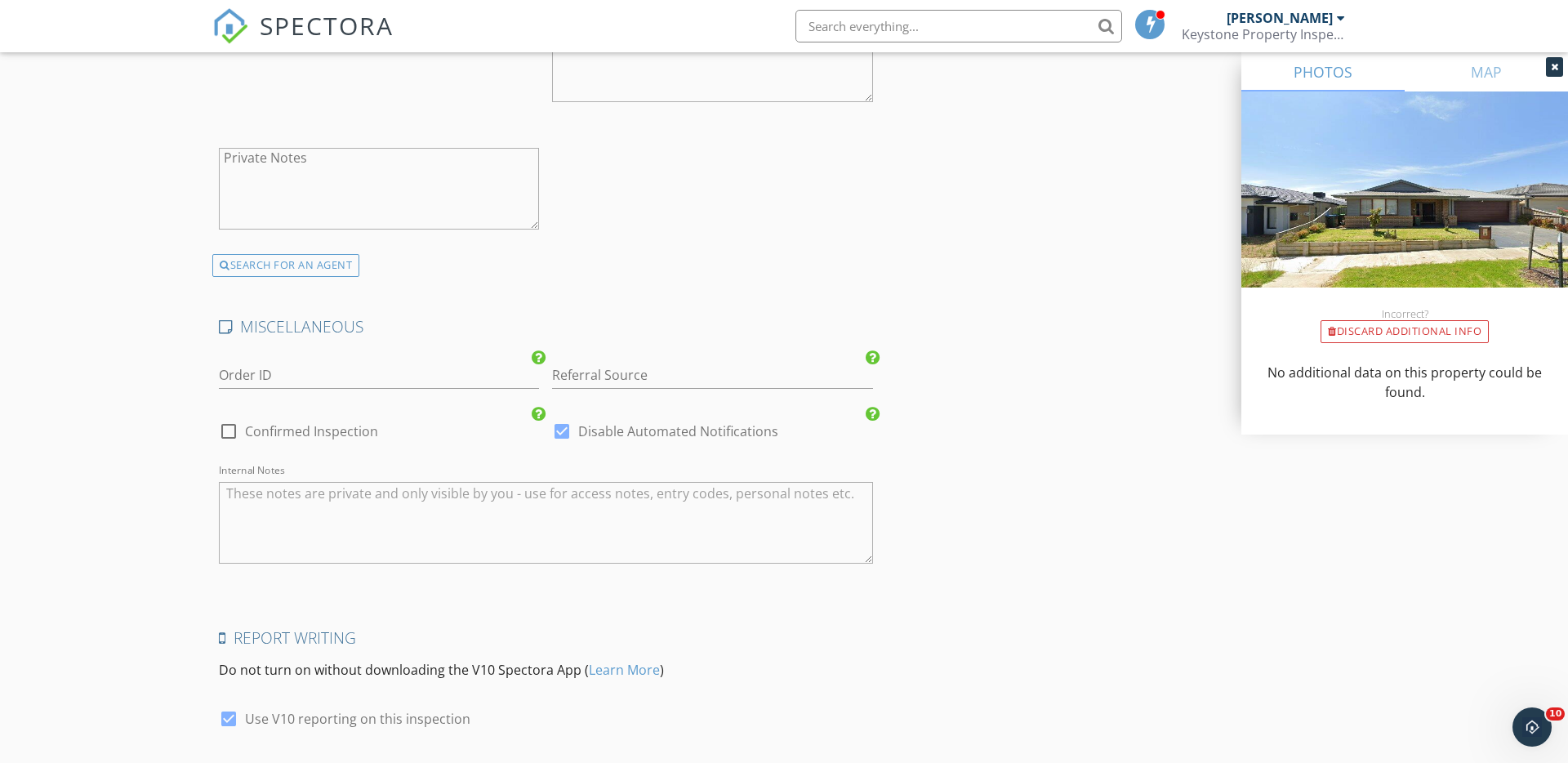
scroll to position [2618, 0]
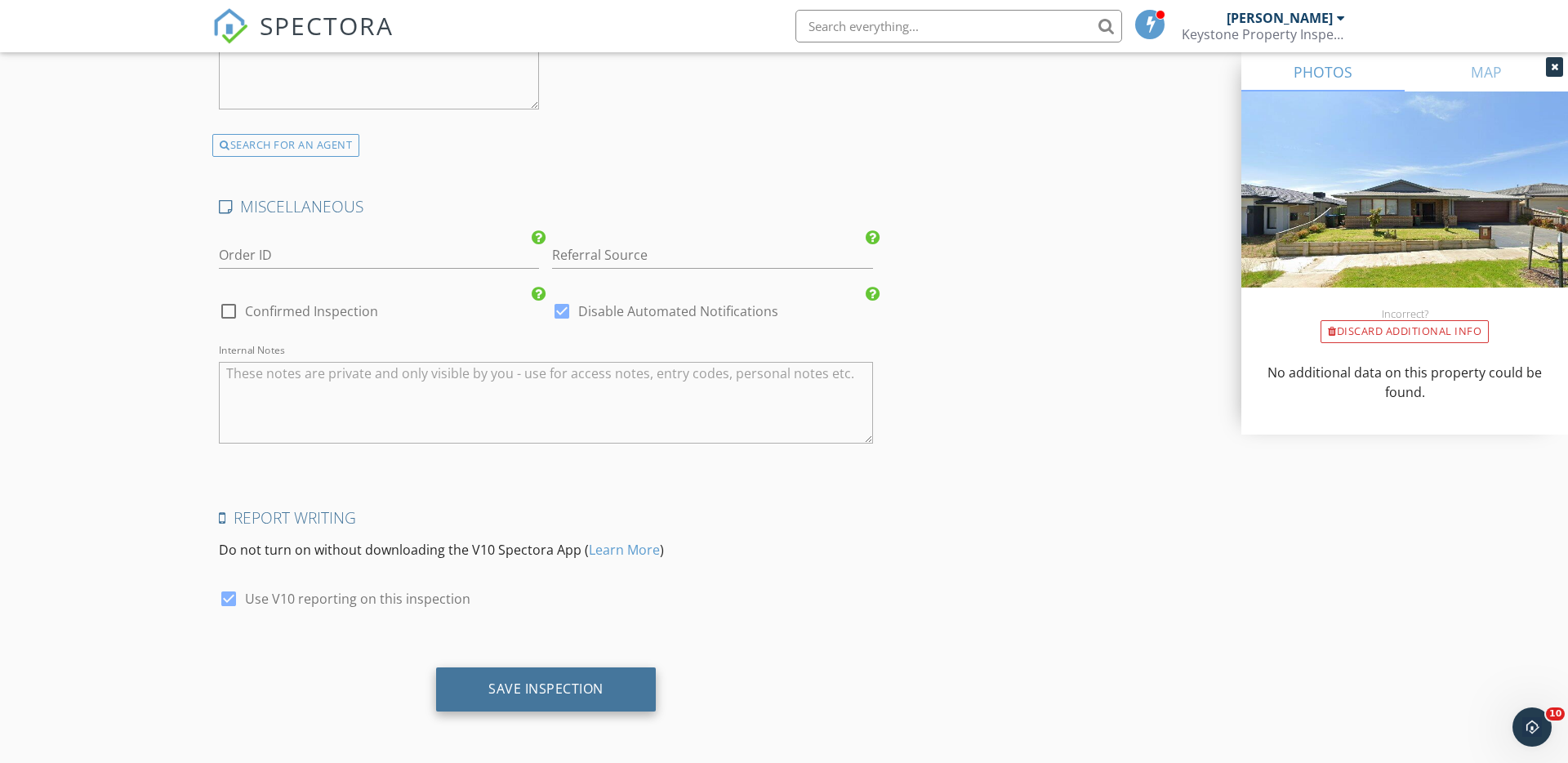
click at [558, 694] on div "Save Inspection" at bounding box center [546, 688] width 115 height 16
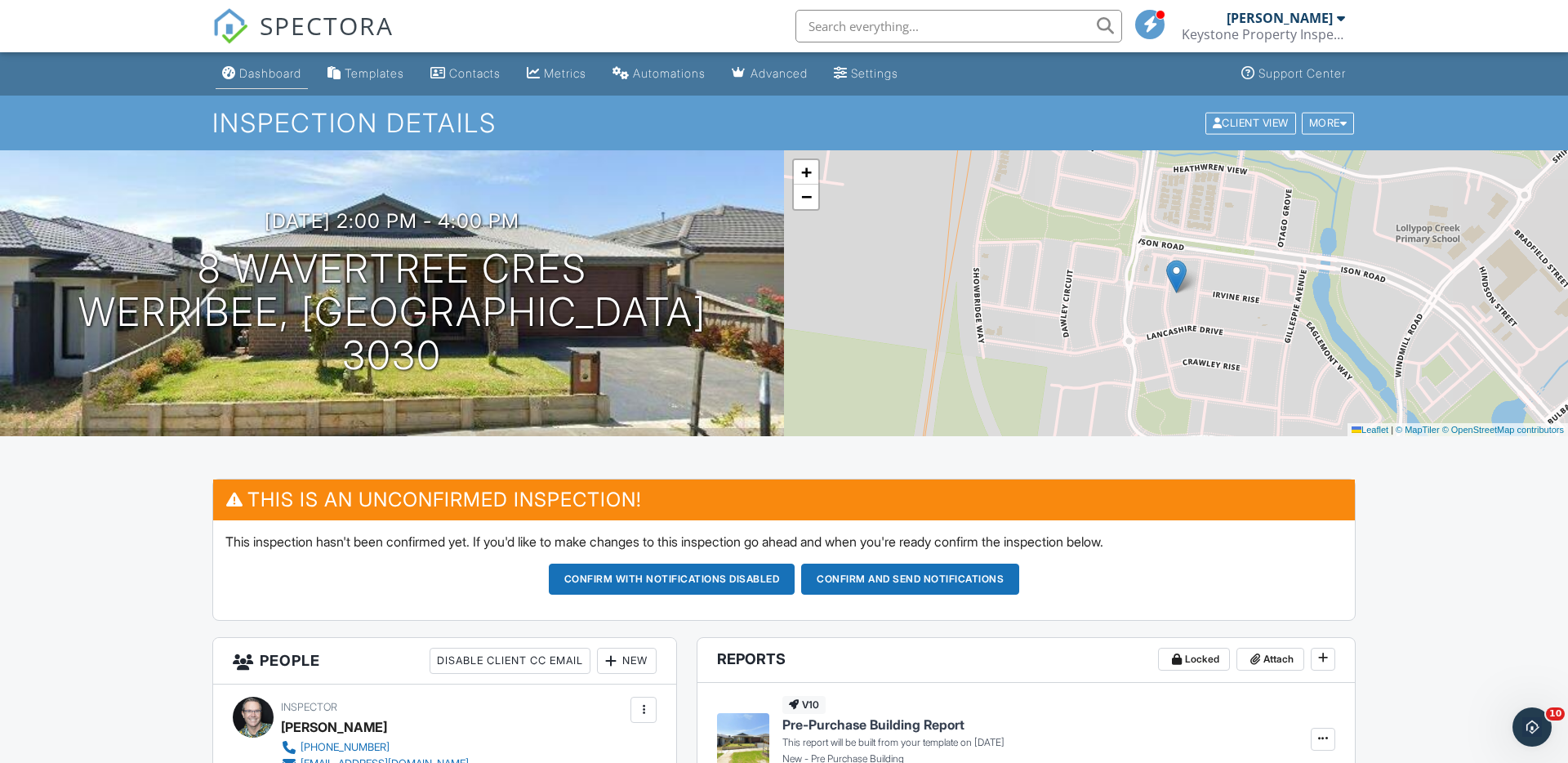
click at [277, 78] on div "Dashboard" at bounding box center [270, 73] width 62 height 14
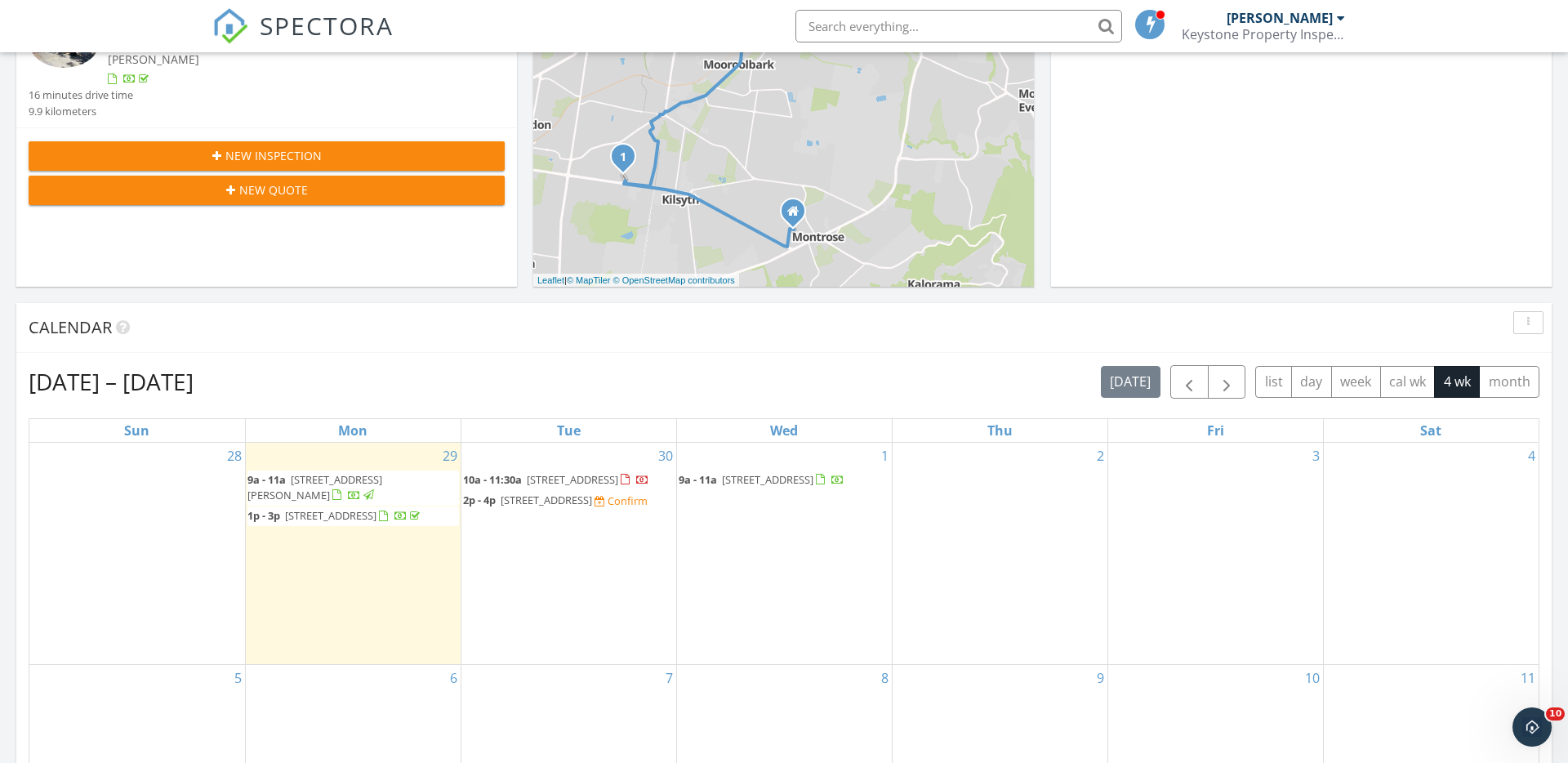
scroll to position [421, 0]
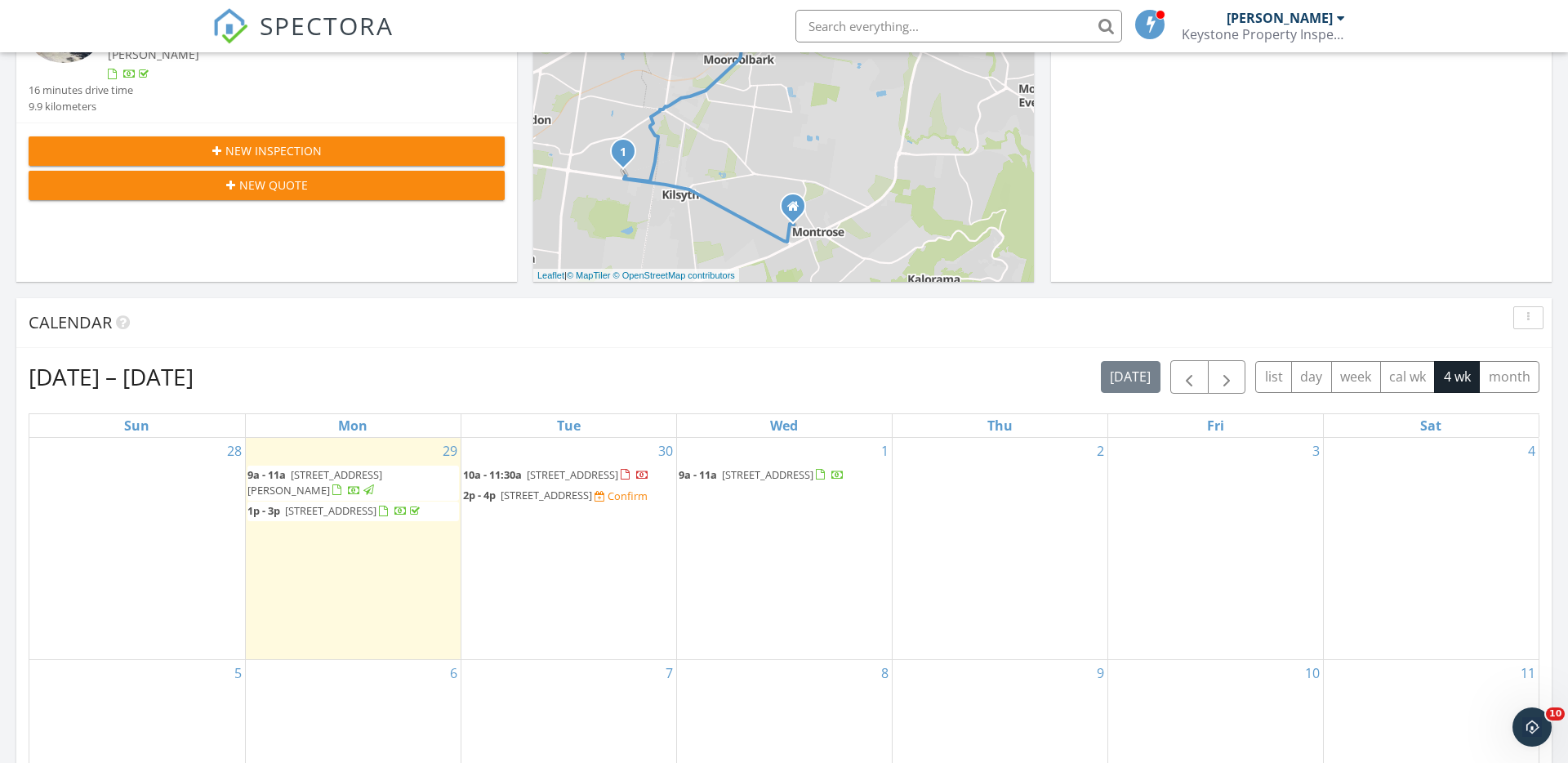
click at [522, 456] on div "30 10a - 11:30a 602/200 Toorak Rd , South Yarra 3141 2p - 4p 8 Wavertree Cres, …" at bounding box center [569, 548] width 215 height 221
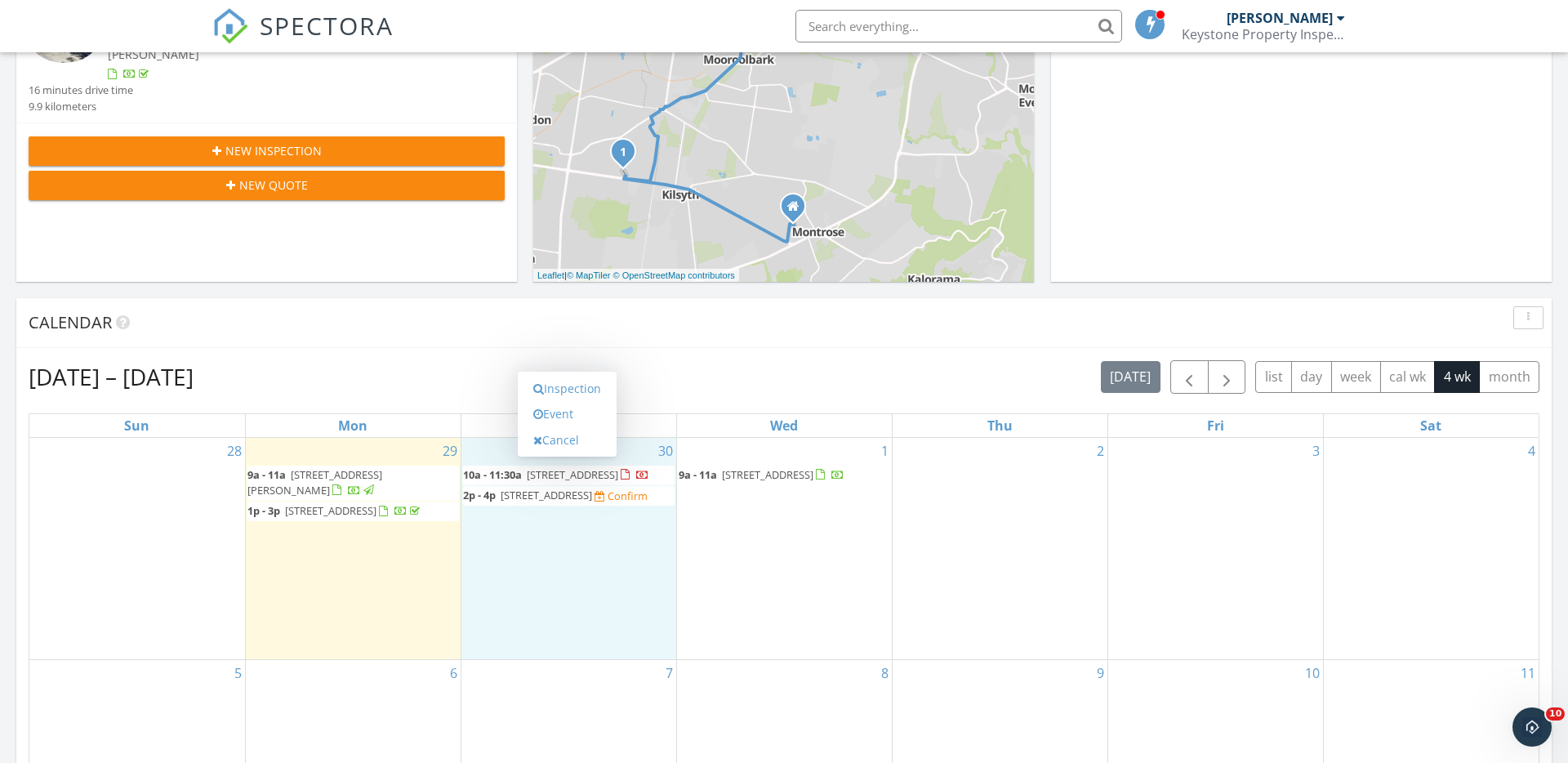
click at [817, 351] on div "Sep 28 – Oct 25, 2025 today list day week cal wk 4 wk month Sun Mon Tue Wed Thu…" at bounding box center [783, 719] width 1535 height 743
